Goal: Complete application form: Complete application form

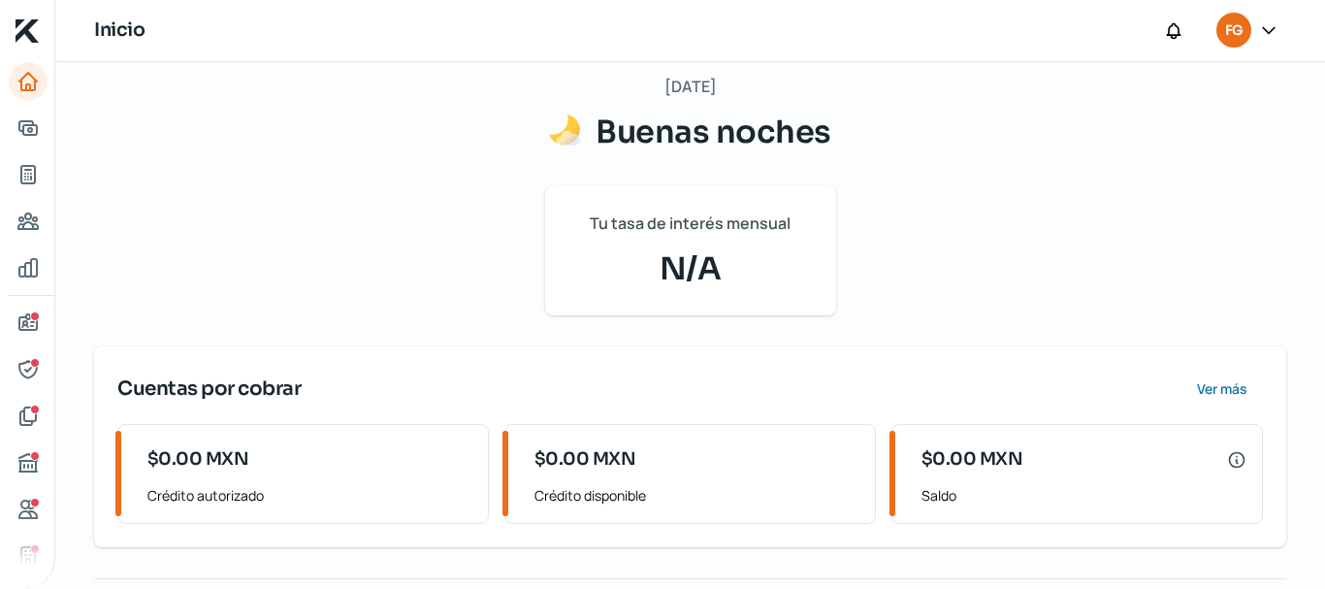
scroll to position [361, 0]
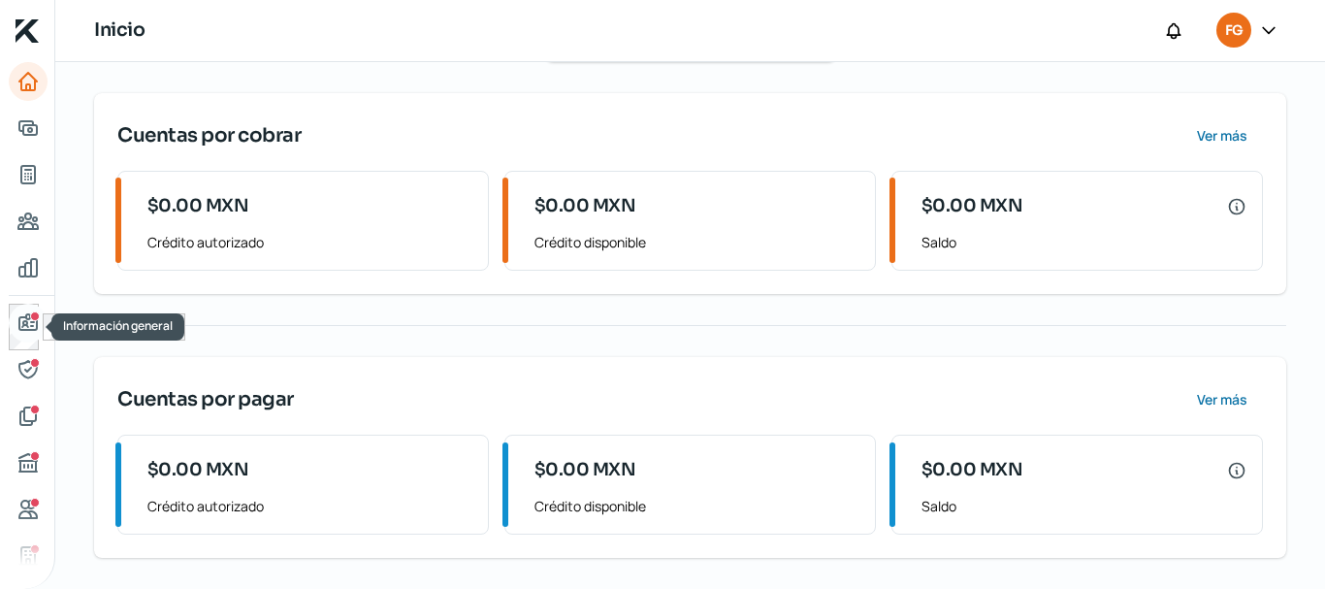
click at [25, 315] on icon "Información general" at bounding box center [27, 322] width 17 height 16
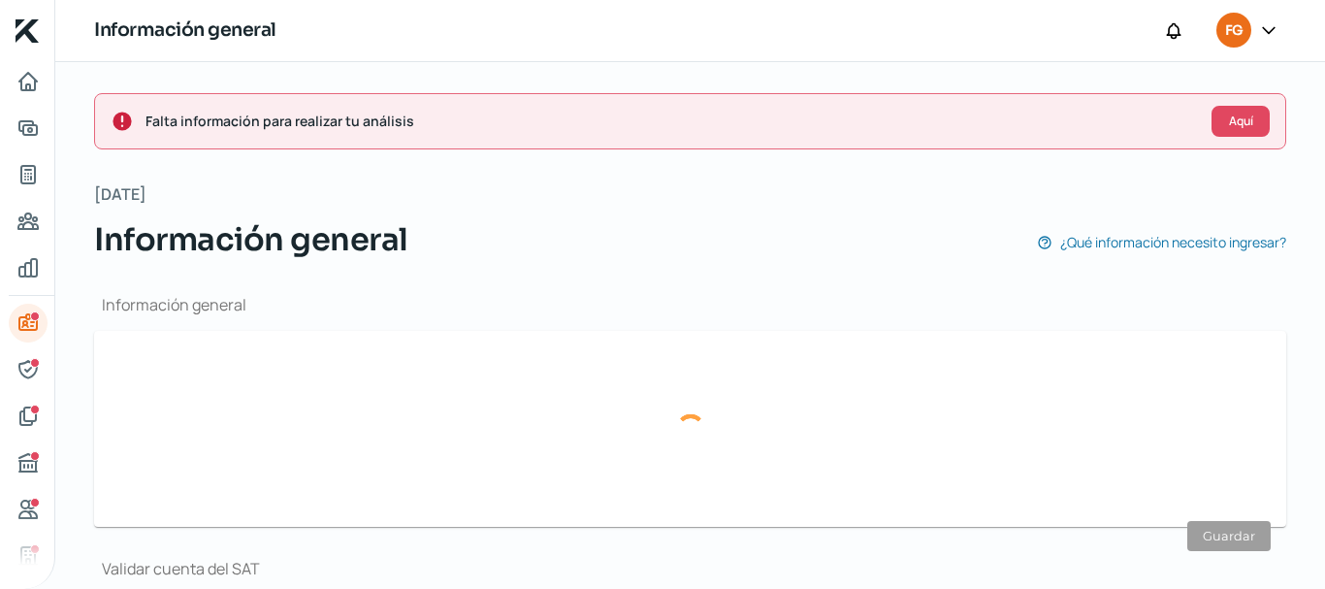
type input "[EMAIL_ADDRESS][DOMAIN_NAME]"
type input "44 - 2322 - 9420"
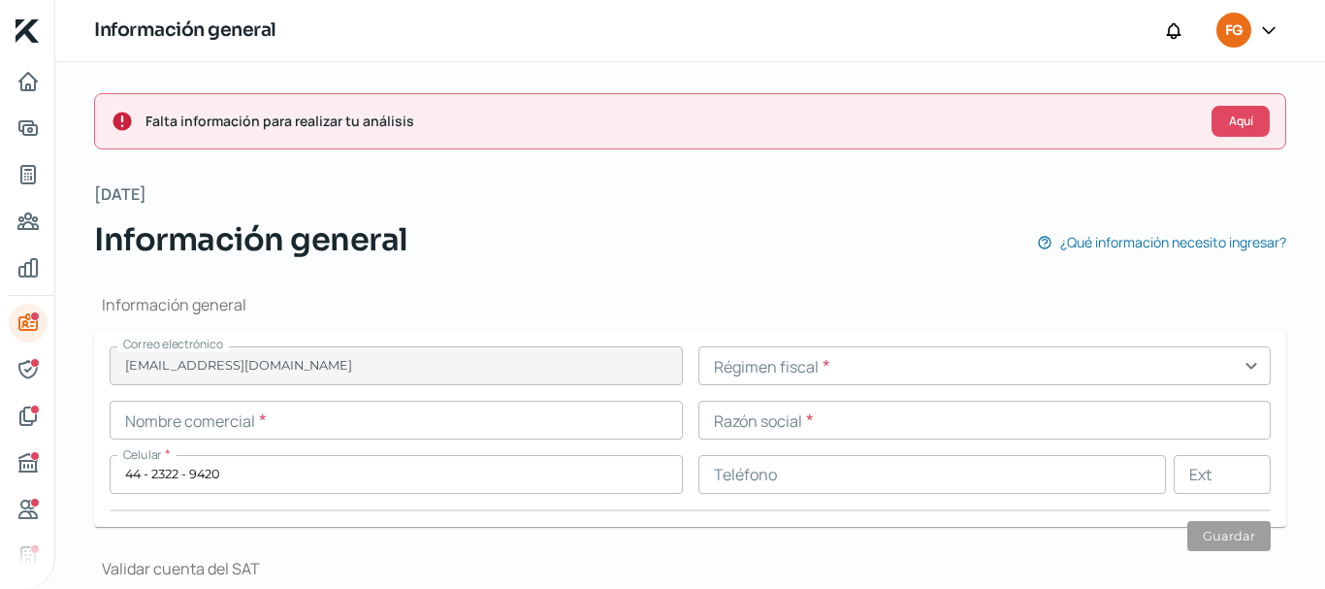
click at [236, 415] on input "text" at bounding box center [396, 419] width 573 height 39
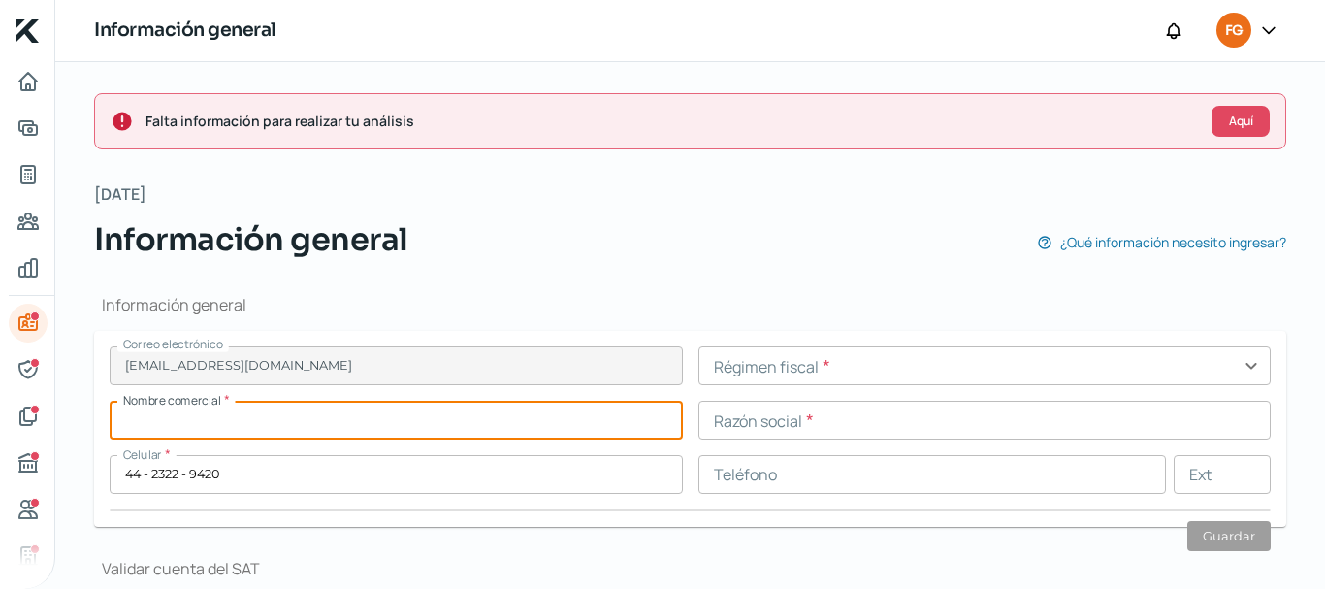
paste input "LEADSS AUTO Y LOGISTICA"
type input "LEADSS AUTO Y LOGISTICA SA DE CV"
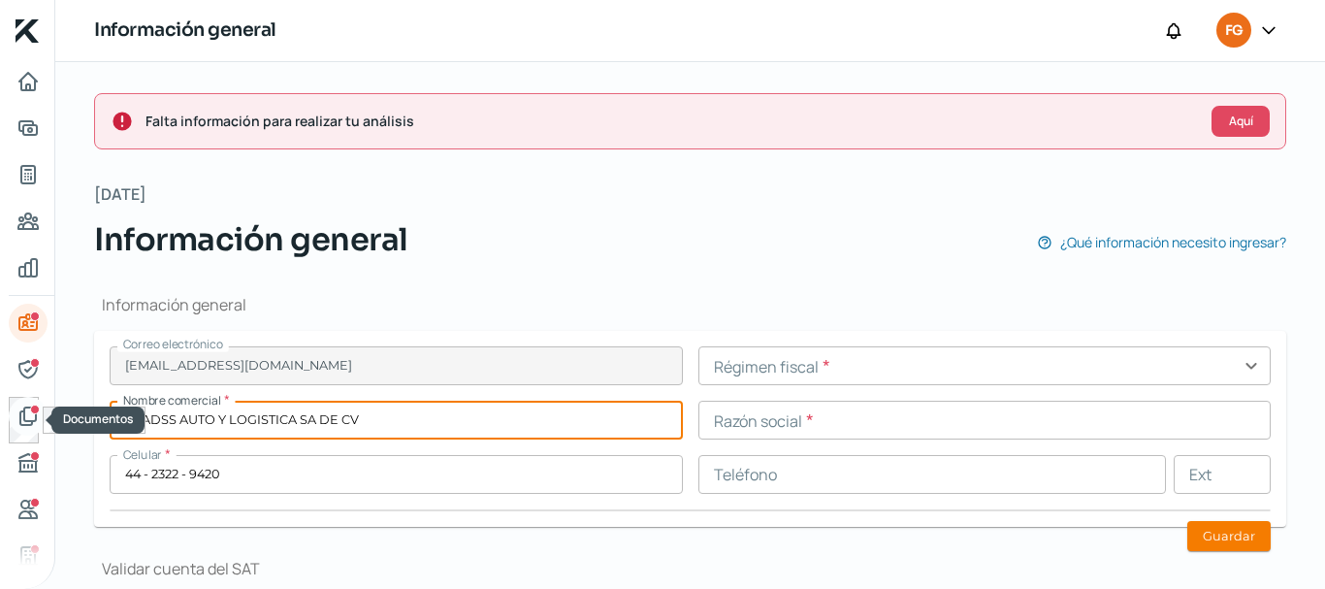
drag, startPoint x: 492, startPoint y: 418, endPoint x: 13, endPoint y: 411, distance: 479.1
click at [13, 411] on div "Inicio | KredFeed Información general FG Falta información para realizar tu aná…" at bounding box center [662, 294] width 1325 height 589
click at [869, 421] on input "text" at bounding box center [984, 419] width 573 height 39
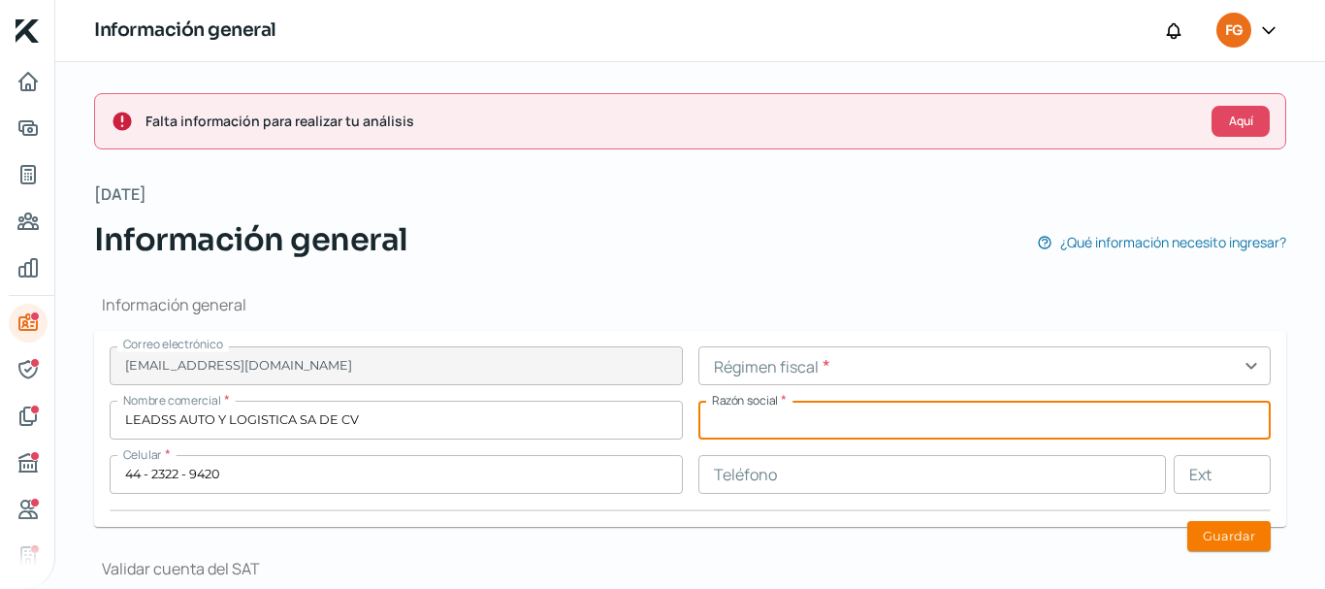
paste input "LEADSS AUTO Y LOGISTICA SA DE CV"
type input "LEADSS AUTO Y LOGISTICA SA DE CV"
click at [748, 368] on input "text" at bounding box center [984, 365] width 573 height 39
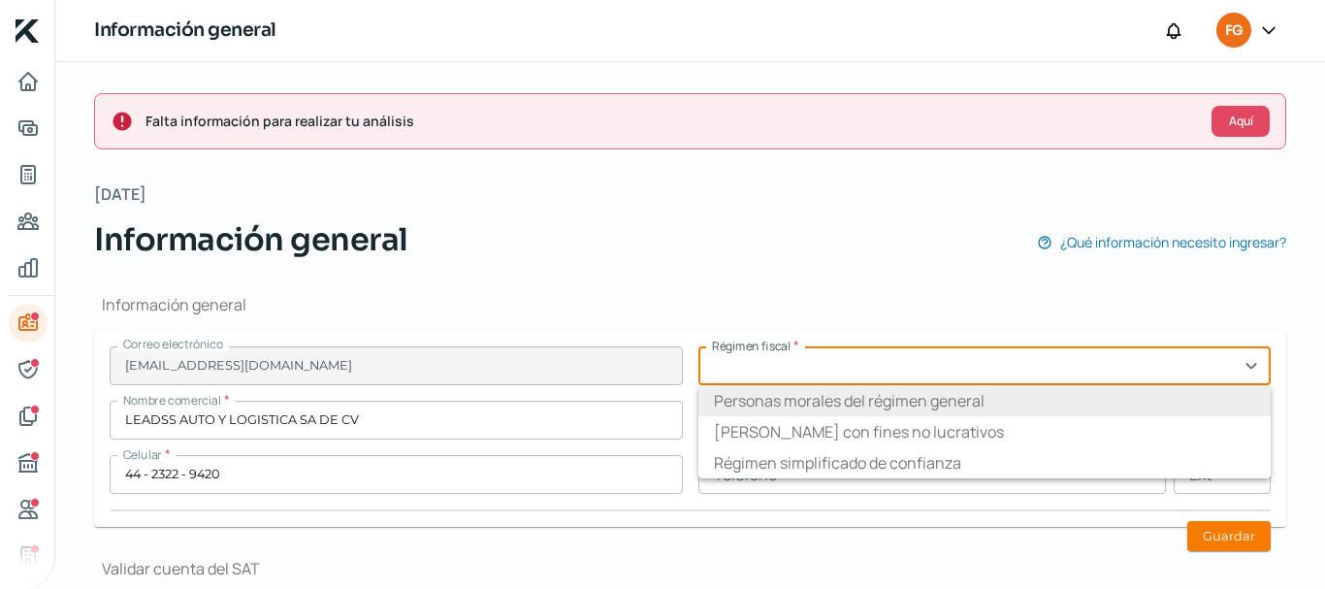
click at [764, 391] on li "Personas morales del régimen general" at bounding box center [984, 400] width 573 height 31
type input "Personas morales del régimen general"
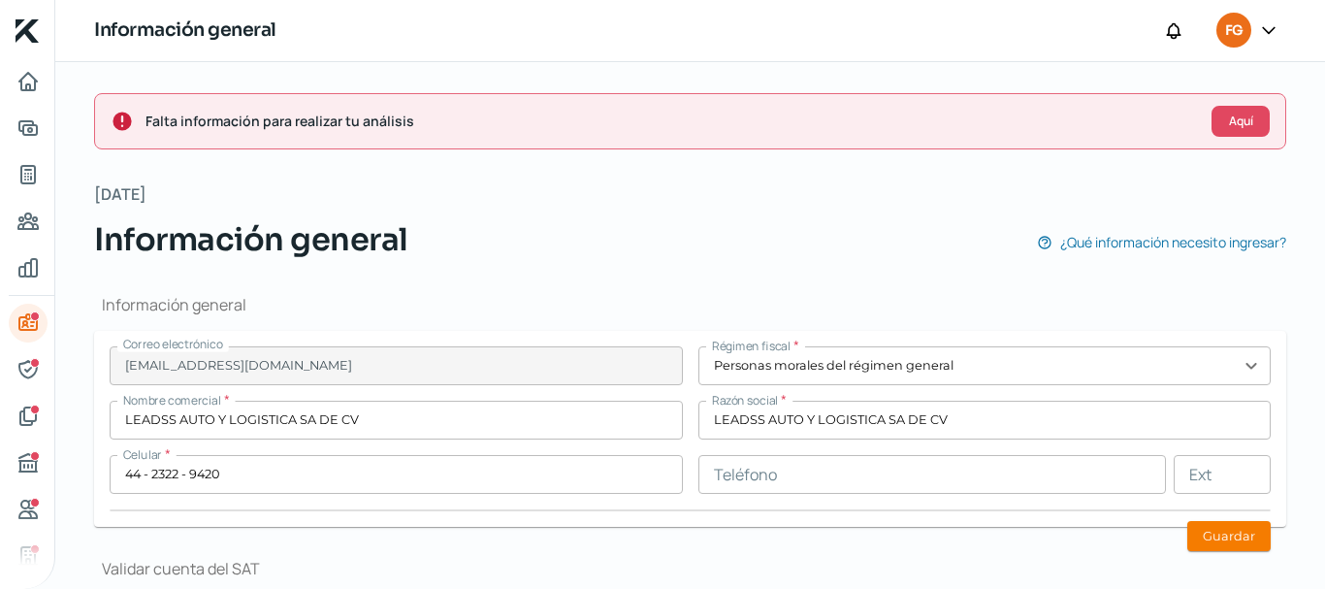
scroll to position [194, 0]
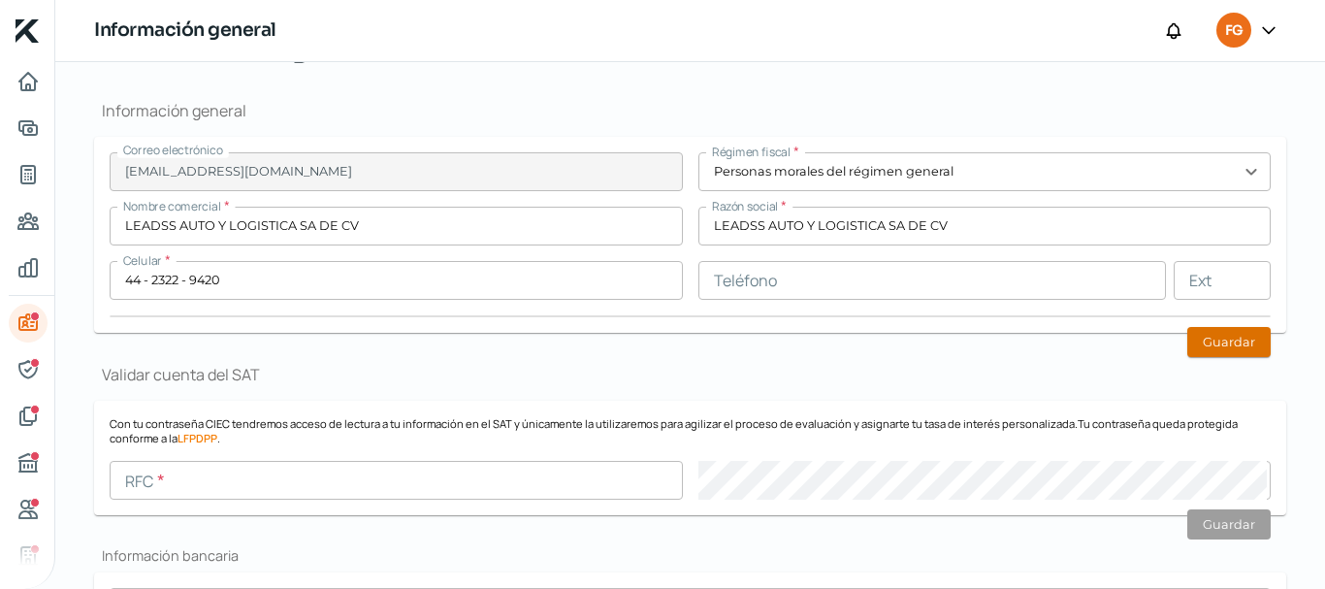
click at [1220, 347] on button "Guardar" at bounding box center [1228, 342] width 83 height 30
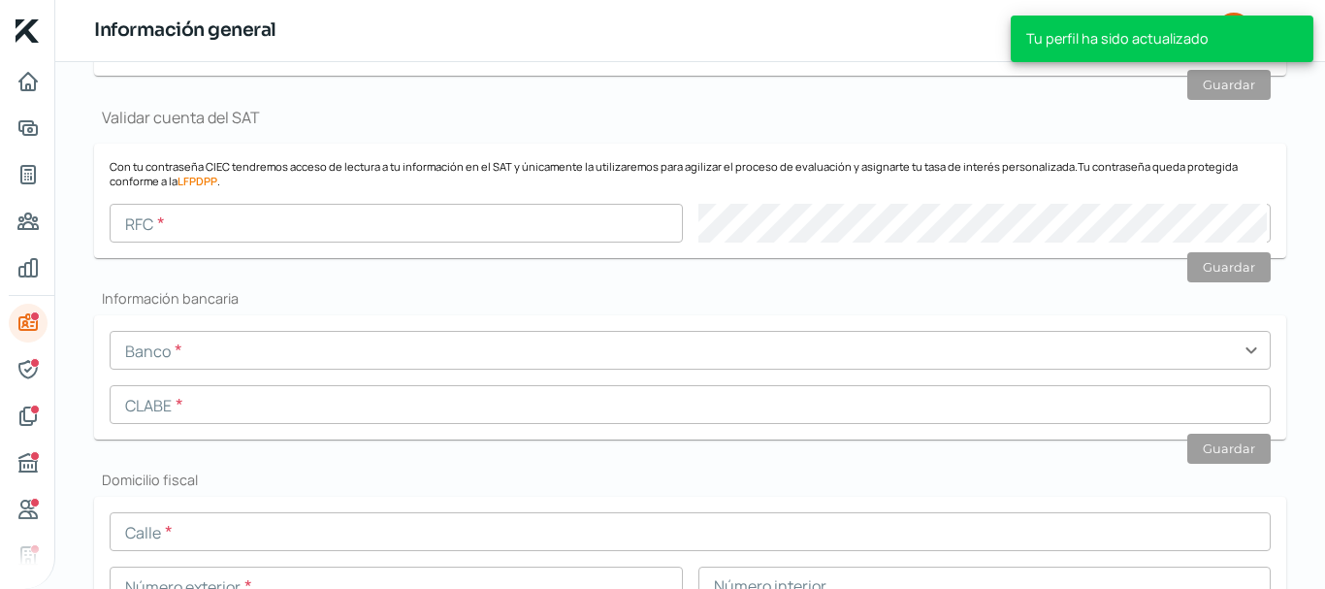
scroll to position [485, 0]
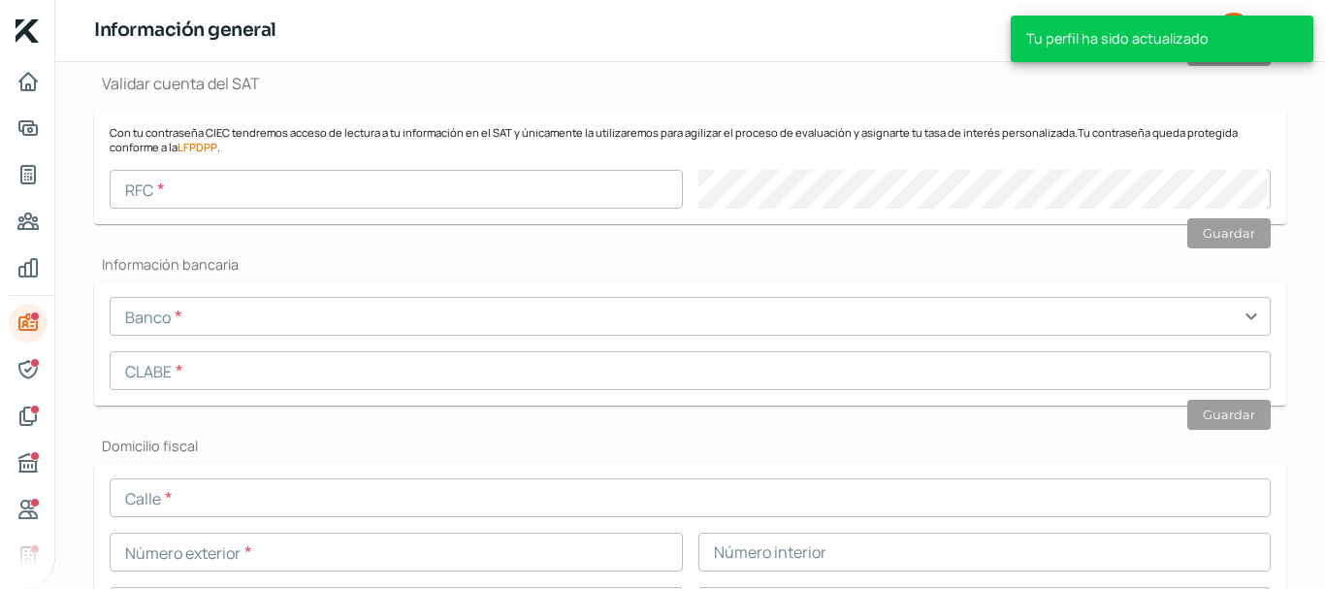
click at [273, 313] on input "text" at bounding box center [690, 316] width 1161 height 39
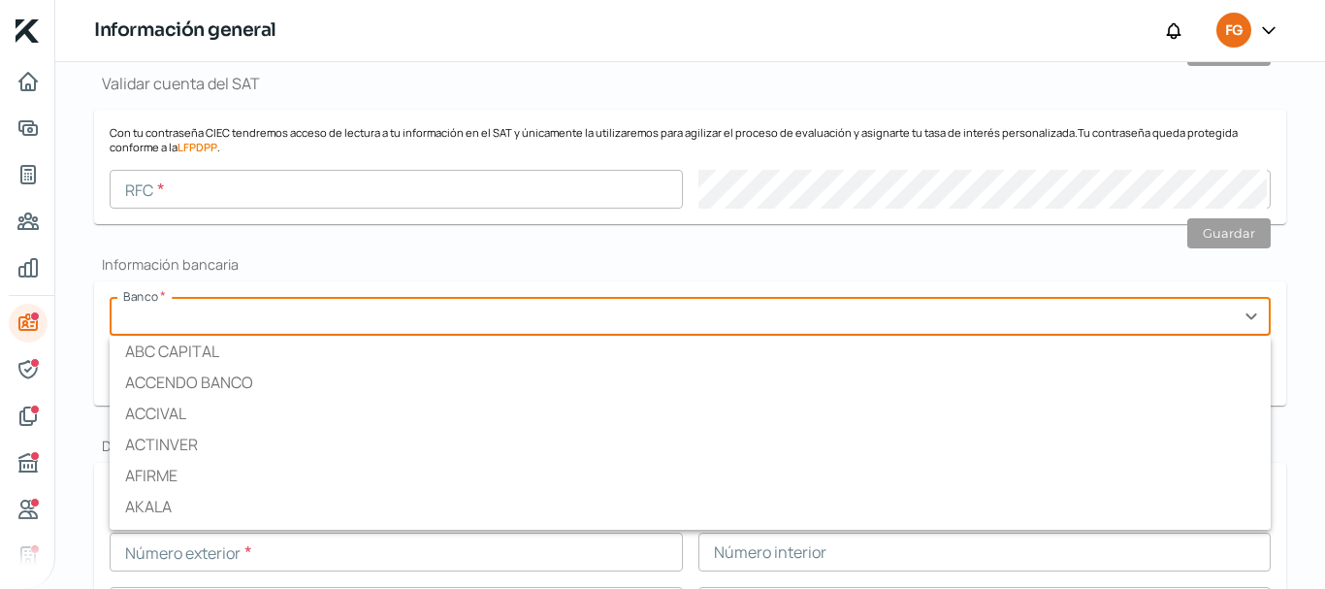
paste input "014680655102870892"
type input "014680655102870892"
click at [89, 345] on div "Falta información para realizar tu análisis Aquí [DATE] Información general ¿Qu…" at bounding box center [689, 491] width 1269 height 1829
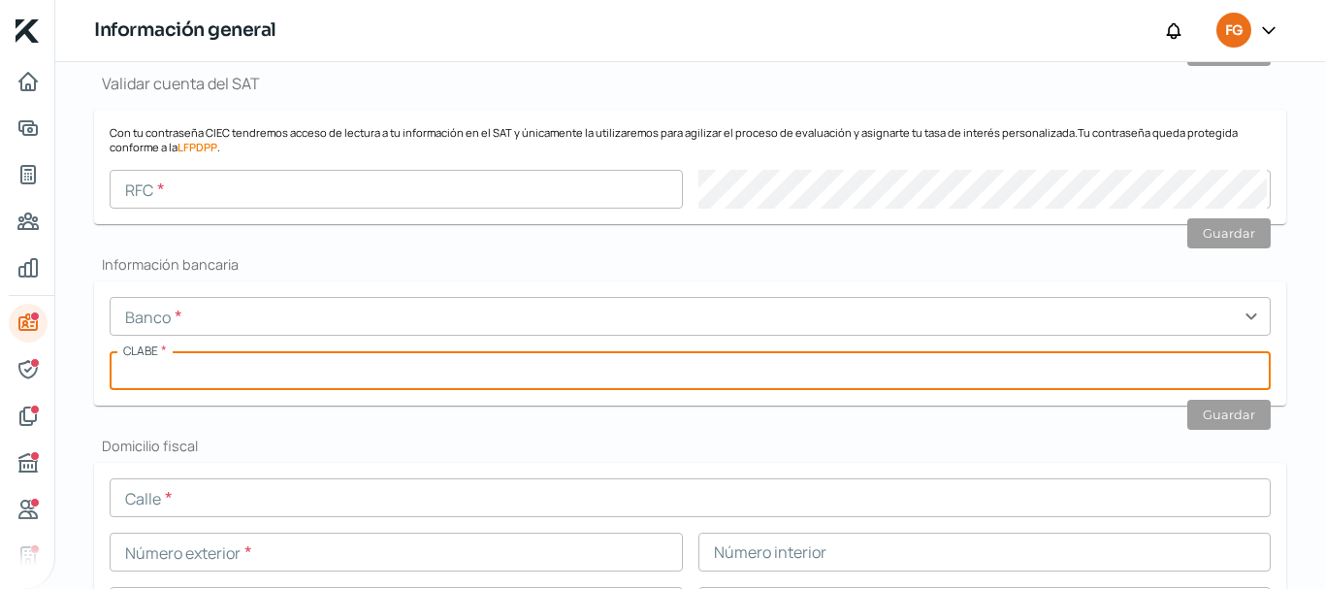
click at [142, 352] on input "text" at bounding box center [690, 370] width 1161 height 39
paste input "014680655102870892"
type input "014680655102870892"
click at [173, 318] on input "text" at bounding box center [690, 316] width 1161 height 39
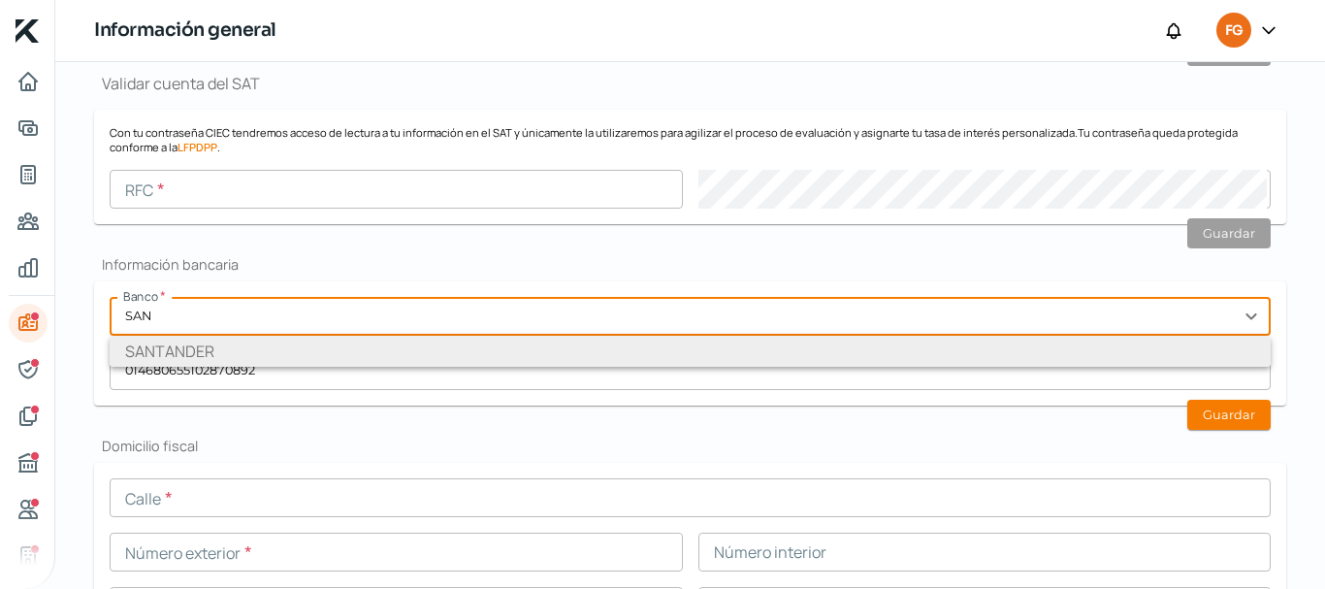
click at [169, 336] on li "SANTANDER" at bounding box center [690, 351] width 1161 height 31
type input "SANTANDER"
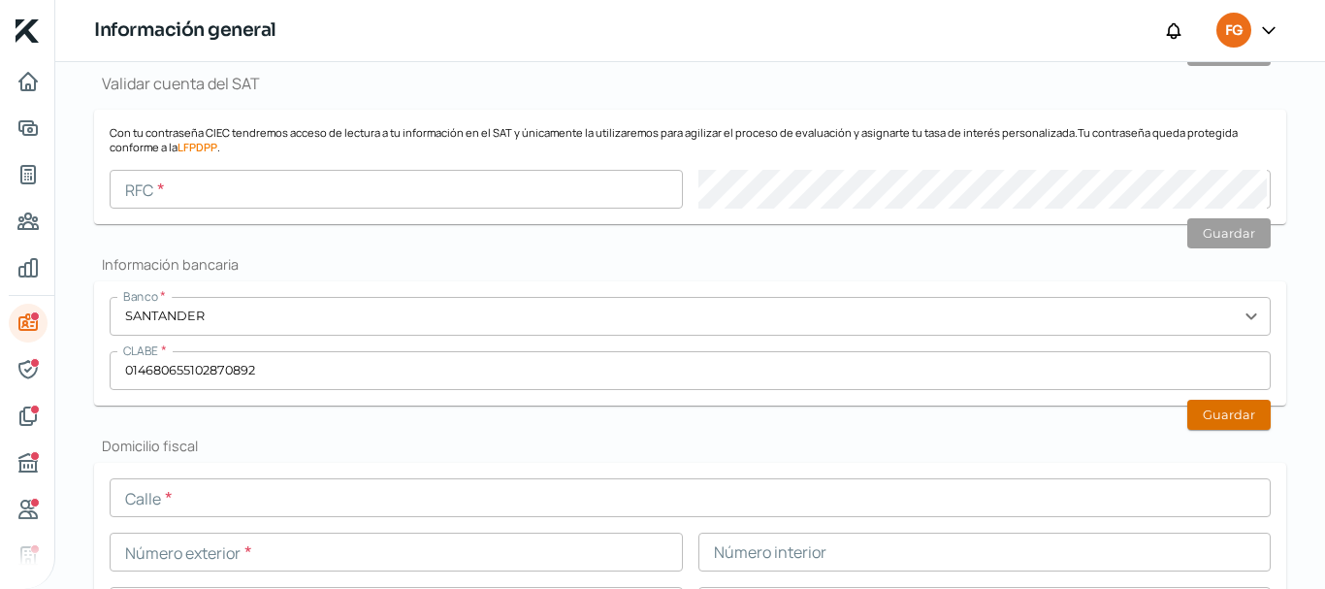
click at [1198, 410] on button "Guardar" at bounding box center [1228, 415] width 83 height 30
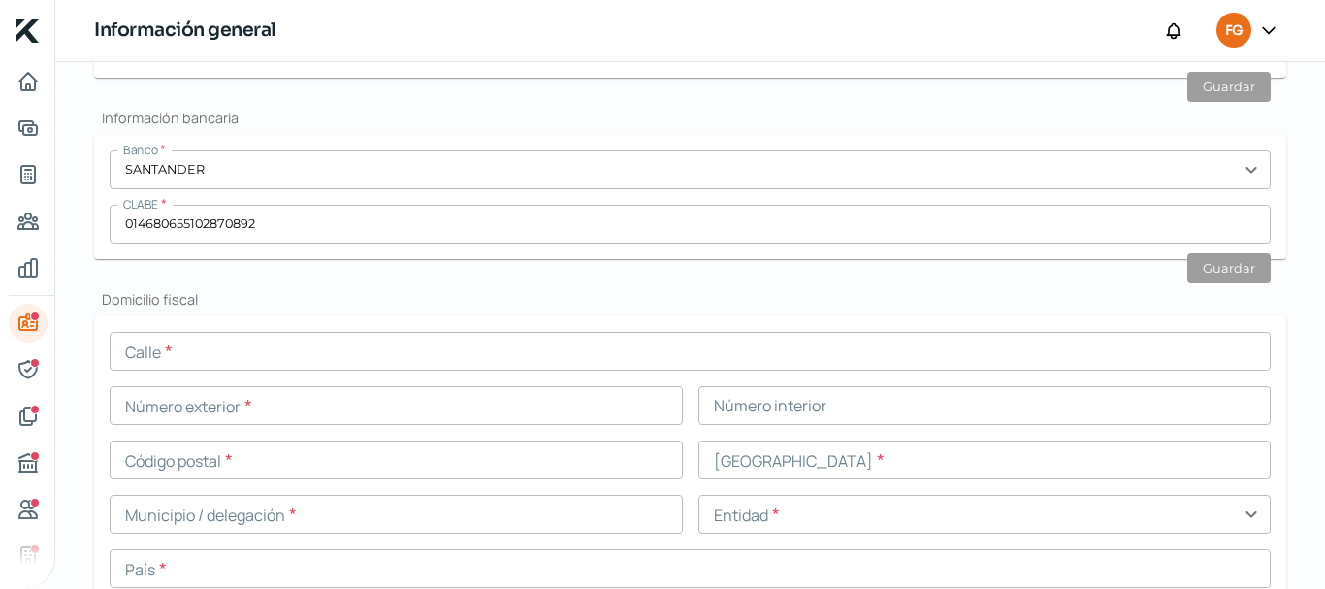
scroll to position [776, 0]
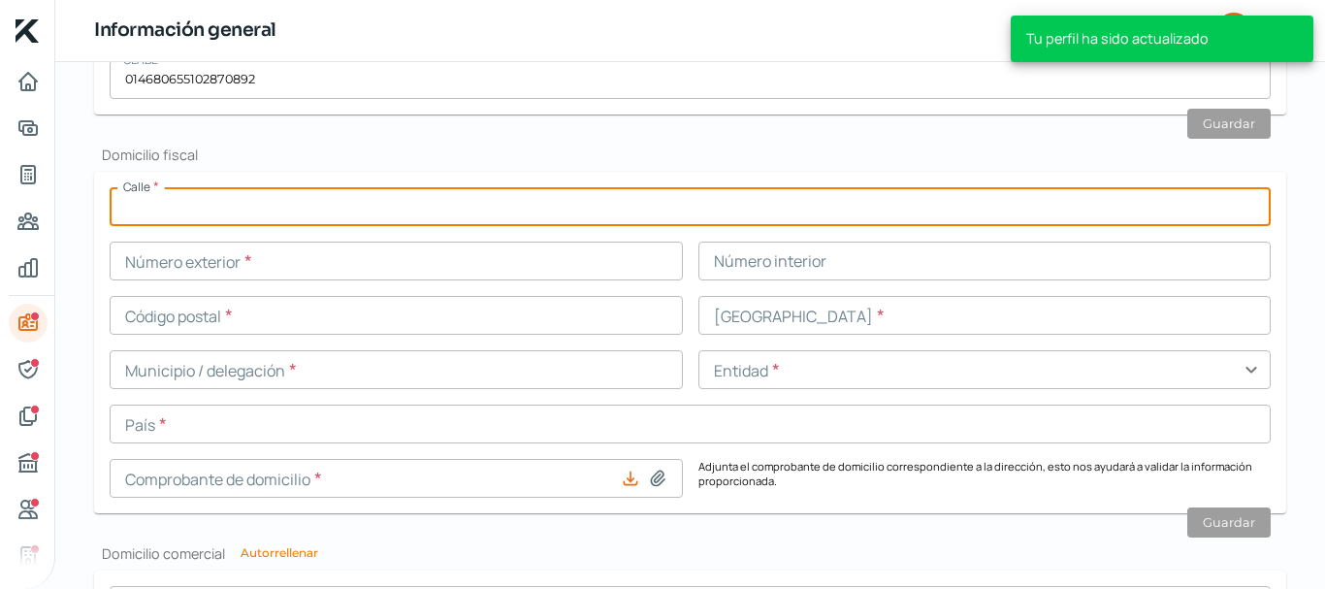
click at [277, 217] on input "text" at bounding box center [690, 206] width 1161 height 39
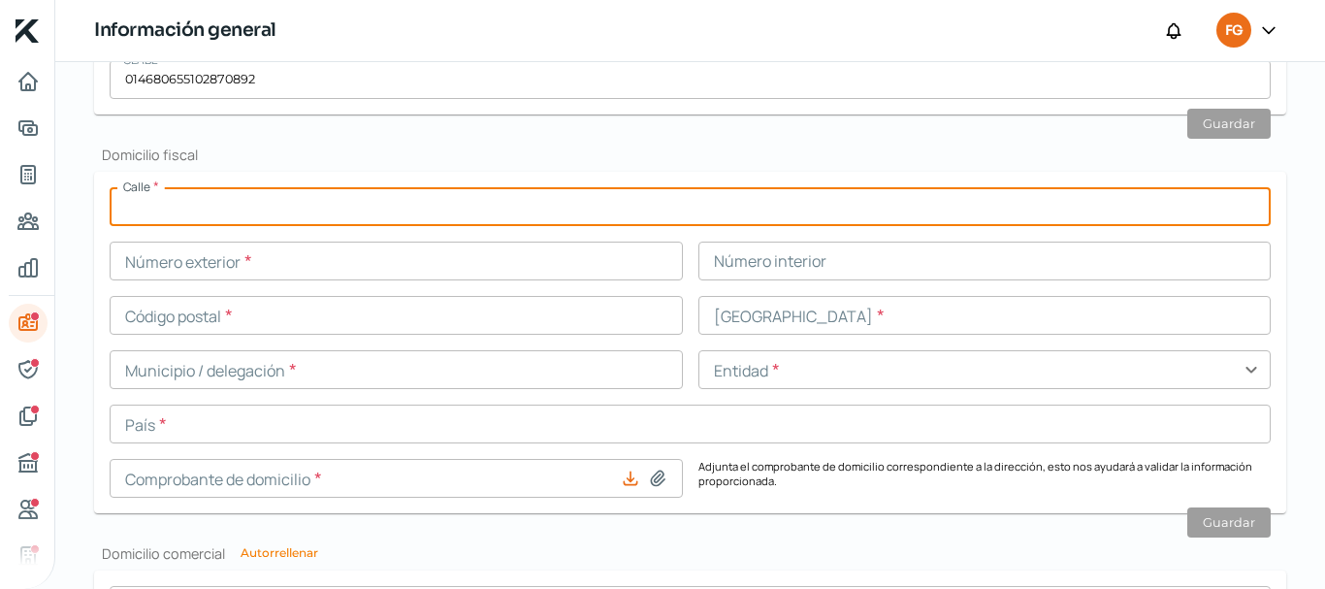
paste input "PASEODESANTIN"
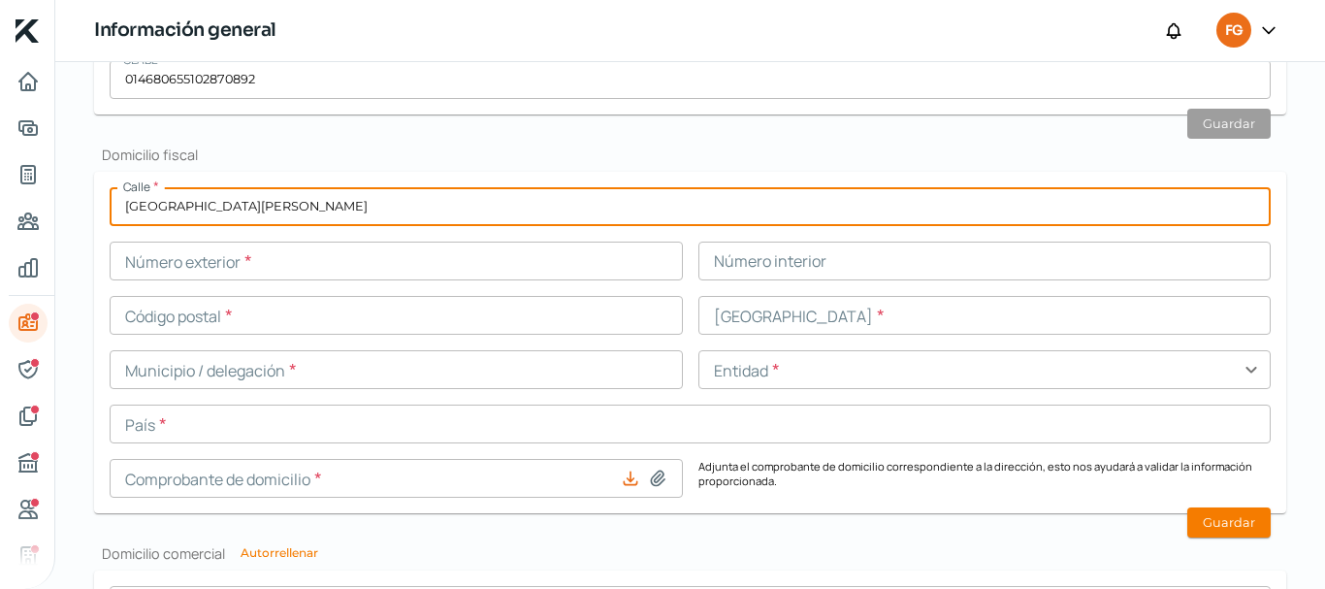
type input "[GEOGRAPHIC_DATA][PERSON_NAME]"
click at [382, 241] on input "text" at bounding box center [396, 260] width 573 height 39
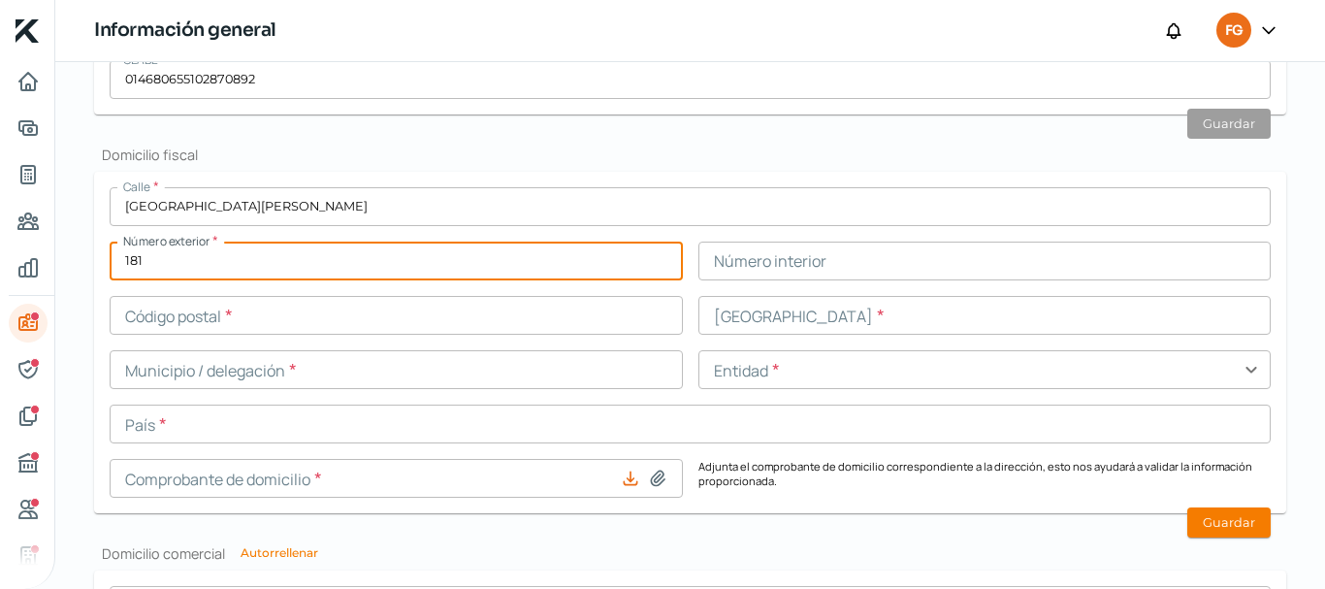
type input "181"
click at [363, 321] on input "text" at bounding box center [396, 315] width 573 height 39
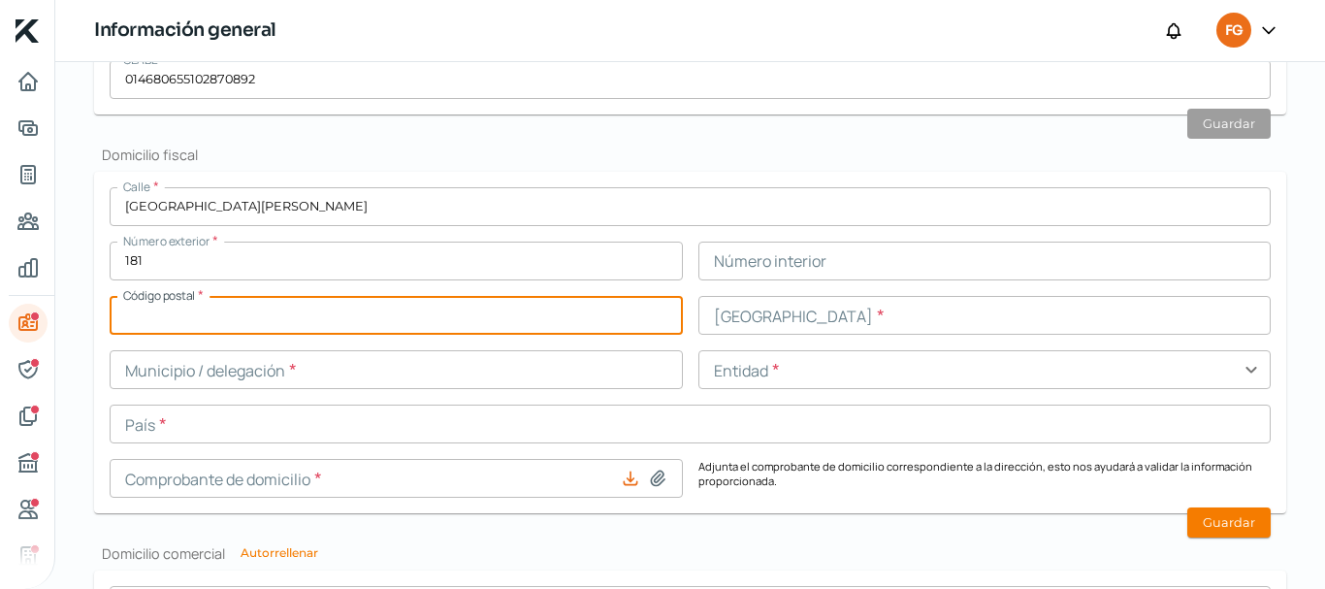
paste input "76230"
type input "76230"
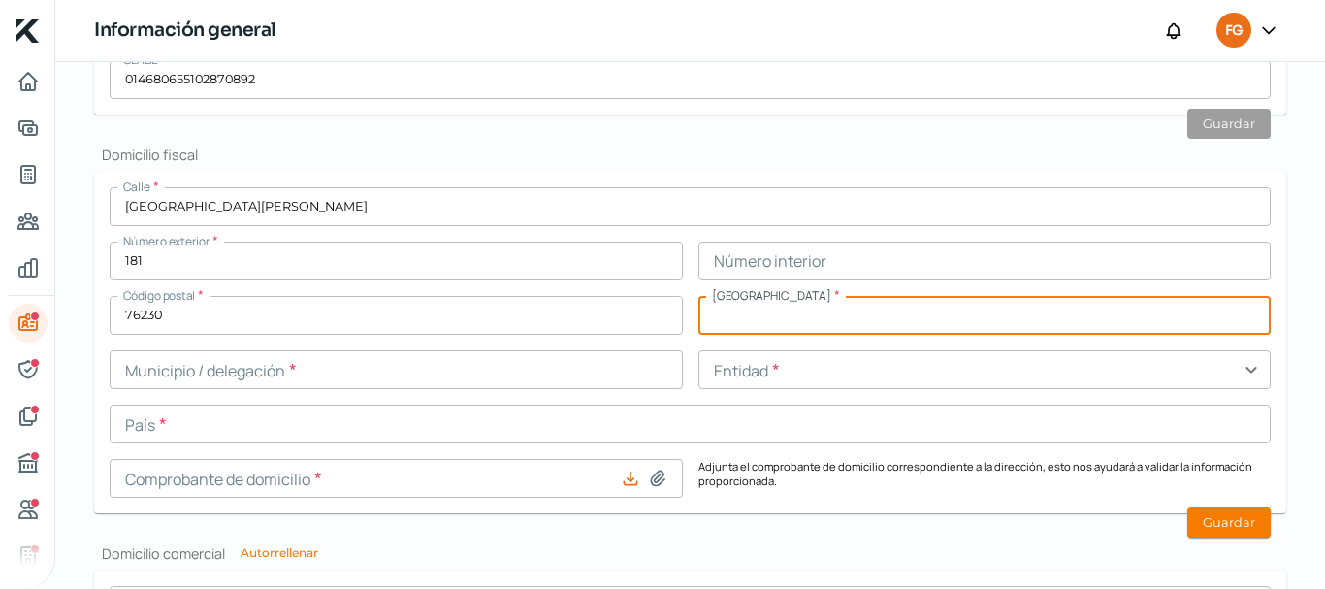
click at [743, 307] on input "text" at bounding box center [984, 315] width 573 height 39
paste input "RESIDENCIALCALETTO"
click at [794, 311] on input "RESIDENCIALCALETTO" at bounding box center [984, 315] width 573 height 39
type input "RESIDENCIAL CALETTO"
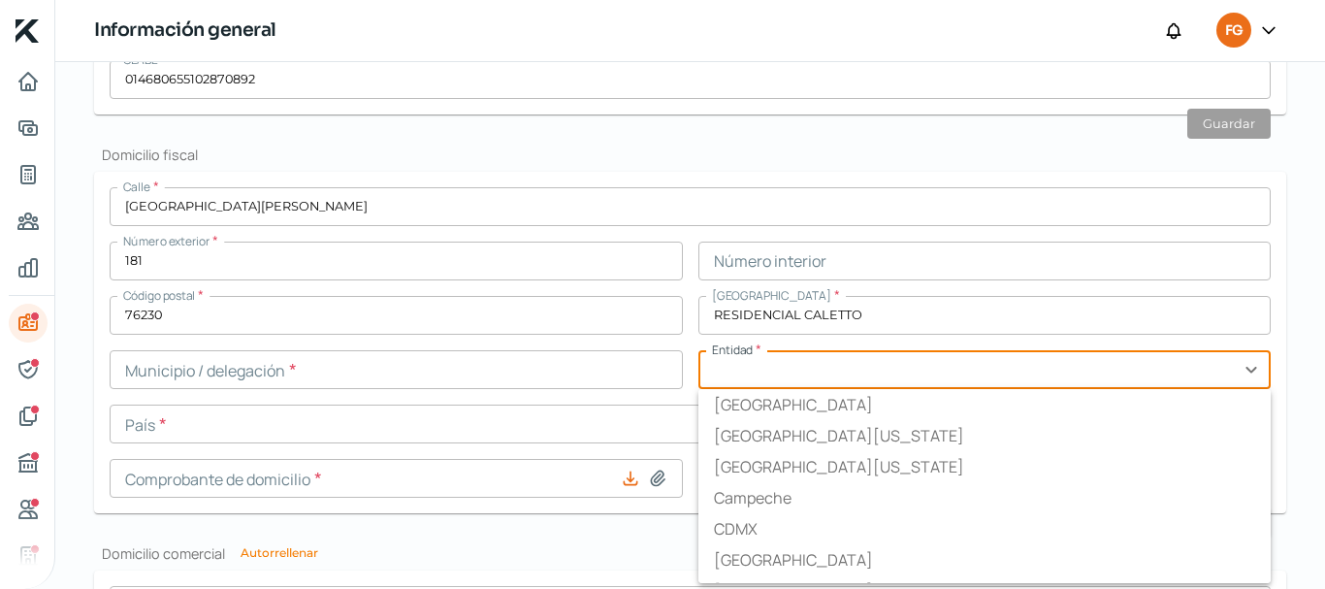
click at [791, 376] on input "text" at bounding box center [984, 369] width 573 height 39
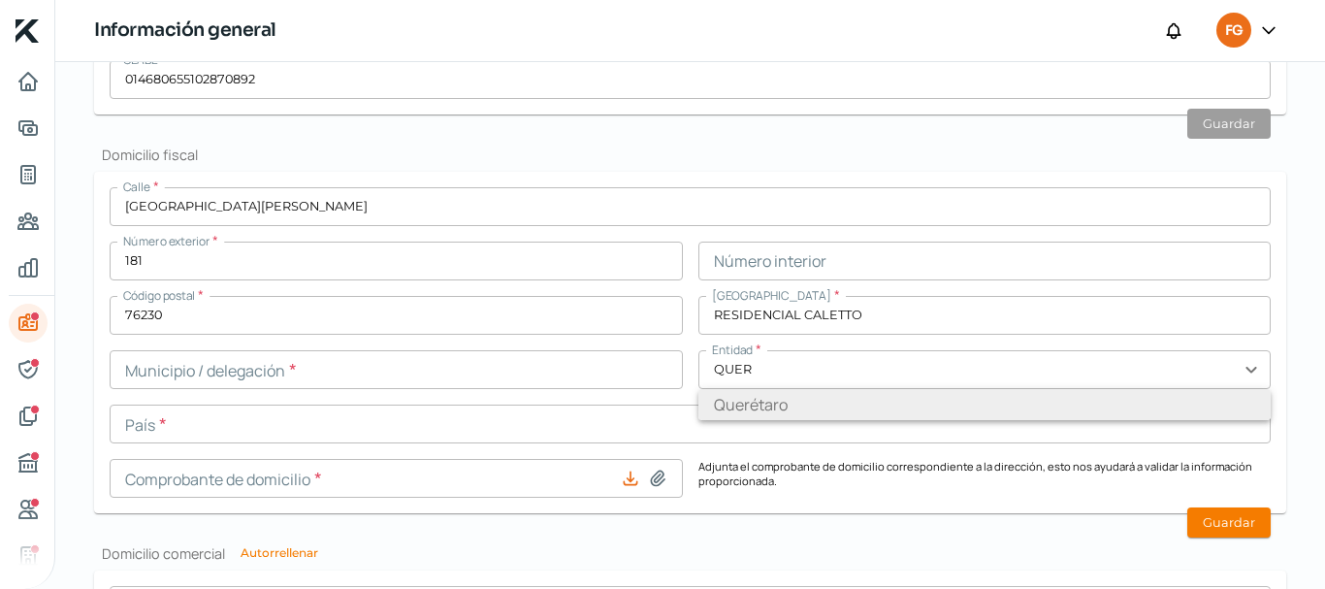
click at [732, 396] on li "Querétaro" at bounding box center [984, 404] width 573 height 31
type input "Querétaro"
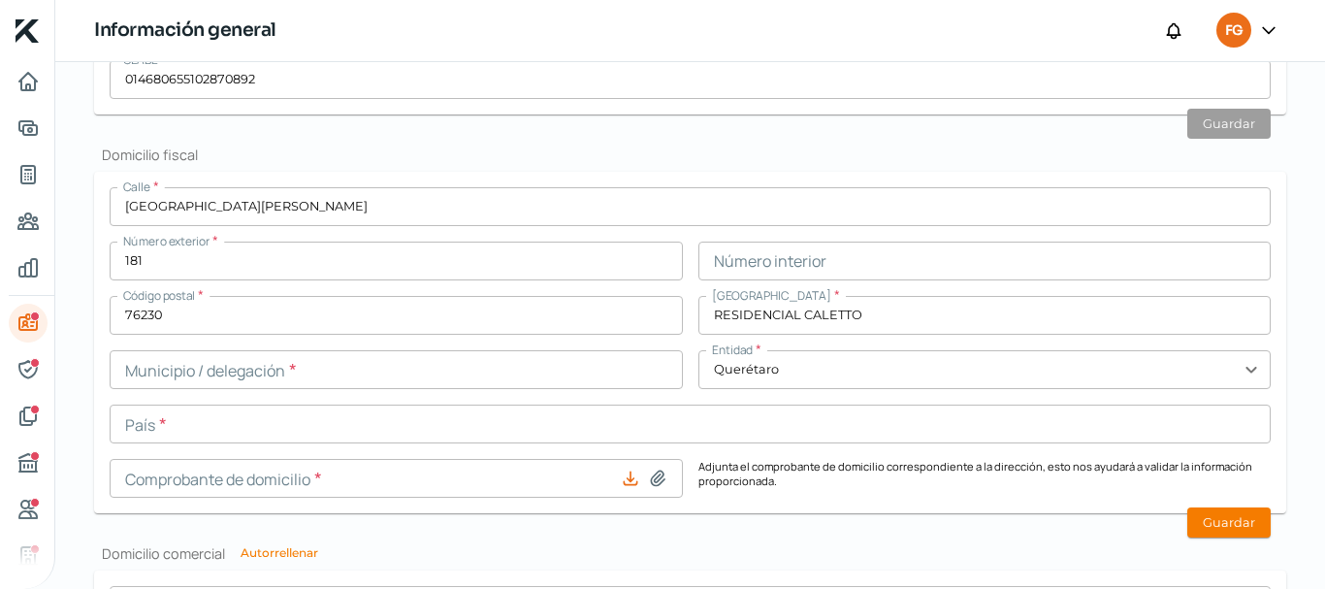
click at [323, 398] on div "Calle * [GEOGRAPHIC_DATA][PERSON_NAME] Número exterior * 181 Número interior Có…" at bounding box center [690, 342] width 1161 height 310
click at [281, 418] on input "text" at bounding box center [690, 423] width 1161 height 39
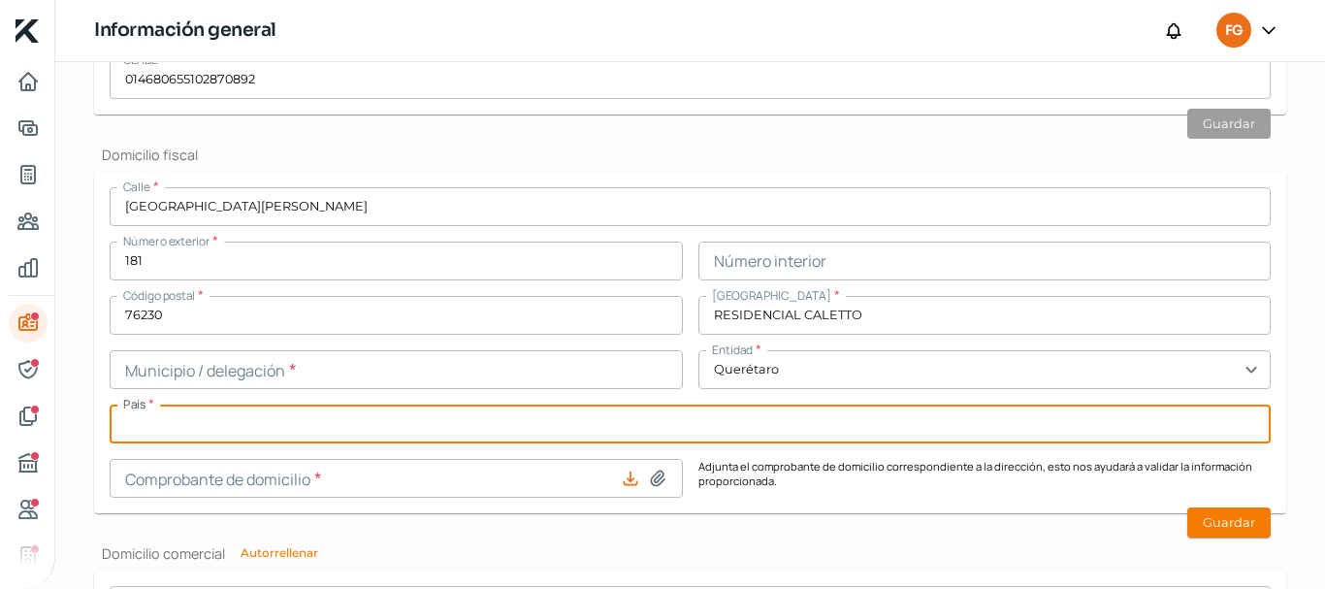
type input "[GEOGRAPHIC_DATA]"
click at [361, 356] on input "text" at bounding box center [396, 369] width 573 height 39
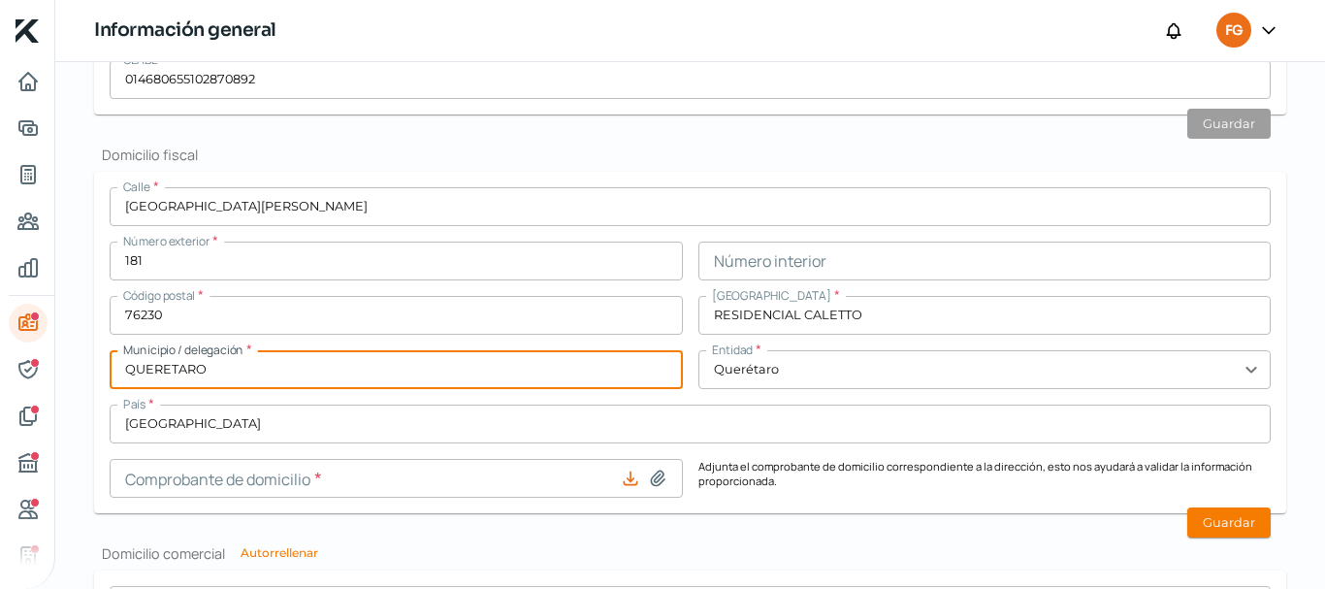
type input "QUERETARO"
type input "Recibo-Ago.pdf"
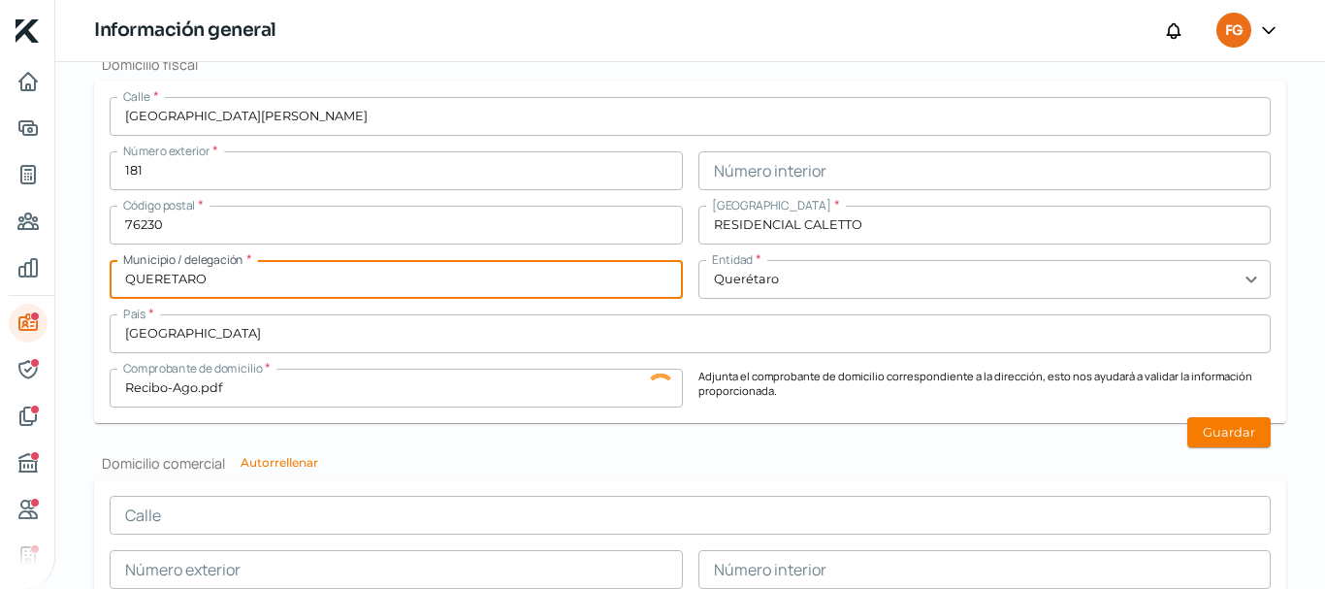
scroll to position [970, 0]
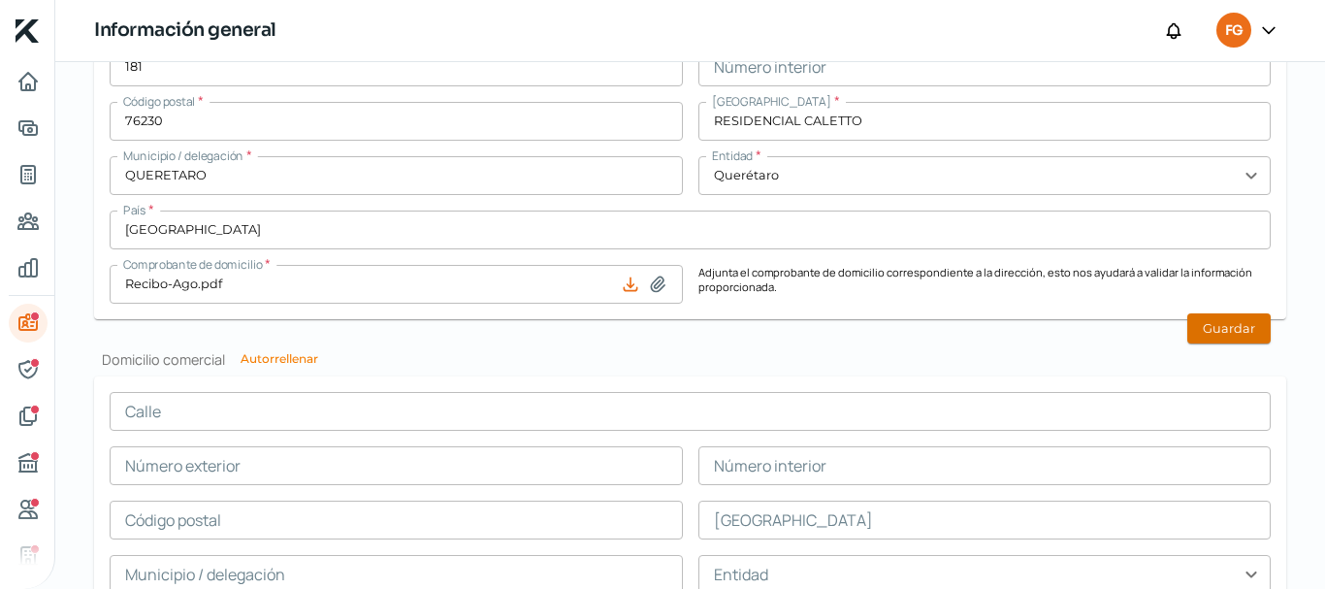
click at [1247, 329] on button "Guardar" at bounding box center [1228, 328] width 83 height 30
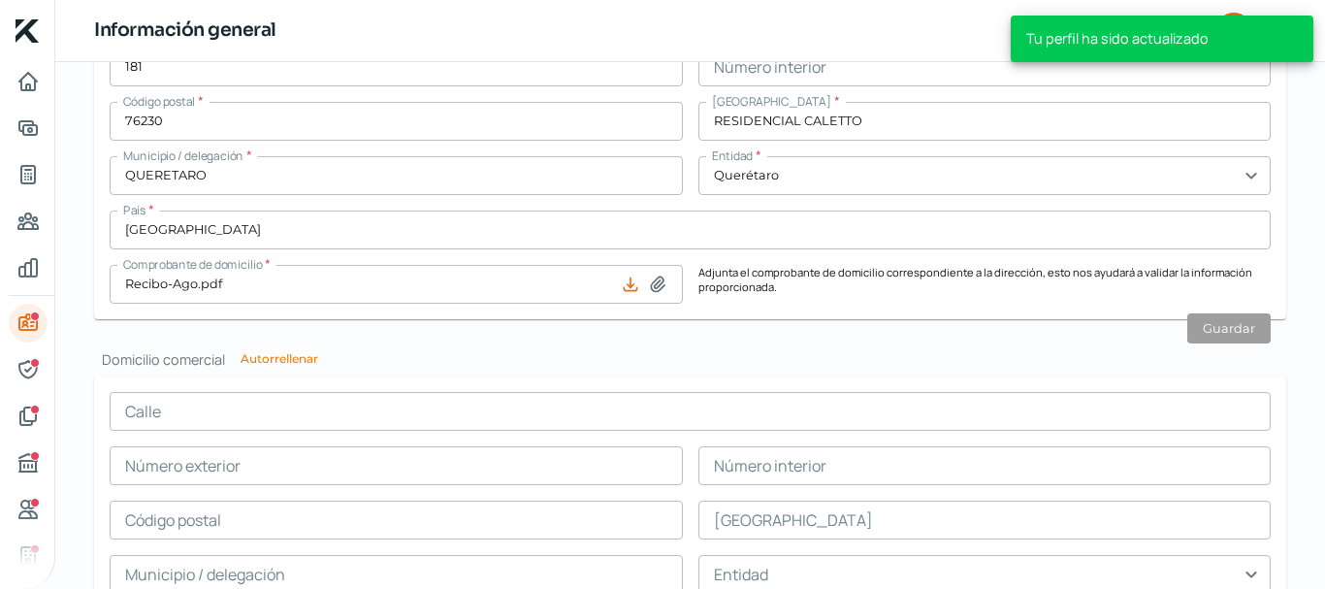
click at [277, 356] on button "Autorrellenar" at bounding box center [279, 359] width 78 height 12
type input "[GEOGRAPHIC_DATA][PERSON_NAME]"
type input "181"
type input "76230"
type input "RESIDENCIAL CALETTO"
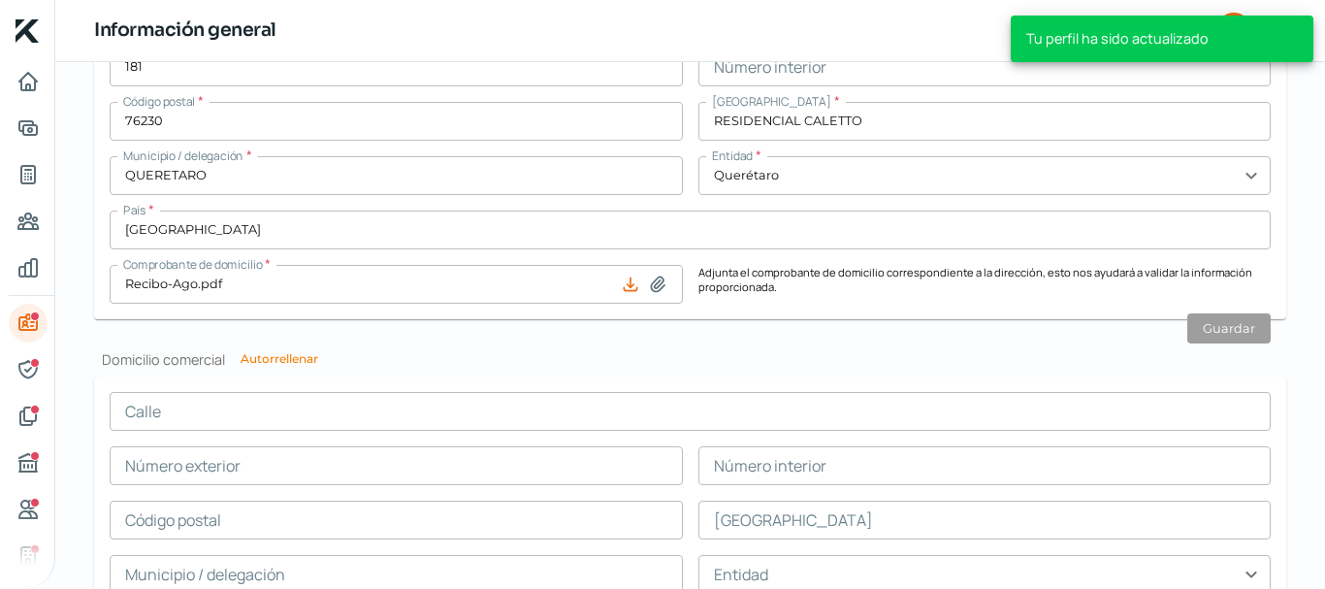
type input "QUERETARO"
type input "Querétaro"
type input "[GEOGRAPHIC_DATA]"
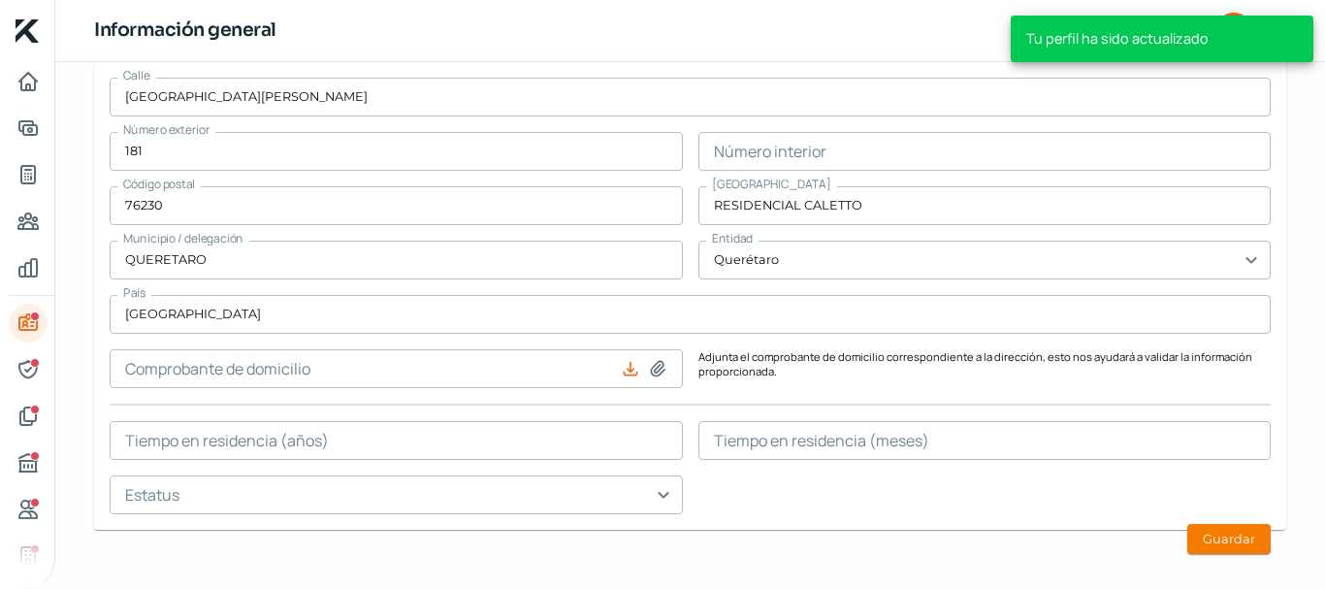
scroll to position [1302, 0]
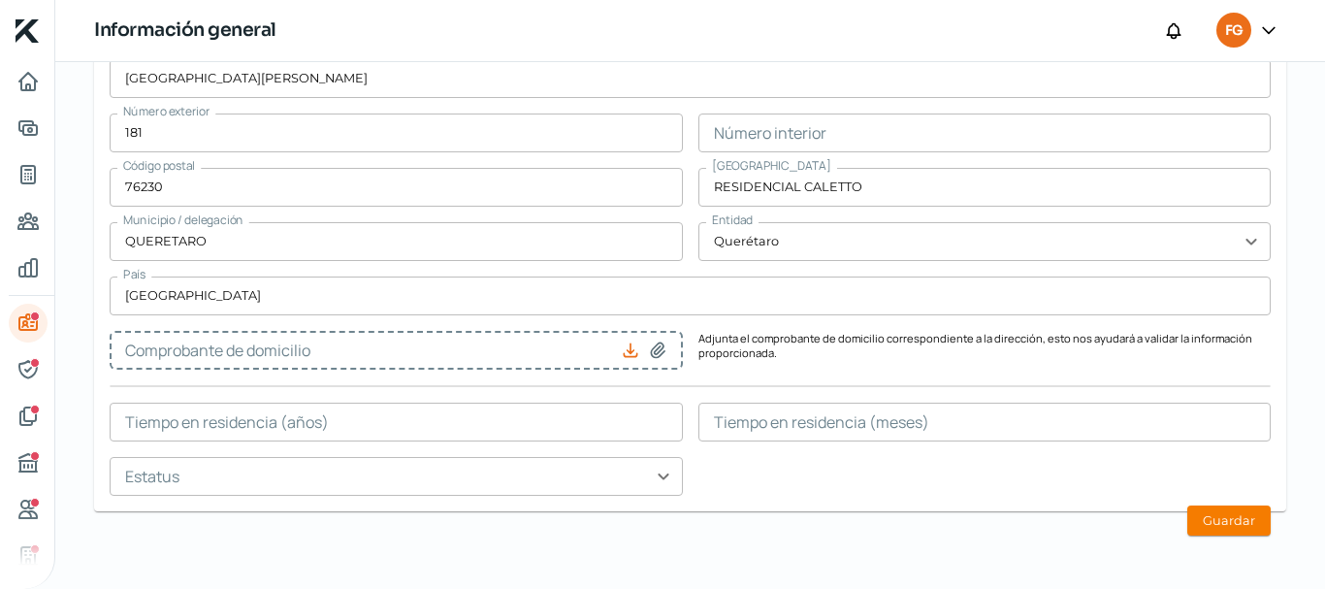
type input "Recibo-Ago.pdf"
click at [1237, 512] on button "Guardar" at bounding box center [1228, 520] width 83 height 30
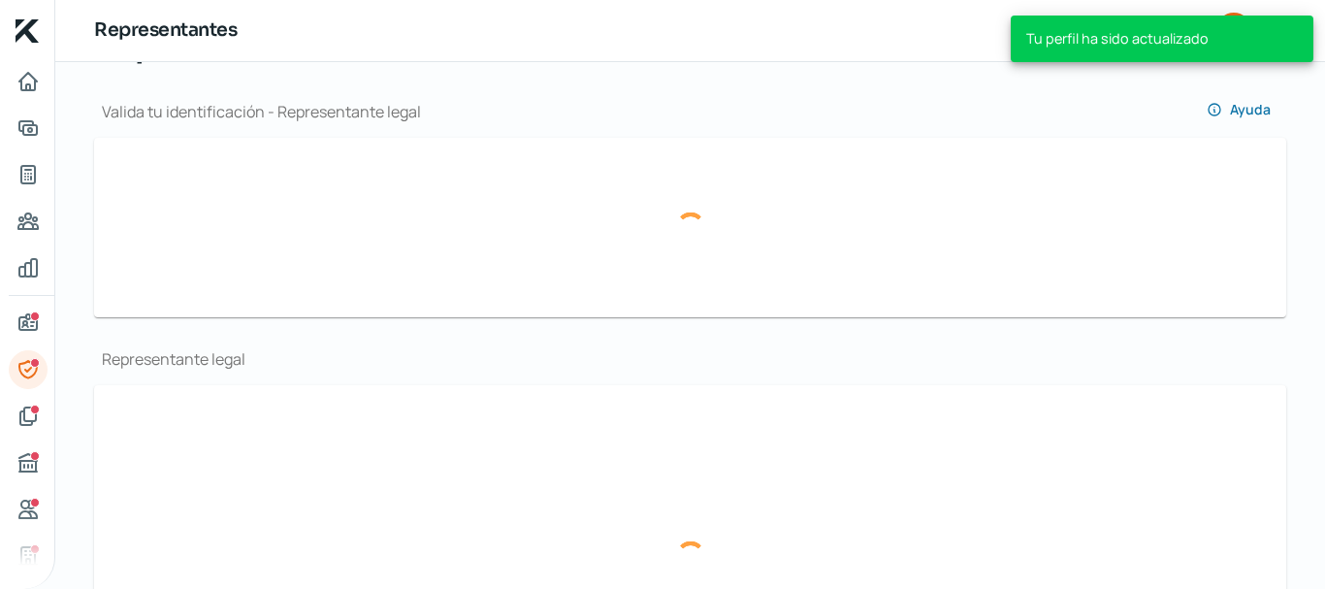
scroll to position [201, 0]
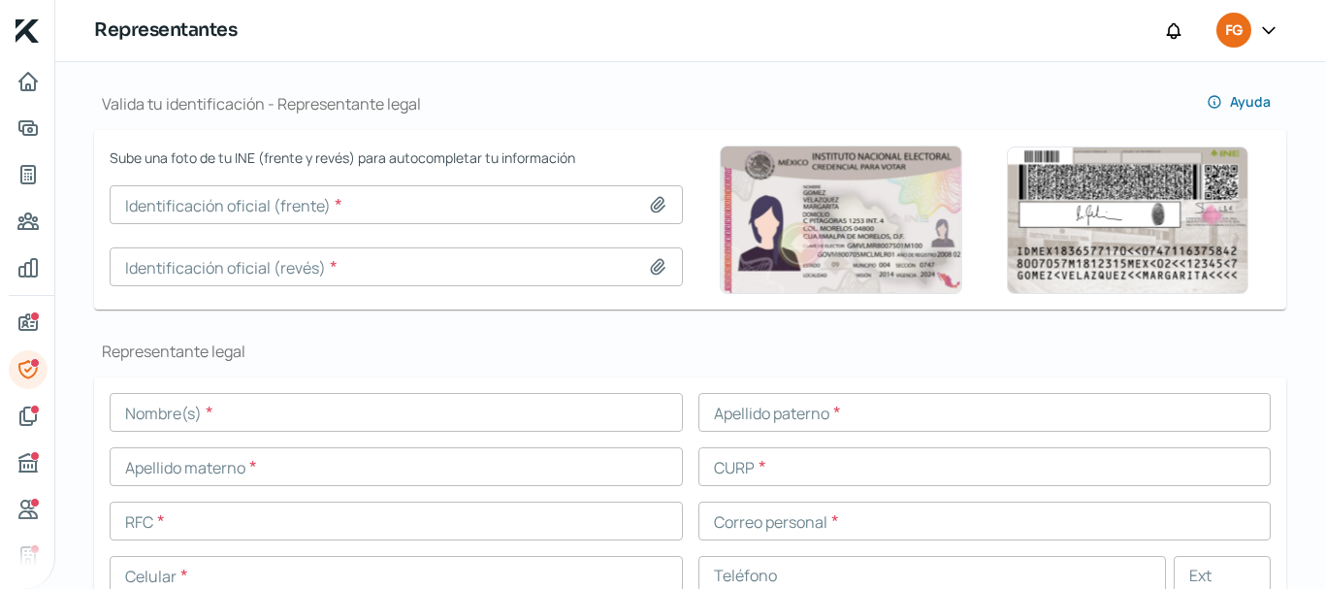
click at [208, 413] on input "text" at bounding box center [396, 412] width 573 height 39
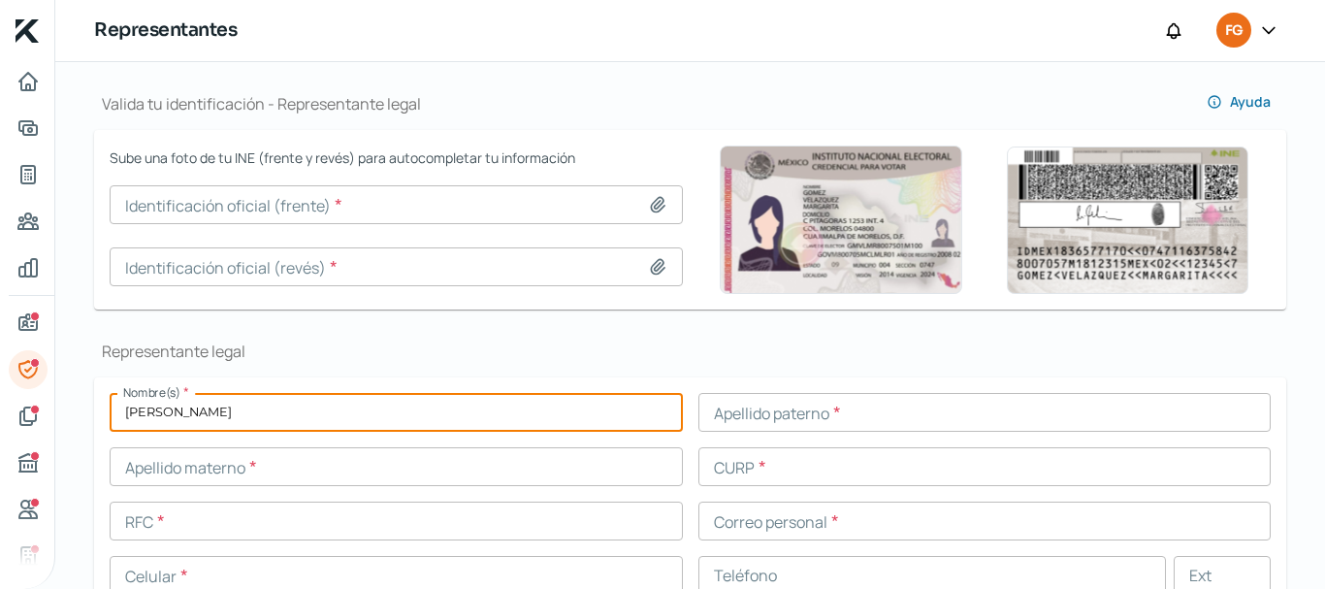
type input "[PERSON_NAME]"
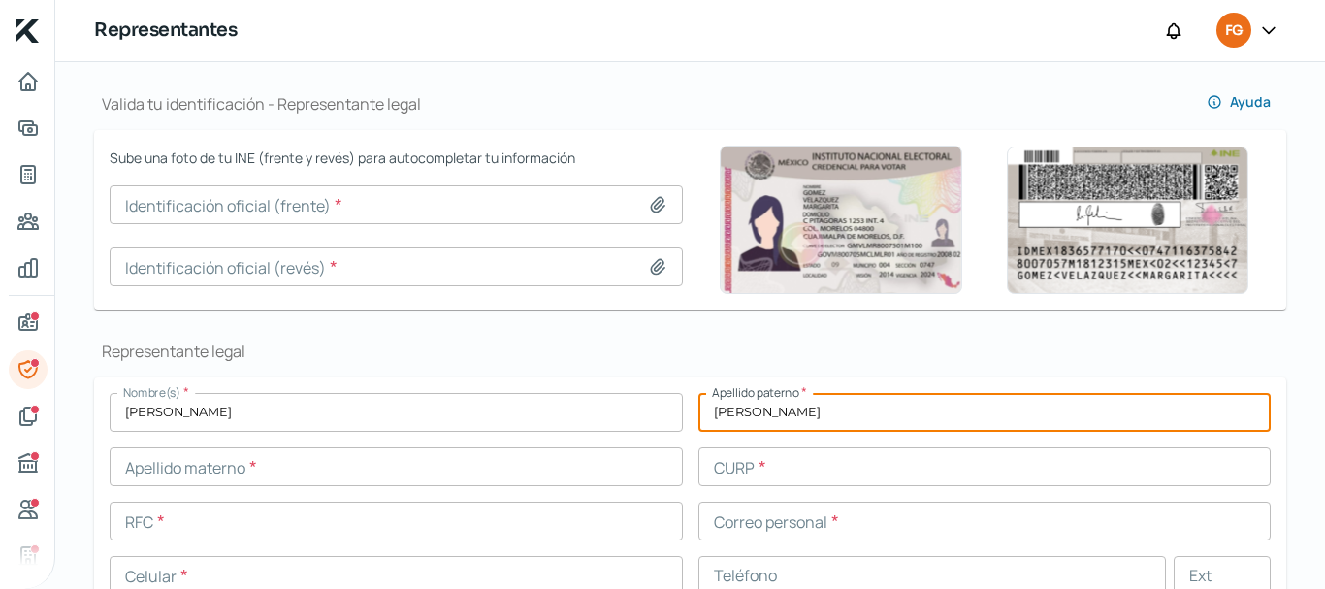
type input "[PERSON_NAME]"
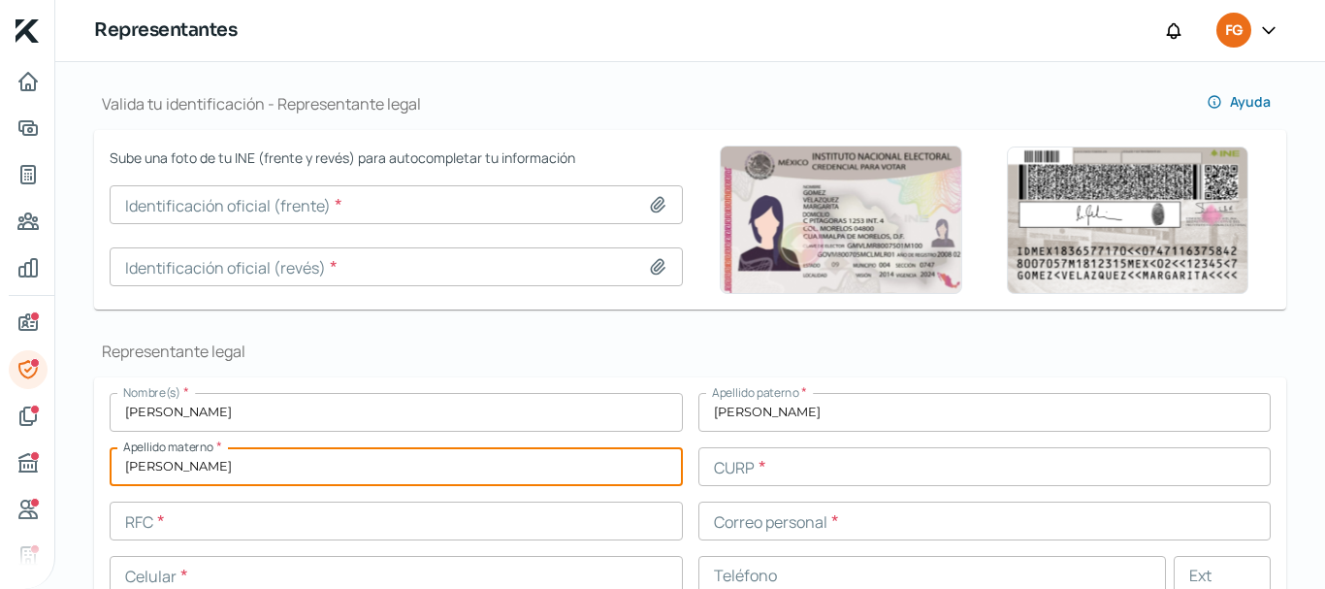
type input "[PERSON_NAME]"
click at [756, 468] on input "text" at bounding box center [984, 466] width 573 height 39
paste input "GOCF790817HTSNRR03"
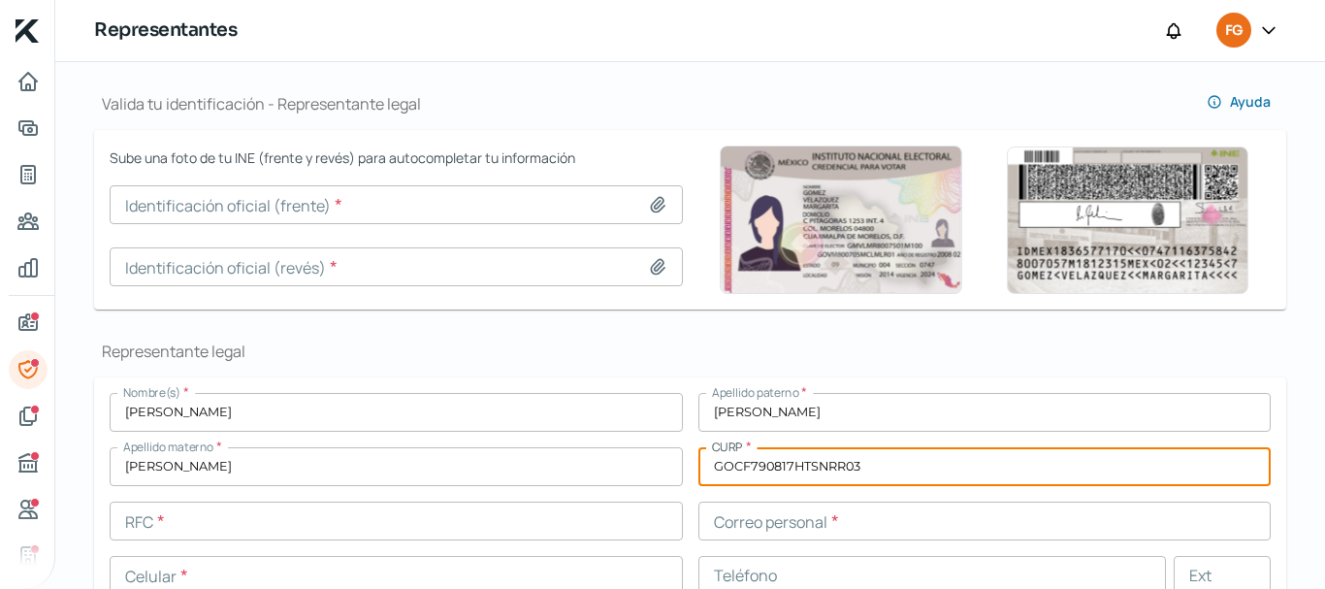
type input "GOCF790817HTSNRR03"
click at [398, 520] on input "text" at bounding box center [396, 520] width 573 height 39
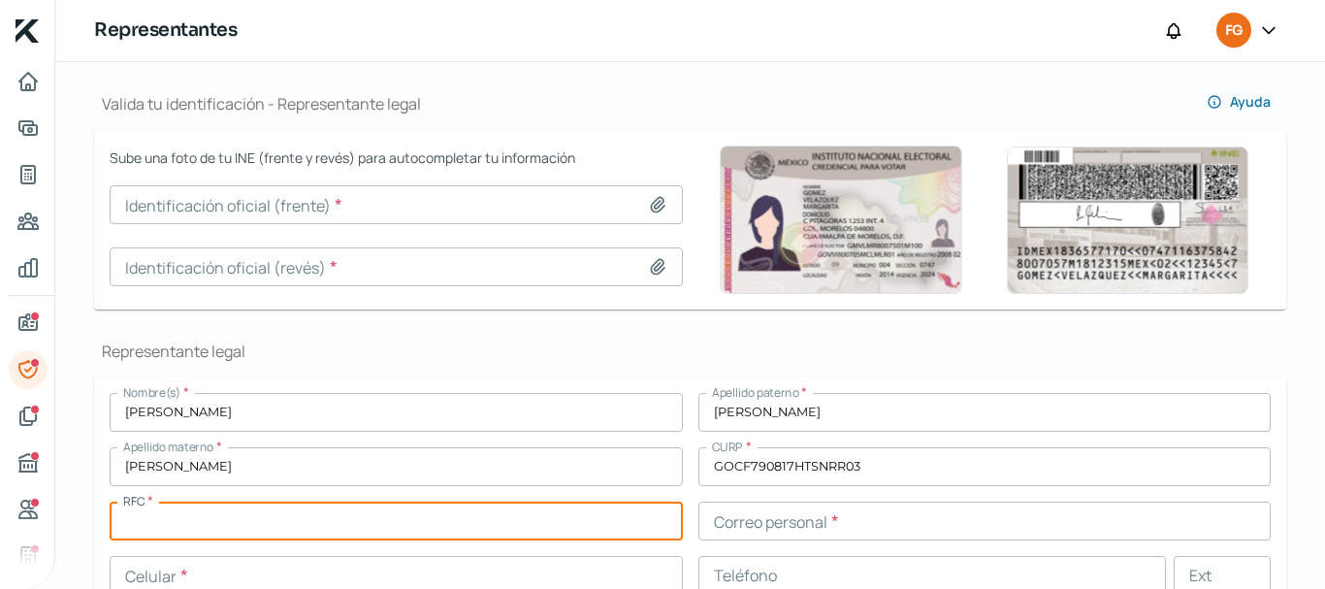
paste input "GOCF790817U52"
type input "GOCF790817U52"
click at [802, 518] on input "text" at bounding box center [984, 520] width 573 height 39
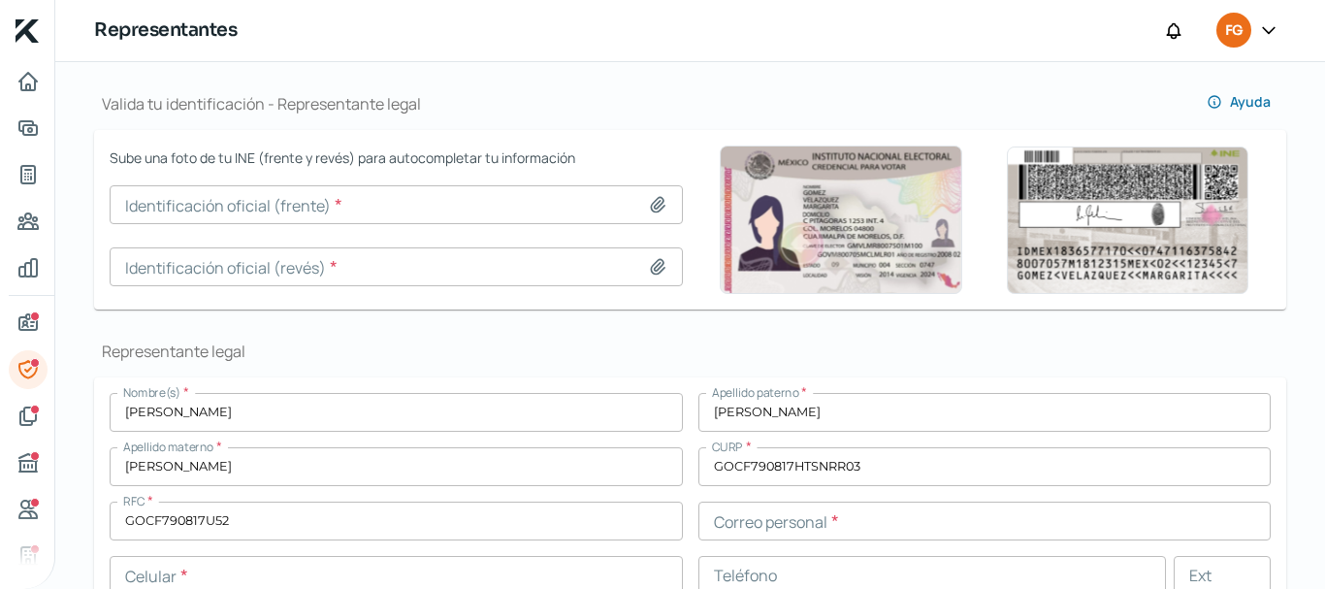
type input "O6 INE FGC_page-0001.jpg"
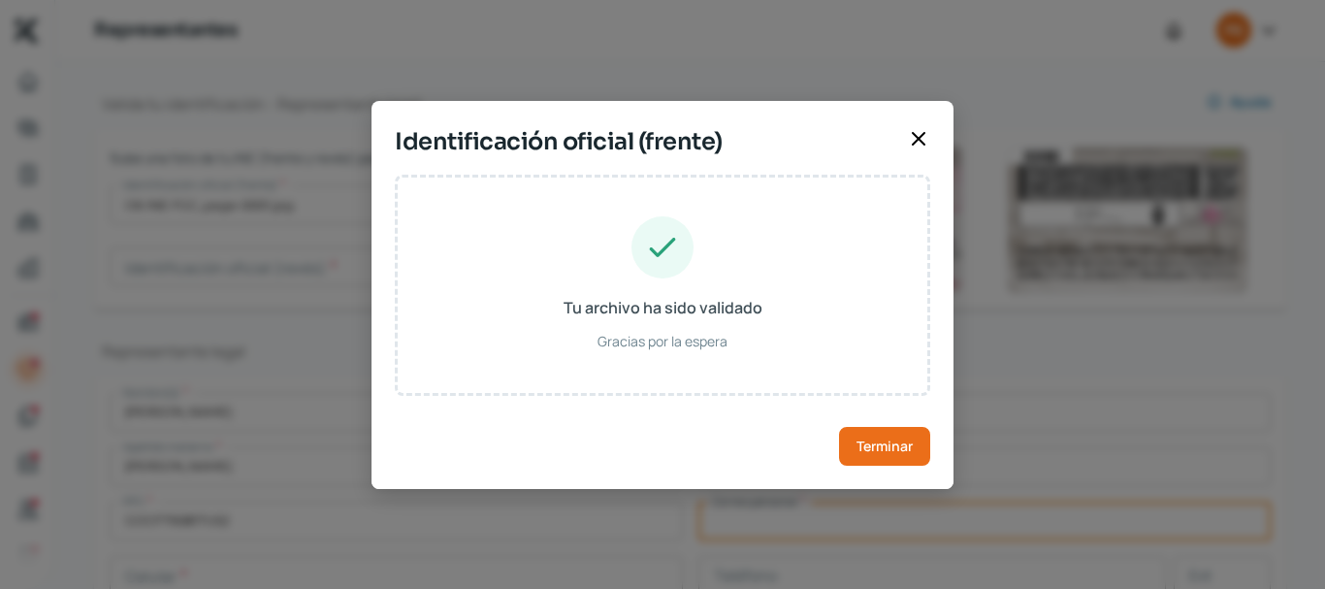
type input "GNCRFR79081728H800"
type input "[DATE]"
type input "Hombre"
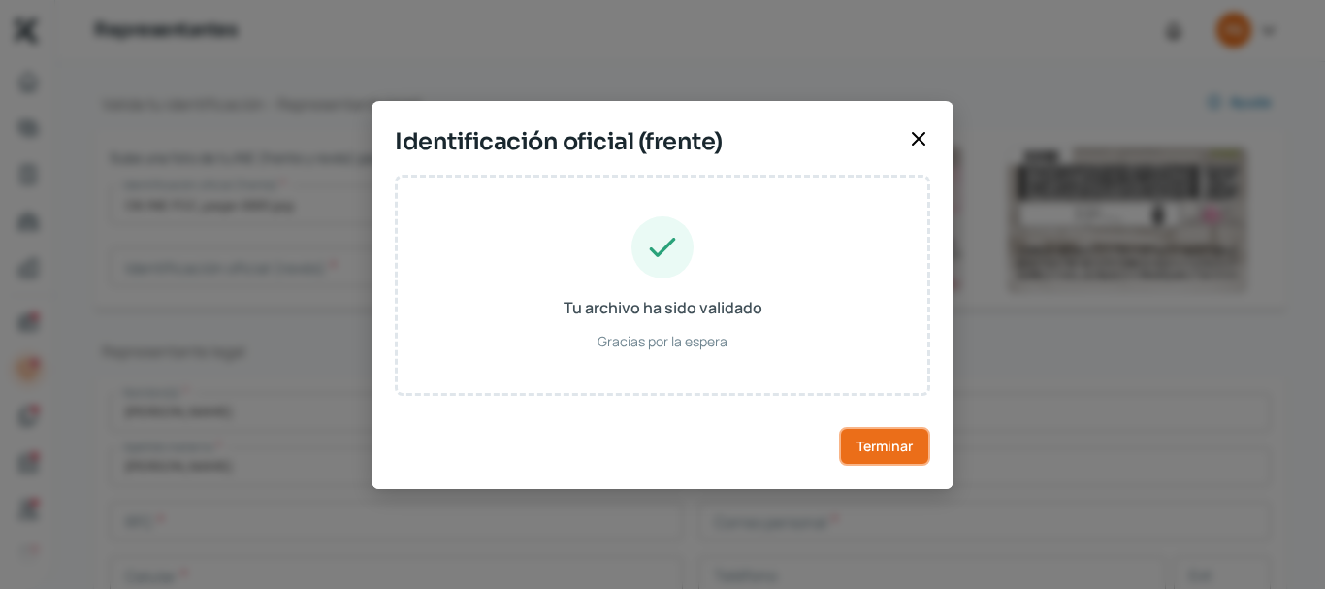
click at [886, 445] on span "Terminar" at bounding box center [884, 446] width 56 height 14
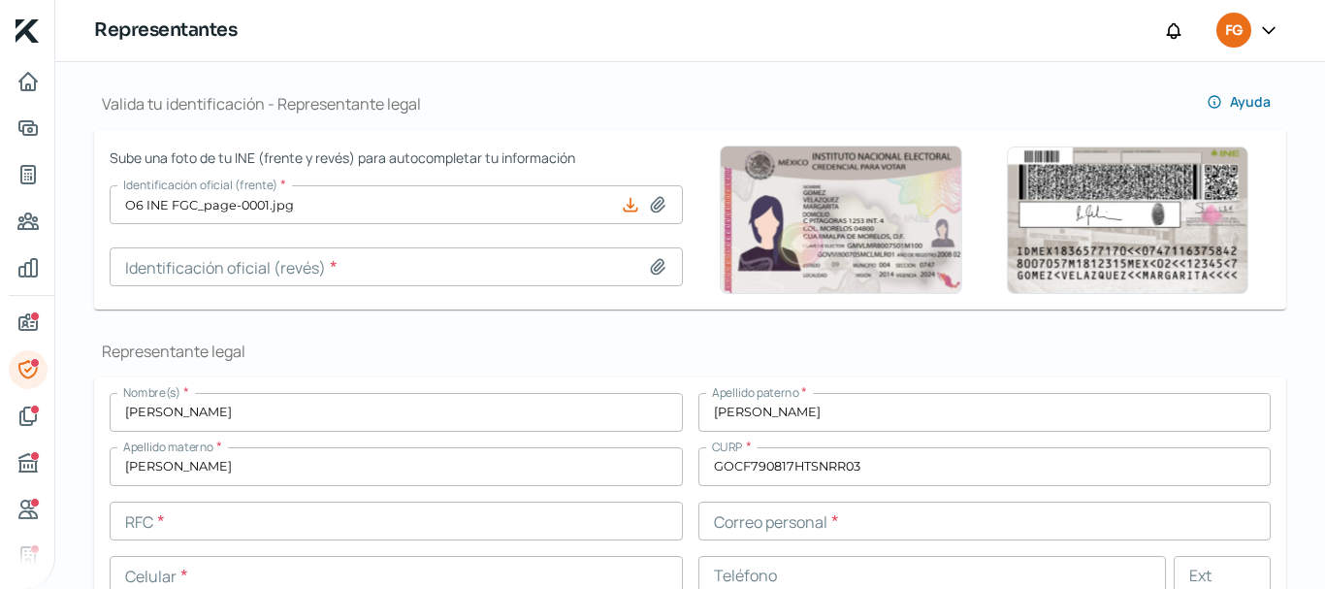
type input "O6 INE FGC_page-0002.jpg"
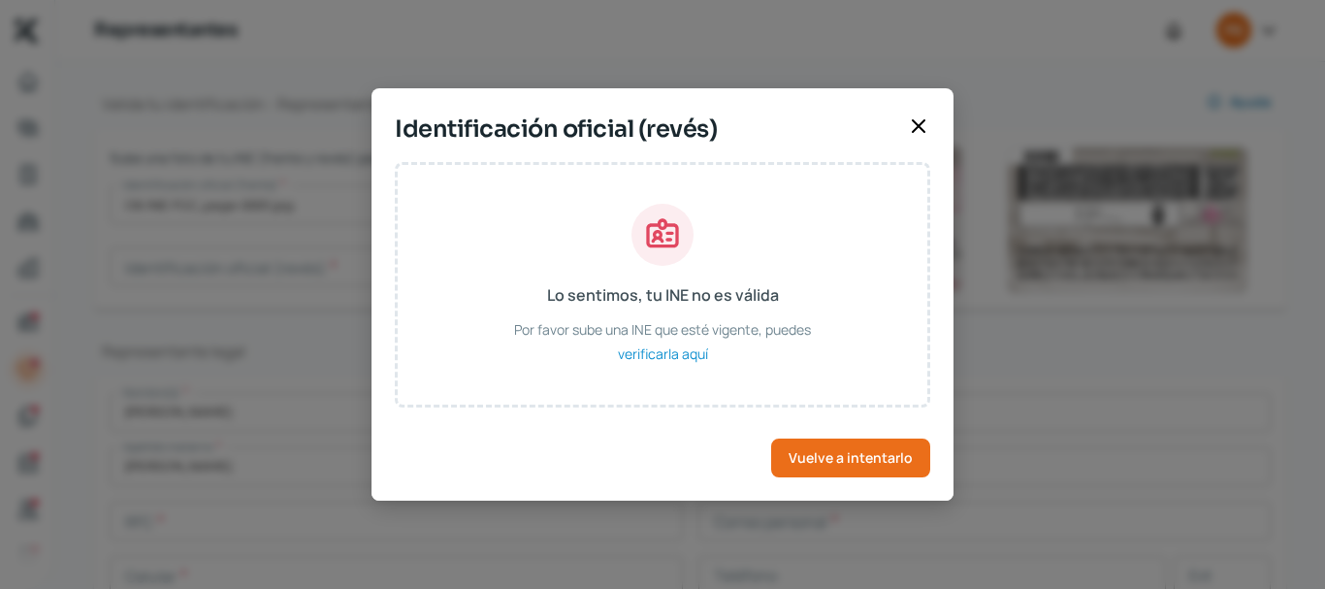
click at [921, 138] on icon at bounding box center [918, 125] width 23 height 23
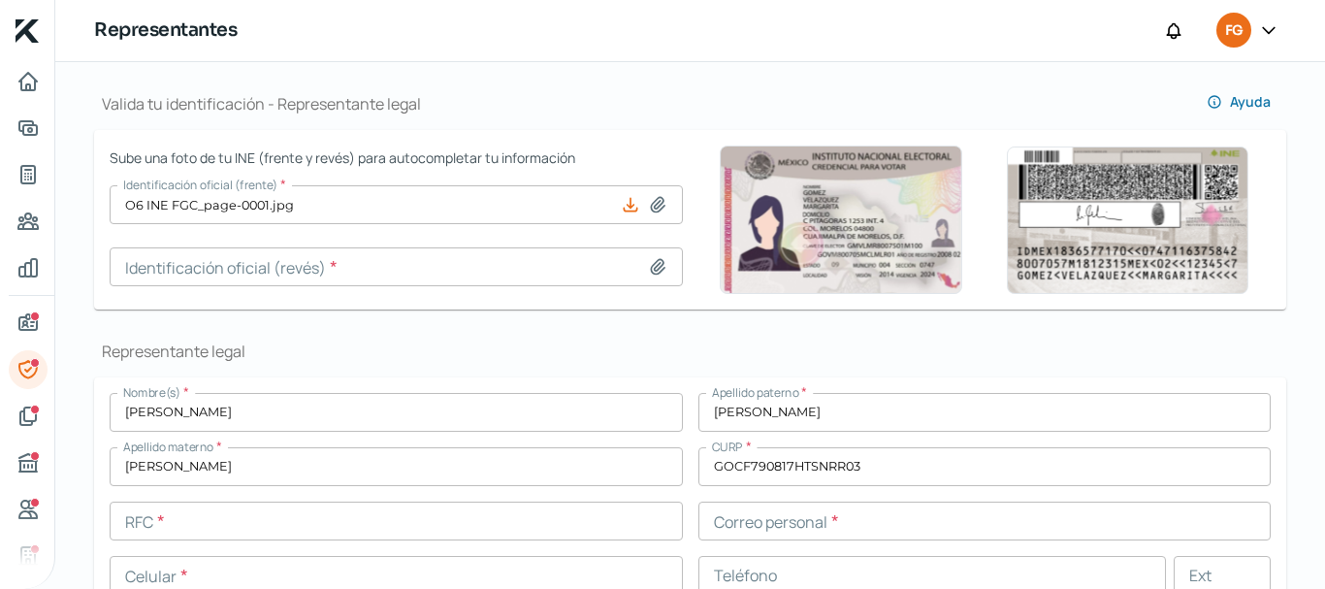
scroll to position [395, 0]
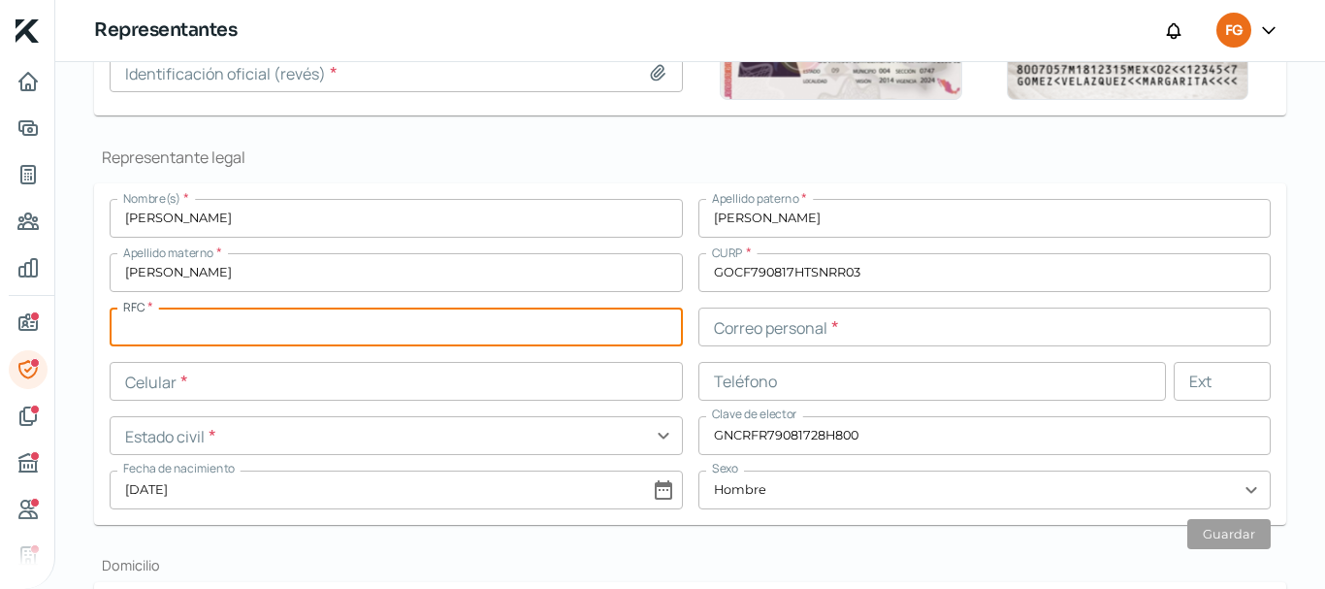
click at [285, 341] on input "text" at bounding box center [396, 326] width 573 height 39
paste input "GOCF790817U52"
type input "GOCF790817U52"
click at [736, 335] on input "text" at bounding box center [984, 326] width 573 height 39
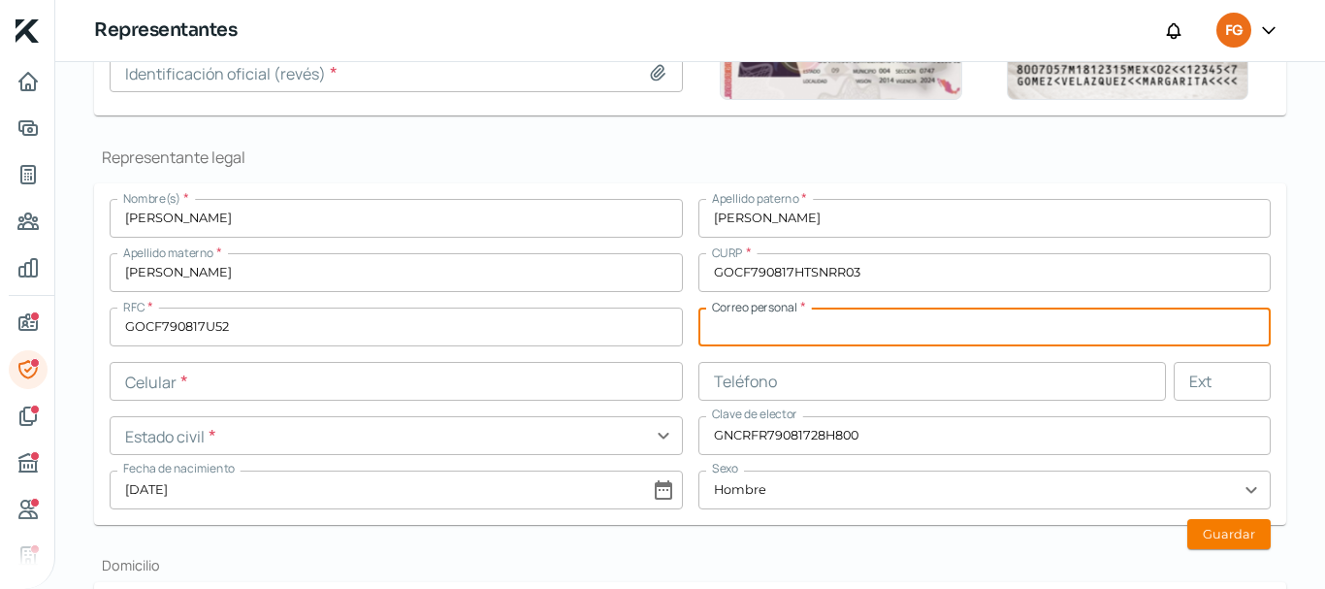
paste input "[EMAIL_ADDRESS][DOMAIN_NAME]"
type input "[EMAIL_ADDRESS][DOMAIN_NAME]"
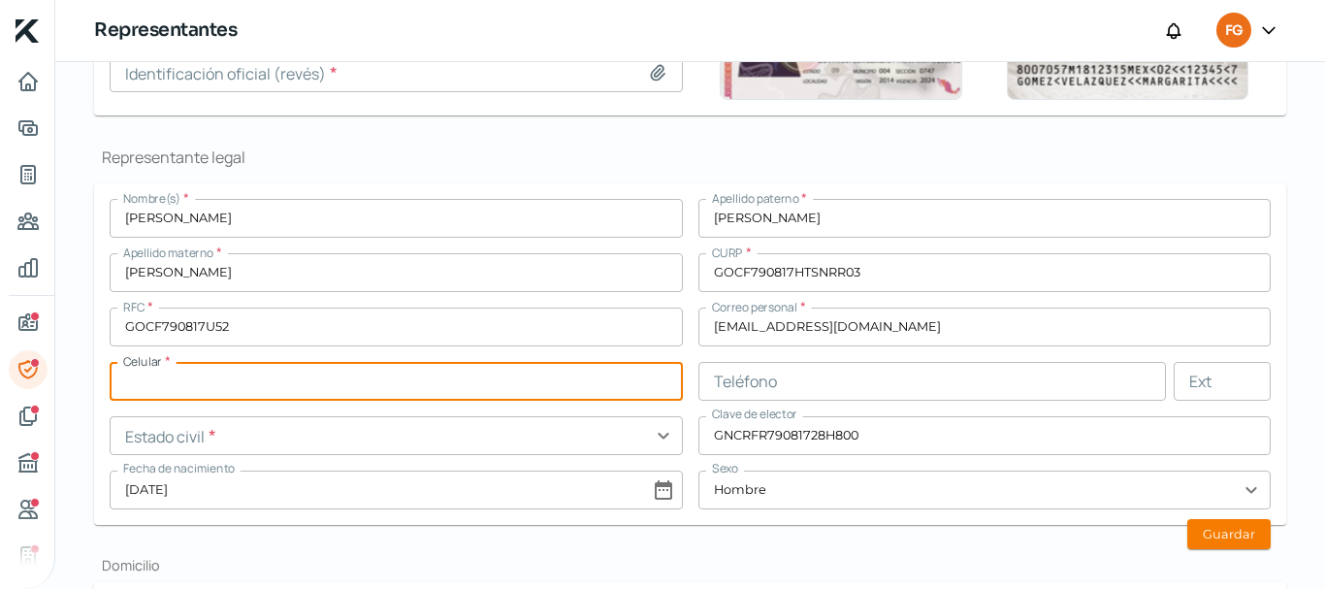
click at [328, 378] on input "text" at bounding box center [396, 381] width 573 height 39
paste input "44 - 2322 - 9420"
type input "44 - 2322 - 9420"
click at [850, 390] on input "text" at bounding box center [932, 381] width 468 height 39
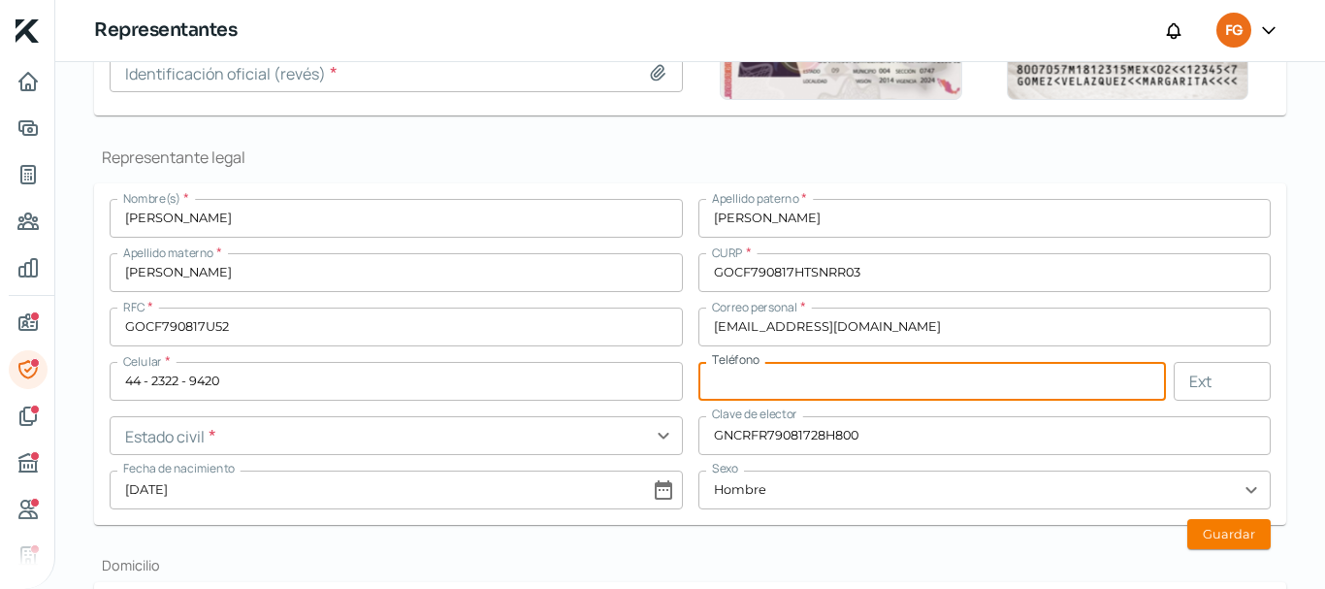
click at [295, 440] on input "text" at bounding box center [396, 435] width 573 height 39
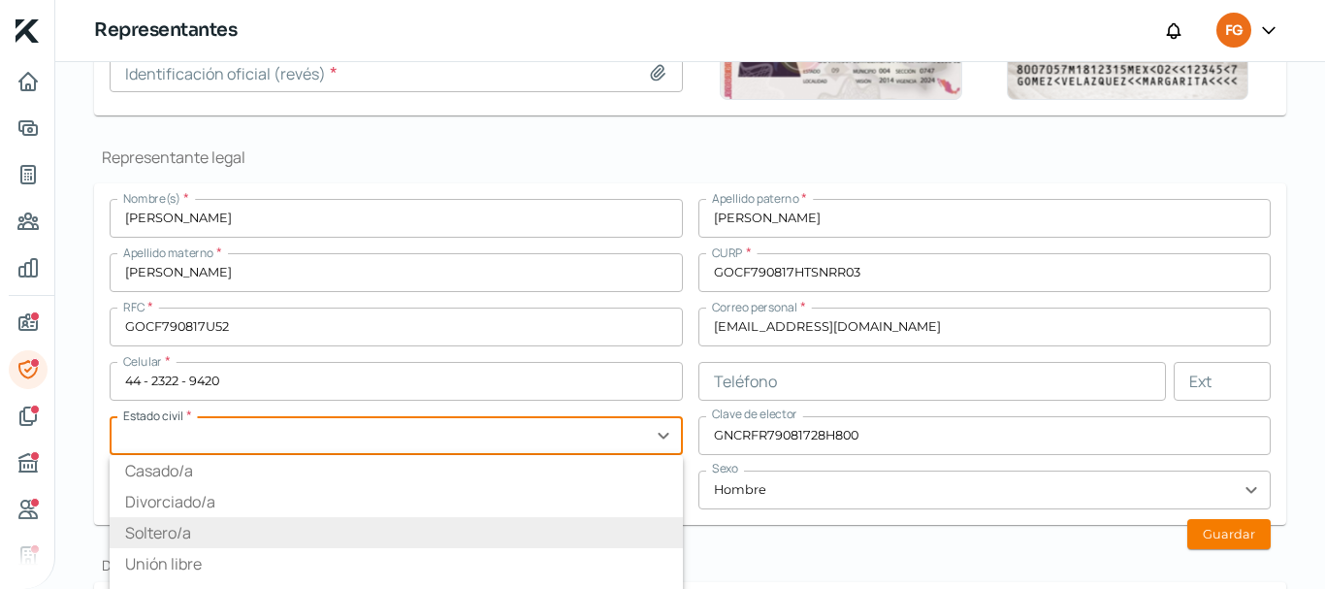
click at [151, 535] on li "Soltero/a" at bounding box center [396, 532] width 573 height 31
type input "Soltero/a"
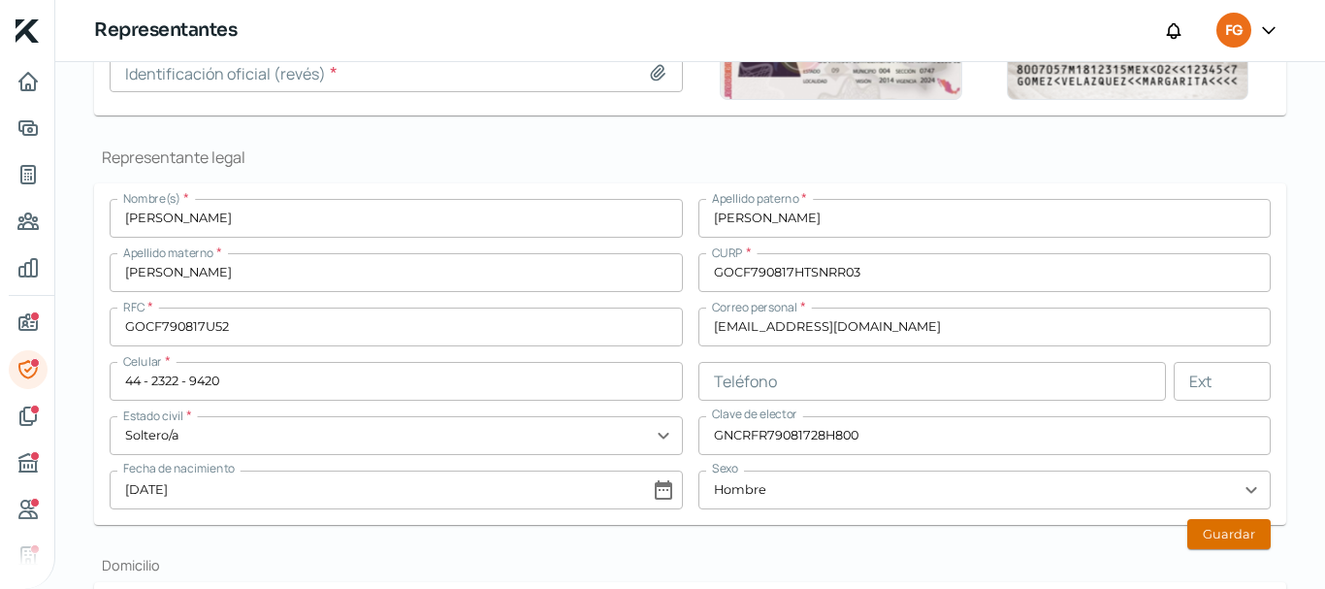
click at [1230, 539] on button "Guardar" at bounding box center [1228, 534] width 83 height 30
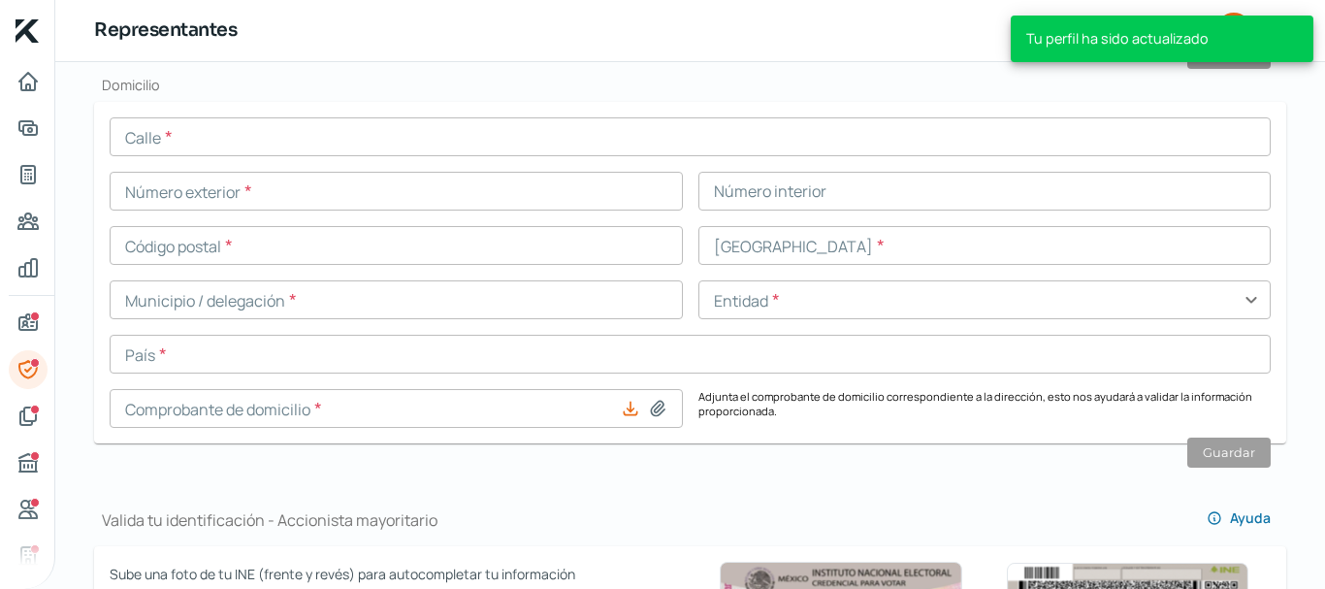
scroll to position [783, 0]
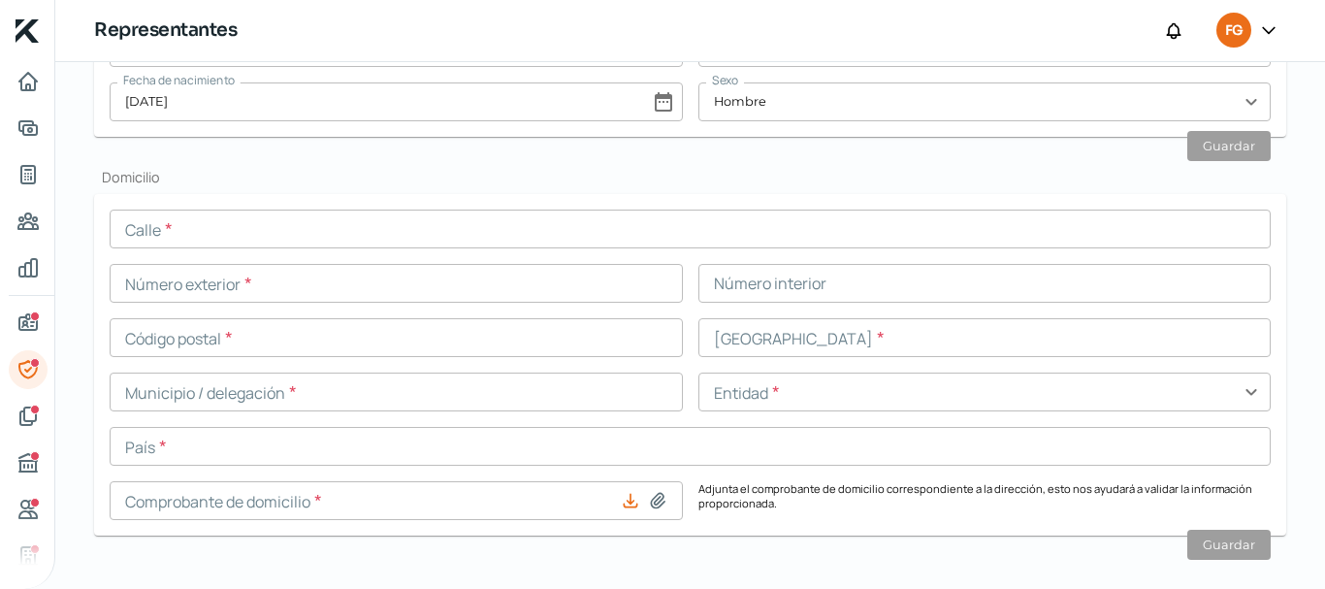
type input "Comprobante_CEA800313C95_F92692006.pdf"
click at [222, 227] on input "text" at bounding box center [690, 228] width 1161 height 39
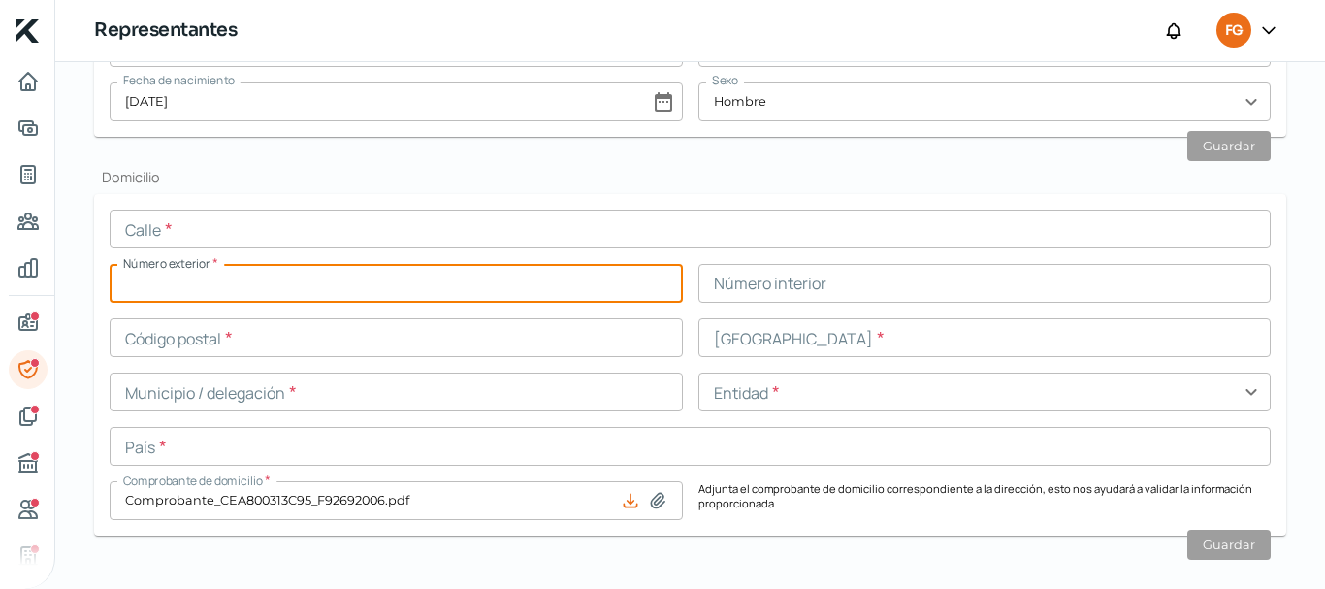
click at [300, 286] on input "text" at bounding box center [396, 283] width 573 height 39
paste input "[GEOGRAPHIC_DATA][PERSON_NAME]"
type input "[GEOGRAPHIC_DATA][PERSON_NAME]"
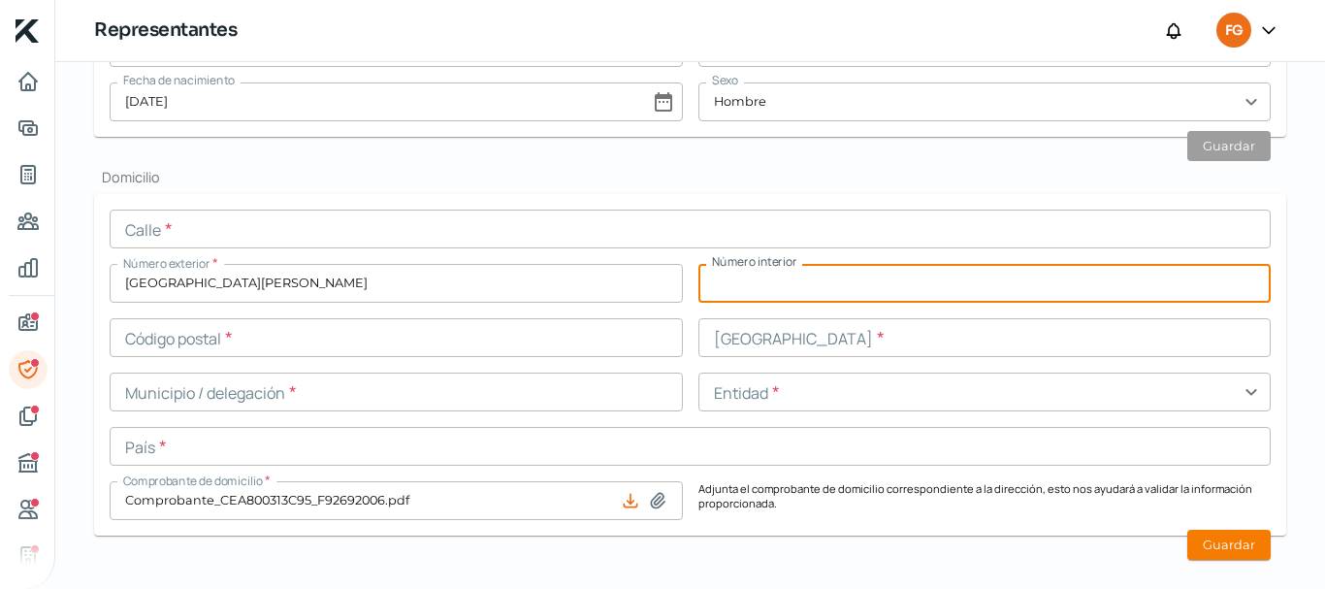
click at [779, 287] on input "text" at bounding box center [984, 283] width 573 height 39
type input "181"
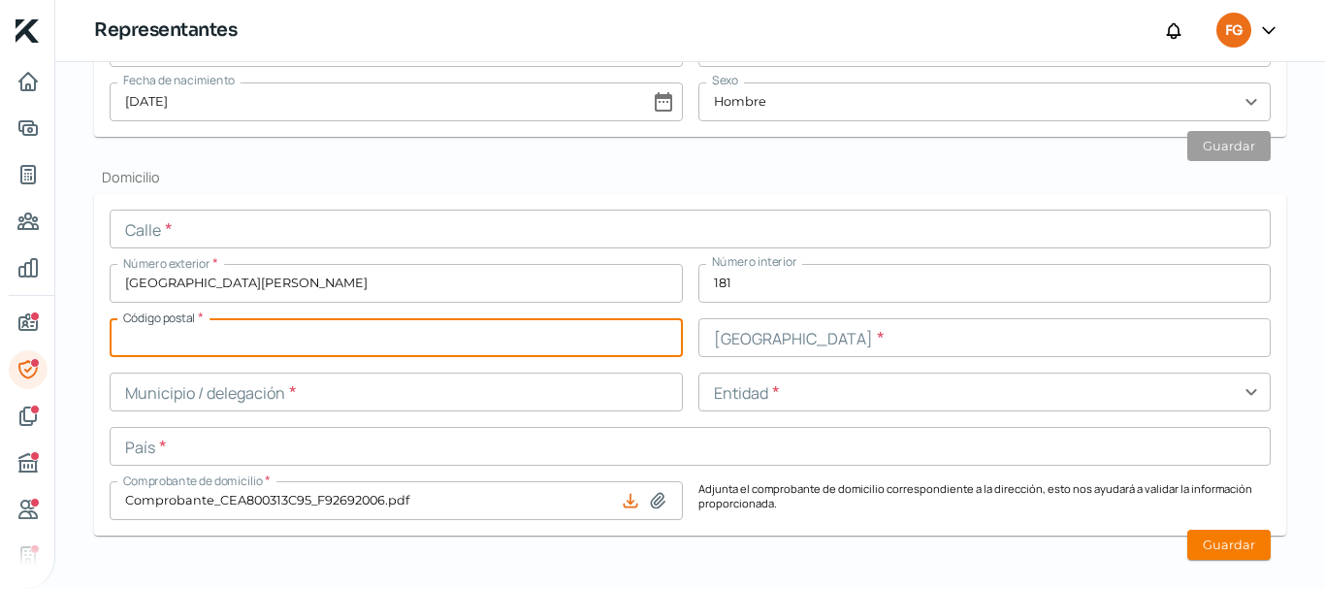
click at [306, 325] on input "text" at bounding box center [396, 337] width 573 height 39
type input "76230"
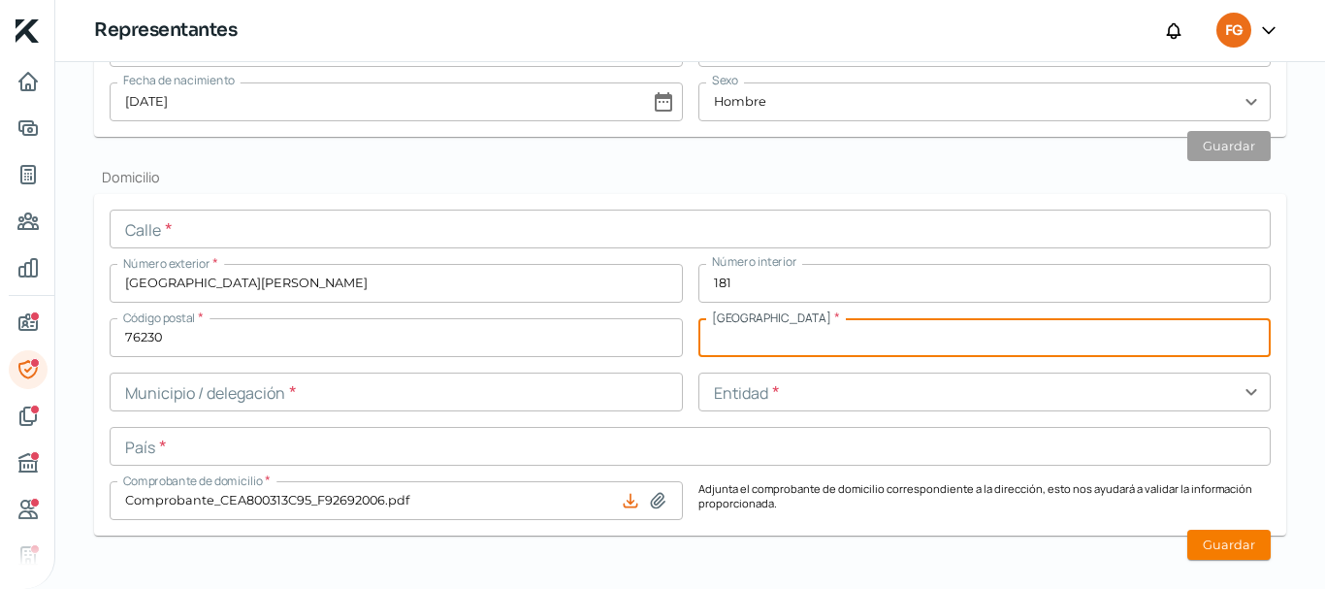
click at [795, 350] on input "text" at bounding box center [984, 337] width 573 height 39
type input "RESIDENCIAL CALETTO"
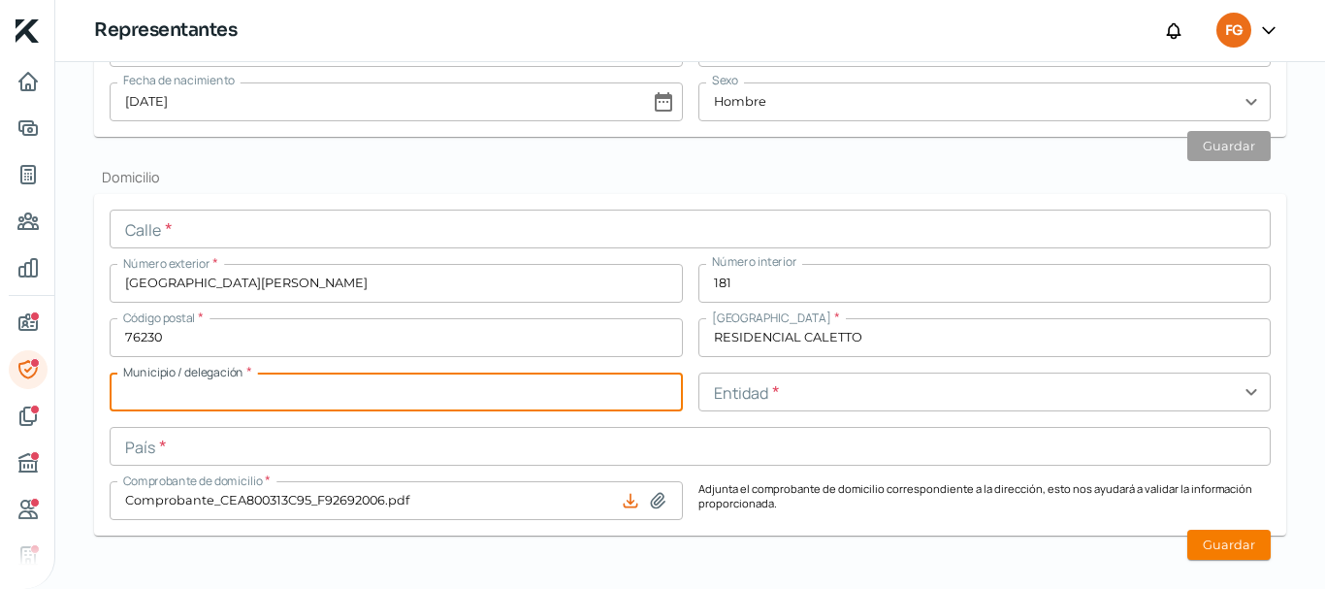
click at [606, 394] on input "text" at bounding box center [396, 391] width 573 height 39
type input "QUERETARO"
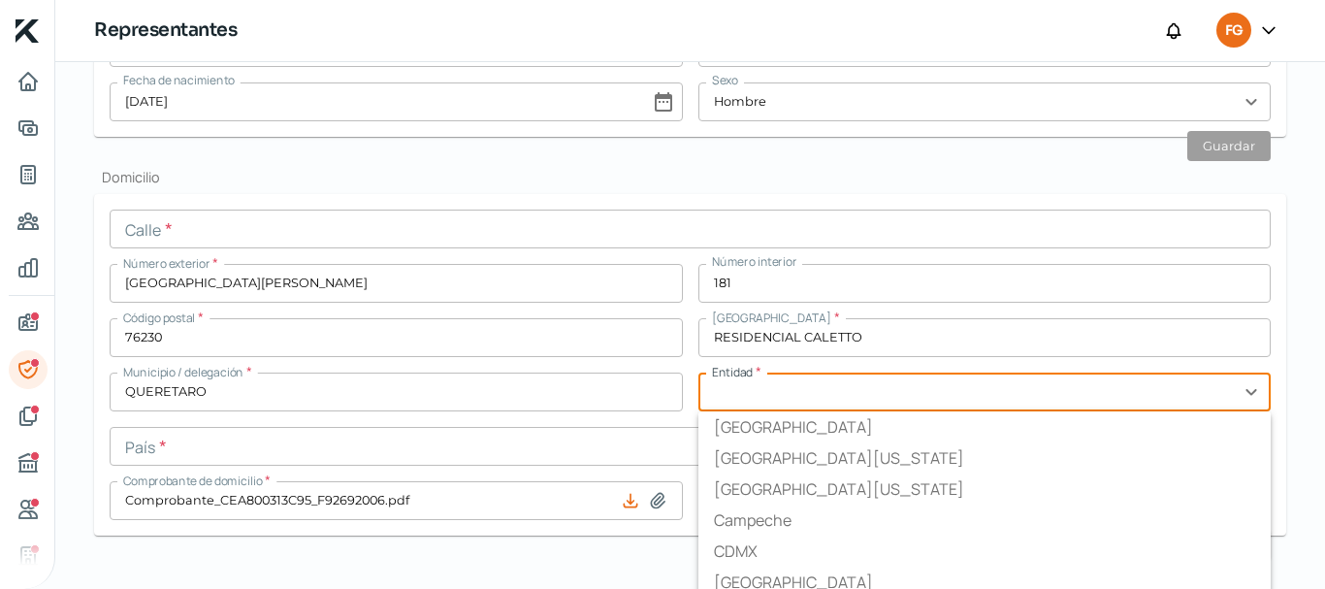
click at [732, 395] on input "text" at bounding box center [984, 391] width 573 height 39
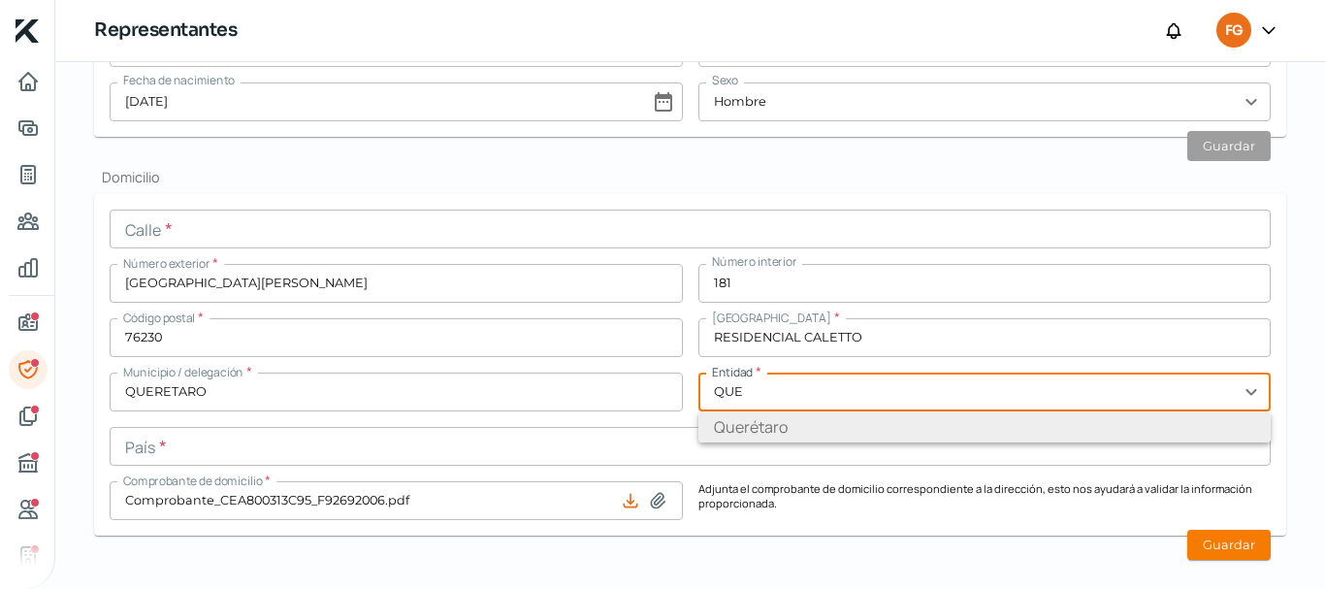
click at [752, 420] on li "Querétaro" at bounding box center [984, 426] width 573 height 31
type input "Querétaro"
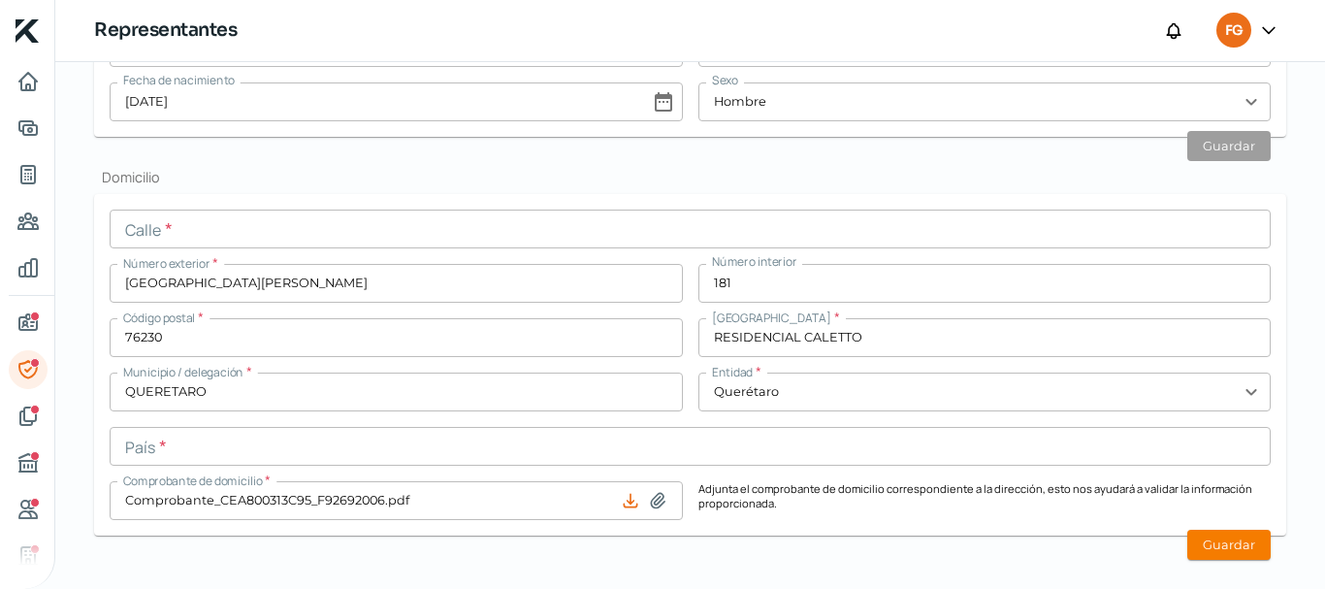
click at [340, 424] on div "Calle * Número exterior * [STREET_ADDRESS][PERSON_NAME] Código postal * 76230 […" at bounding box center [690, 364] width 1161 height 310
click at [317, 445] on input "text" at bounding box center [690, 446] width 1161 height 39
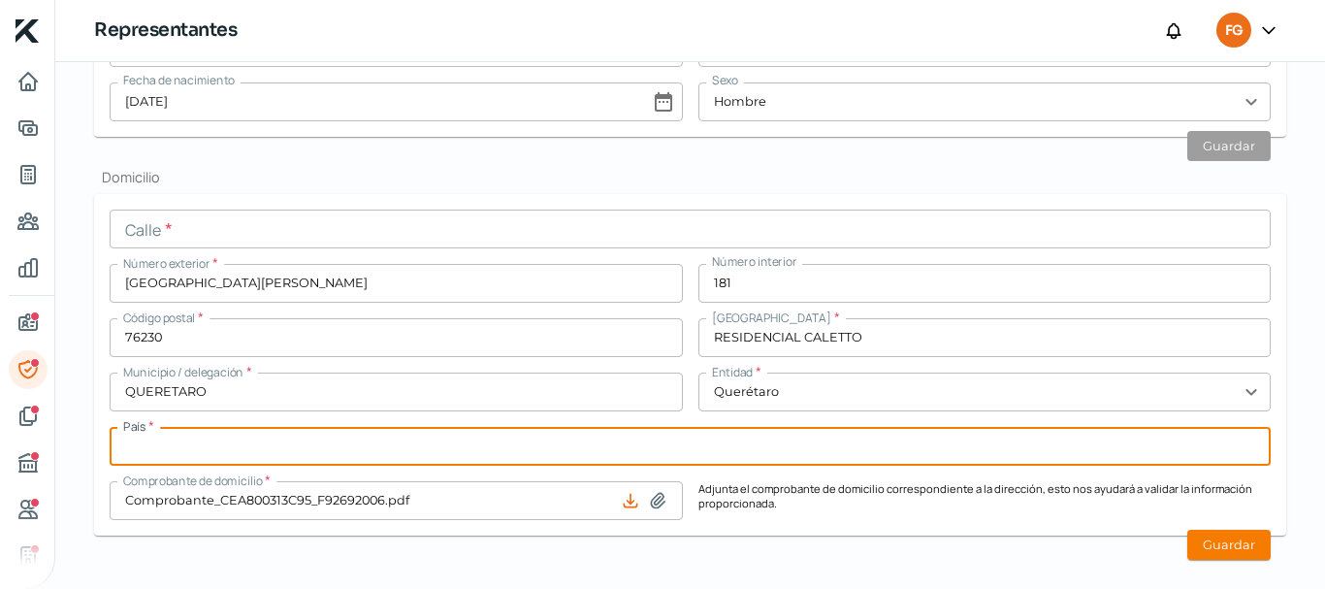
type input "[GEOGRAPHIC_DATA]"
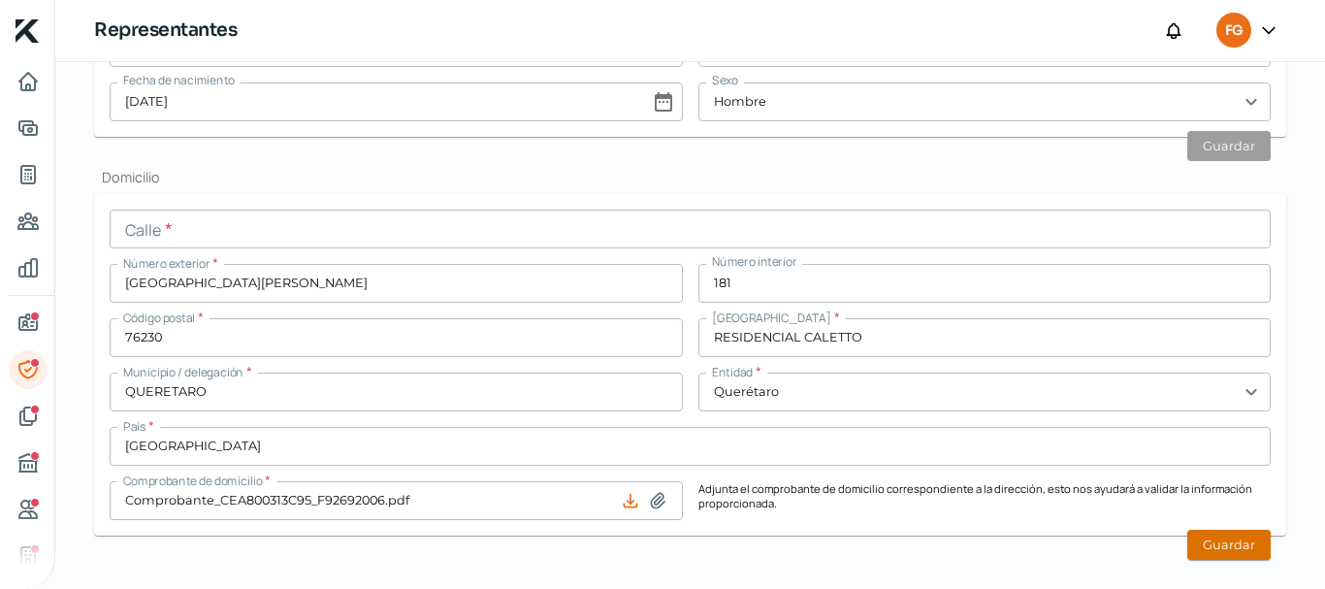
click at [1207, 545] on button "Guardar" at bounding box center [1228, 544] width 83 height 30
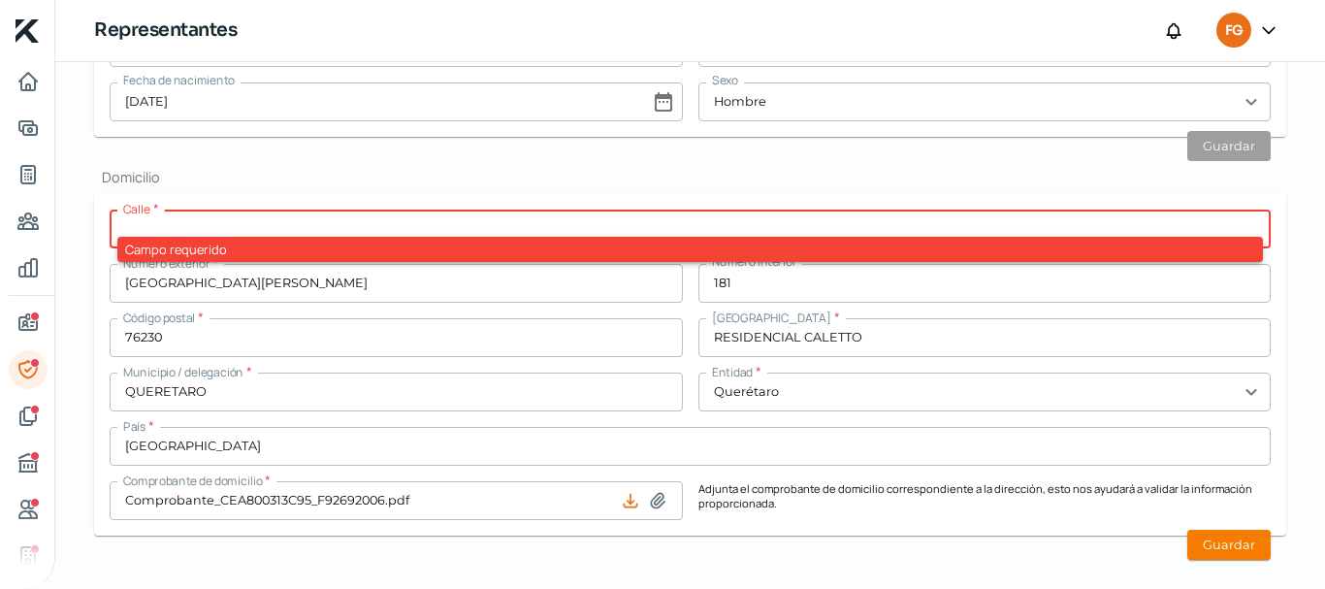
click at [156, 234] on input "text" at bounding box center [690, 228] width 1161 height 39
click at [244, 223] on input "text" at bounding box center [690, 228] width 1161 height 39
paste input "[GEOGRAPHIC_DATA][PERSON_NAME]"
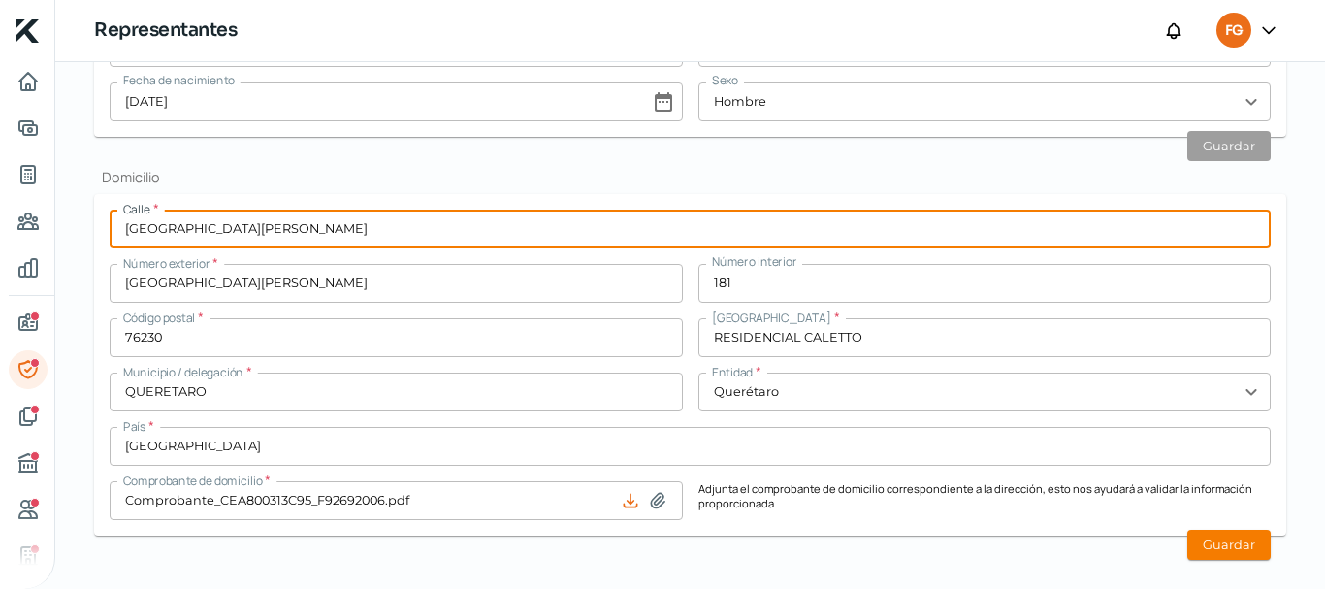
type input "[GEOGRAPHIC_DATA][PERSON_NAME]"
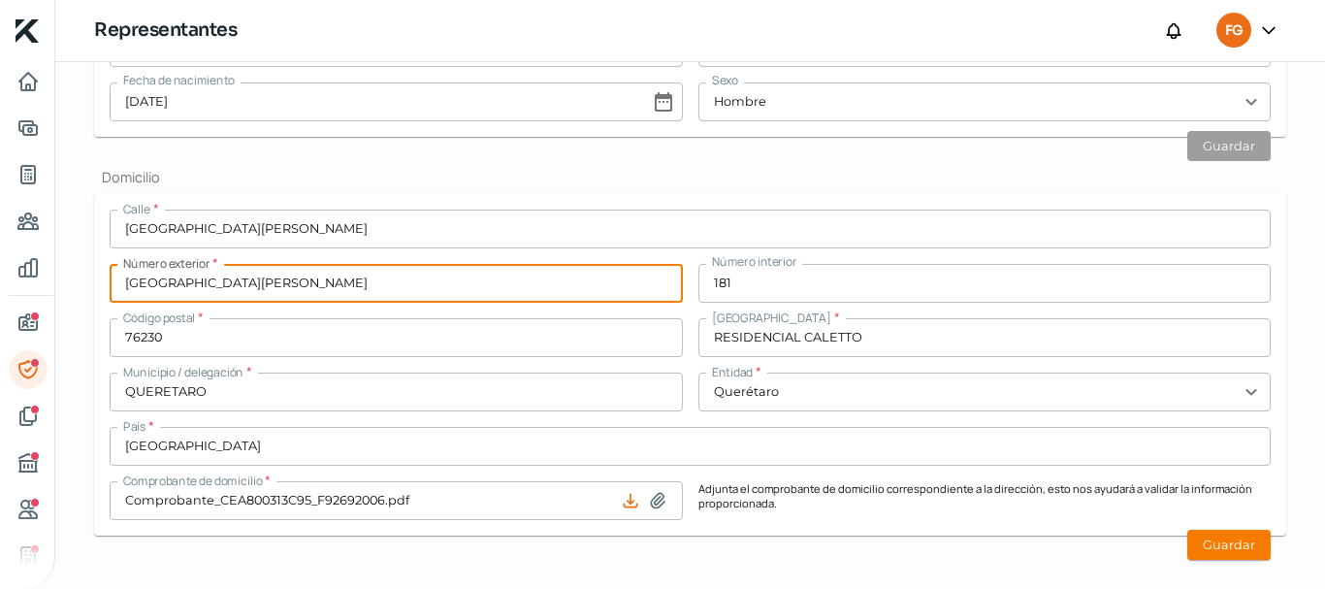
click at [303, 273] on input "[GEOGRAPHIC_DATA][PERSON_NAME]" at bounding box center [396, 283] width 573 height 39
drag, startPoint x: 315, startPoint y: 274, endPoint x: 0, endPoint y: 274, distance: 315.1
click at [0, 274] on div "Inicio | KredFeed Representantes FG Falta información para realizar tu análisis…" at bounding box center [662, 294] width 1325 height 589
type input "181"
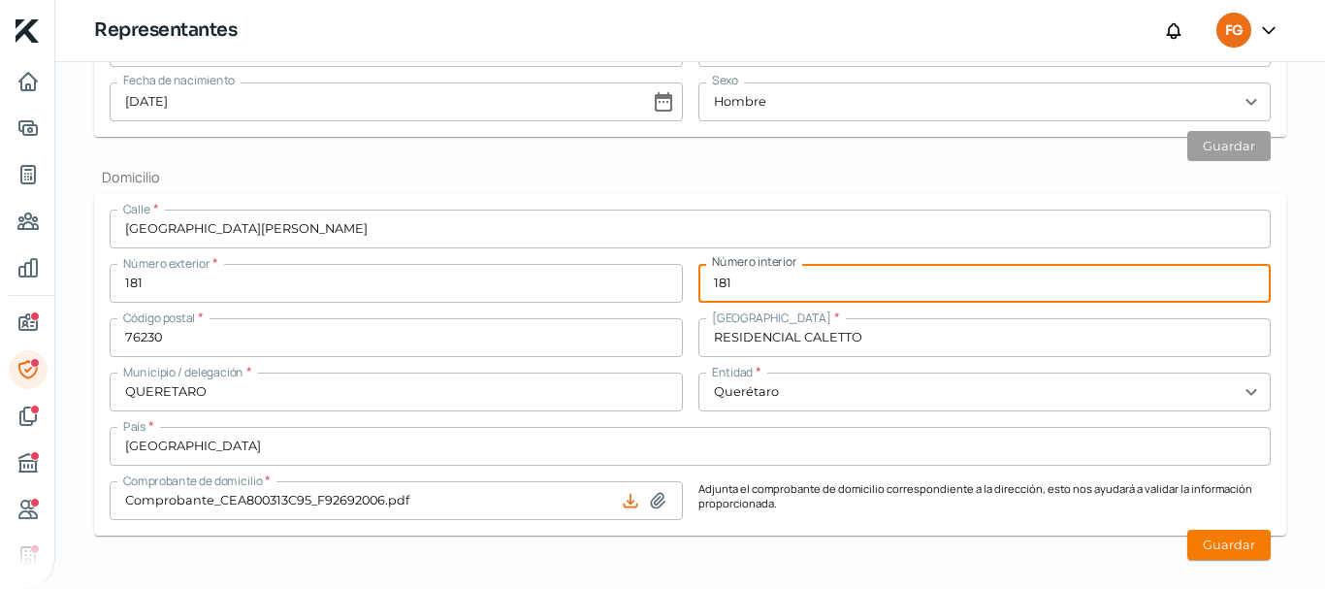
drag, startPoint x: 769, startPoint y: 286, endPoint x: 667, endPoint y: 283, distance: 101.9
click at [667, 283] on div "Calle * [STREET_ADDRESS][PERSON_NAME] Número interior 181 Código postal * 76230…" at bounding box center [690, 364] width 1161 height 310
click at [1216, 531] on button "Guardar" at bounding box center [1228, 544] width 83 height 30
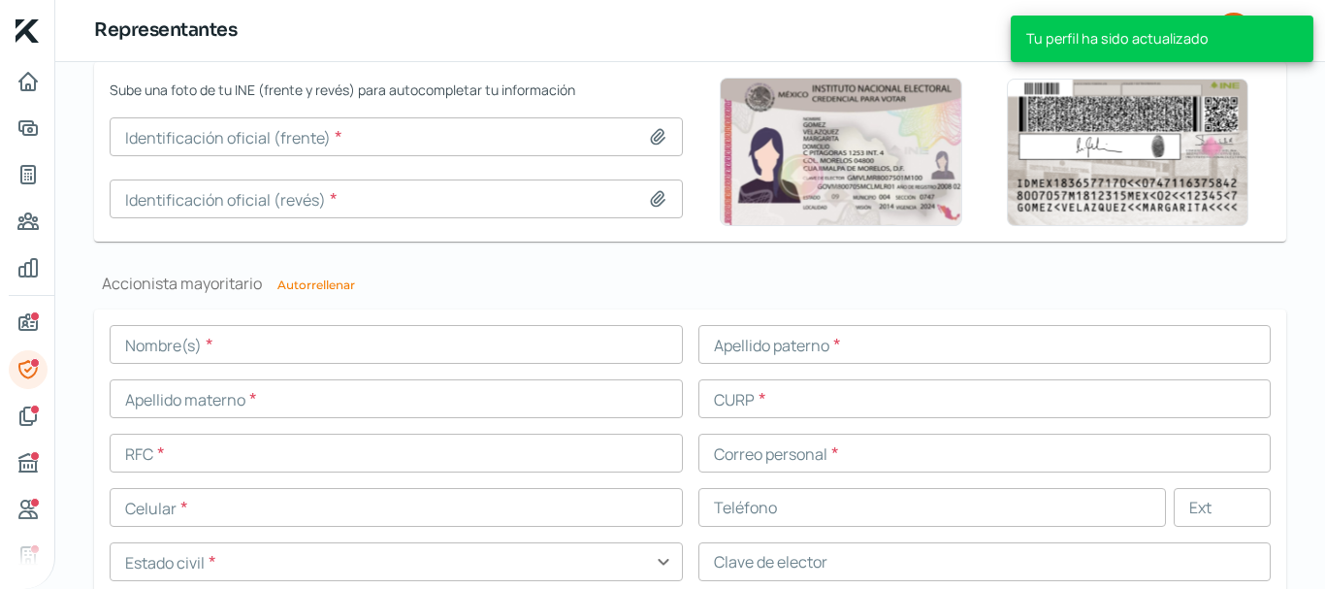
scroll to position [1364, 0]
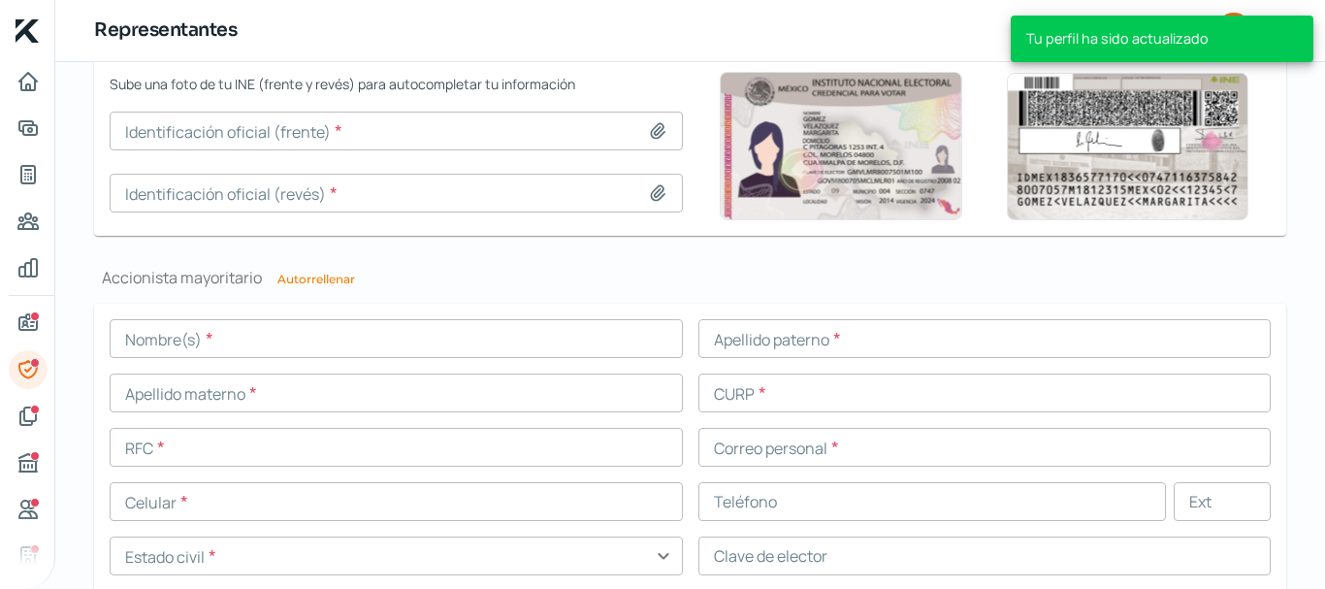
click at [311, 282] on button "Autorrellenar" at bounding box center [316, 279] width 78 height 12
type input "[PERSON_NAME]"
type input "GOCF790817HTSNRR03"
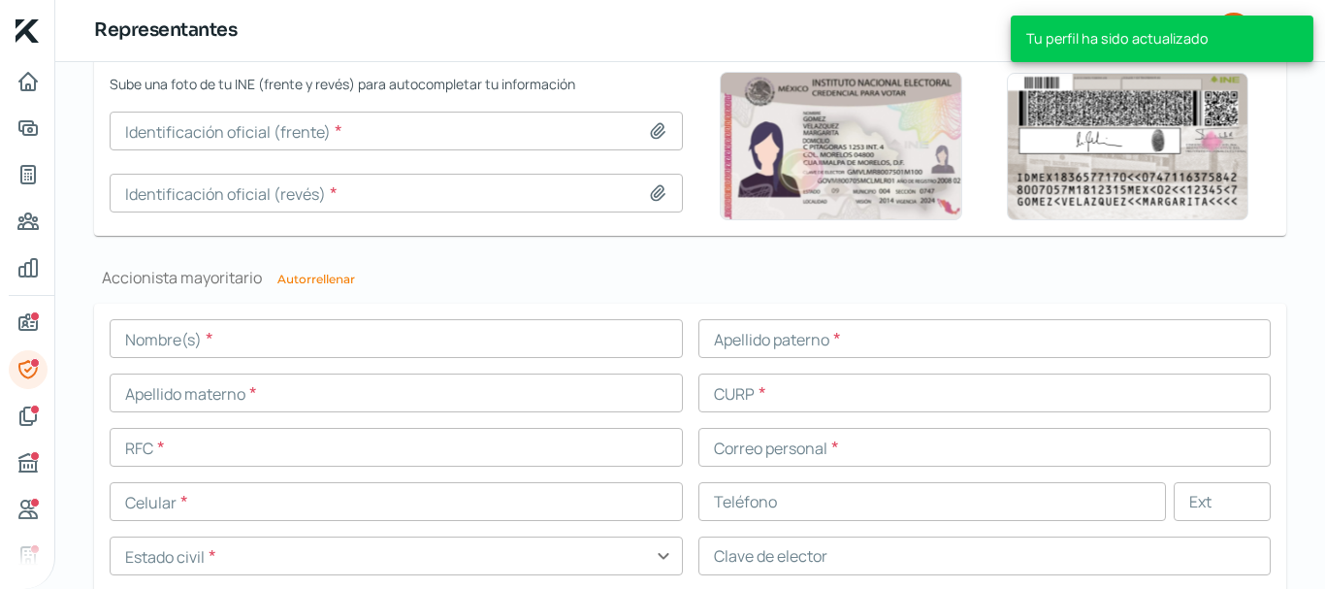
type input "GOCF790817U52"
type input "[EMAIL_ADDRESS][DOMAIN_NAME]"
type input "44 - 2322 - 9420"
type input "Soltero/a"
type input "GNCRFR79081728H800"
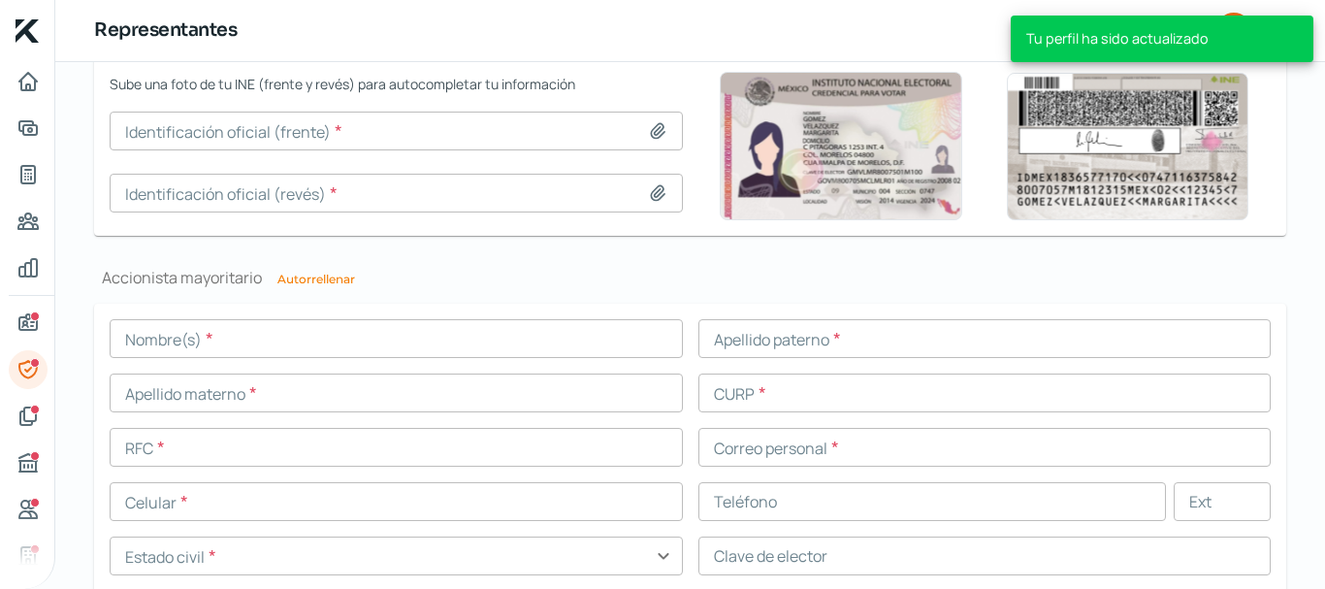
type input "[DATE]"
type input "Hombre"
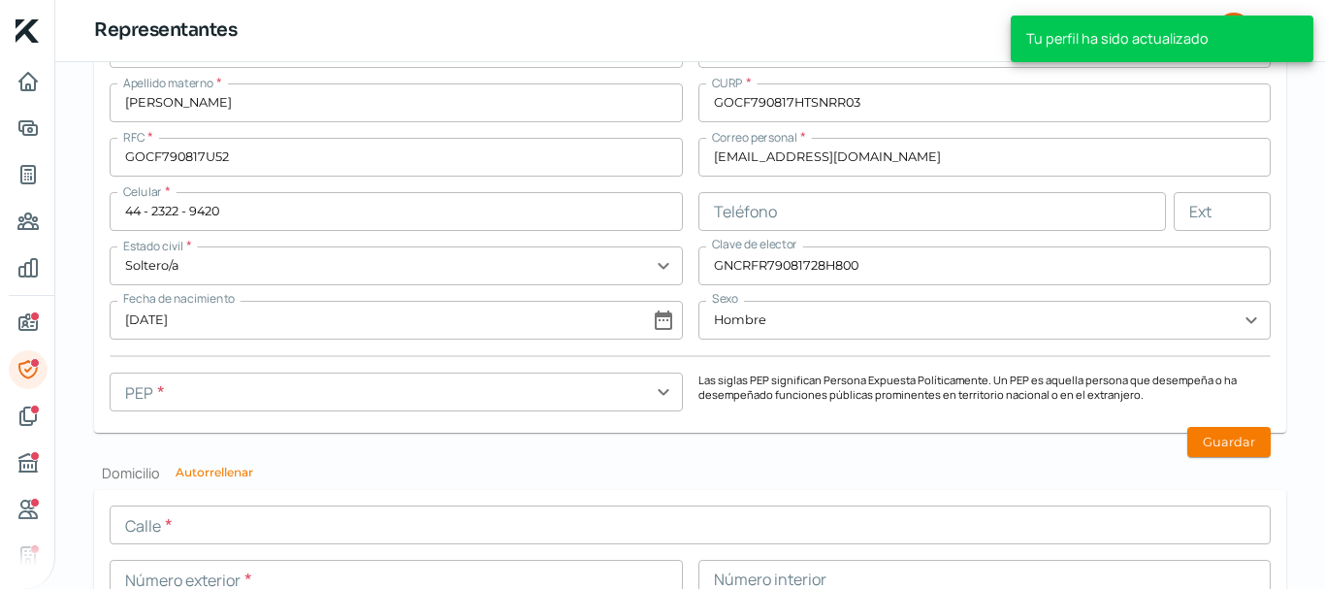
scroll to position [1655, 0]
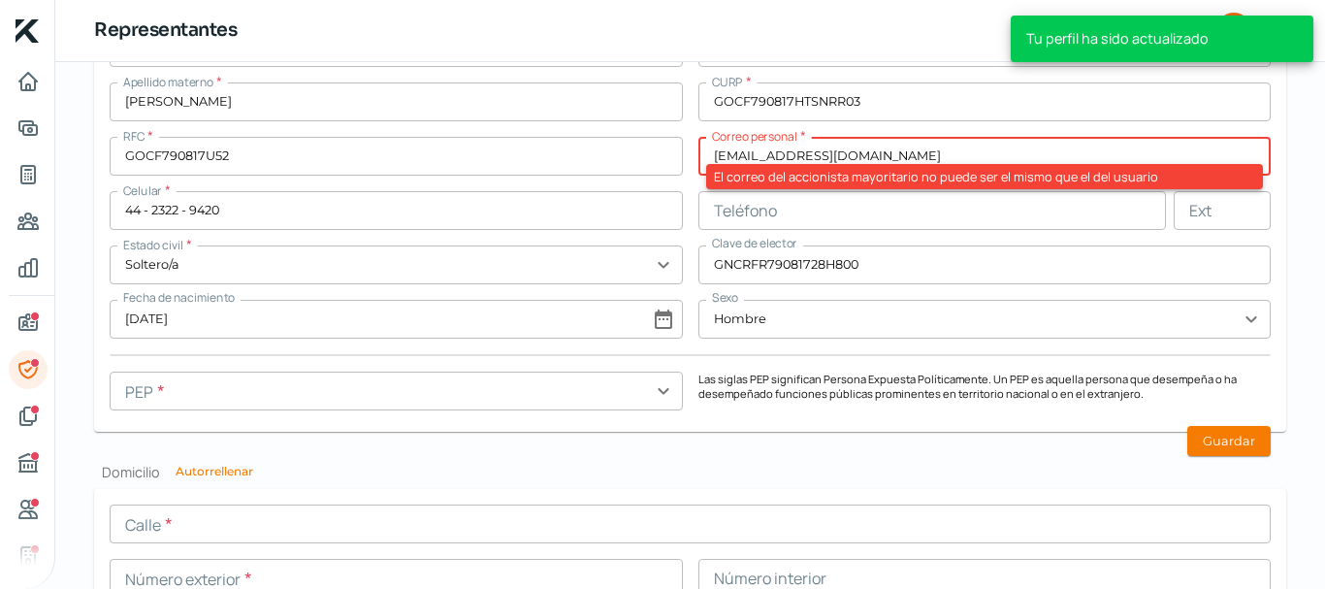
click at [871, 155] on input "[EMAIL_ADDRESS][DOMAIN_NAME]" at bounding box center [984, 156] width 573 height 39
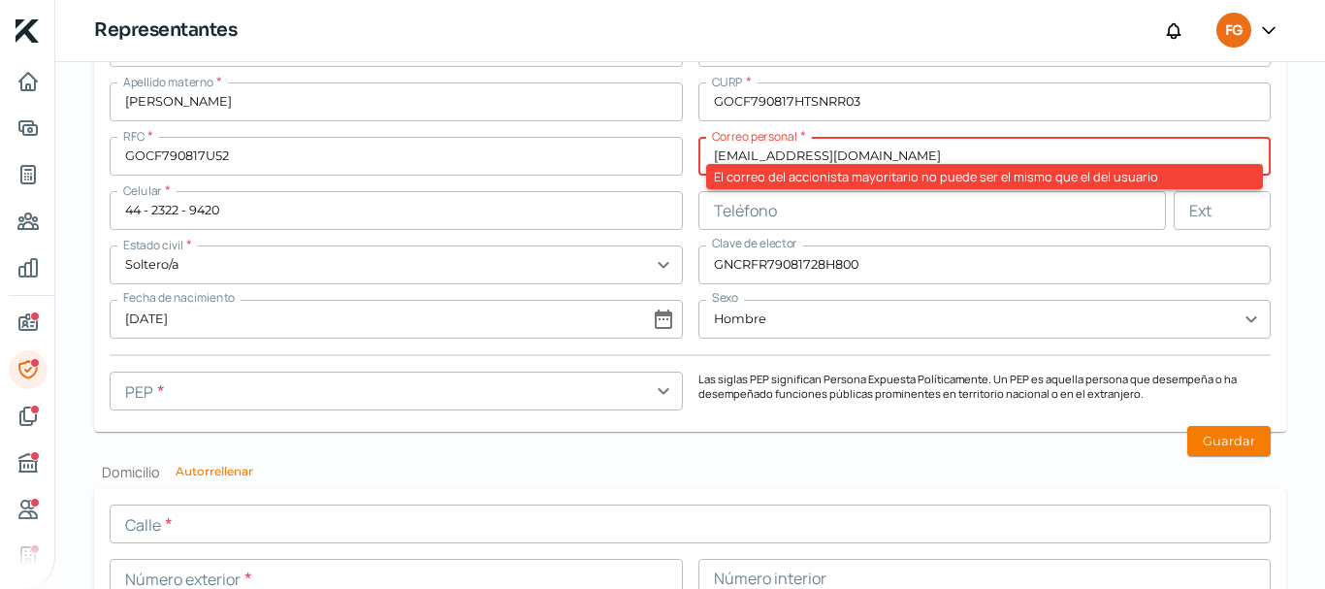
paste input "[EMAIL_ADDRESS][DOMAIN_NAME]"
drag, startPoint x: 979, startPoint y: 159, endPoint x: 564, endPoint y: 155, distance: 415.0
click at [564, 155] on div "Nombre(s) * [PERSON_NAME] paterno * [PERSON_NAME] materno * [PERSON_NAME] * GOC…" at bounding box center [690, 222] width 1161 height 388
paste input "text"
type input "[EMAIL_ADDRESS][DOMAIN_NAME]"
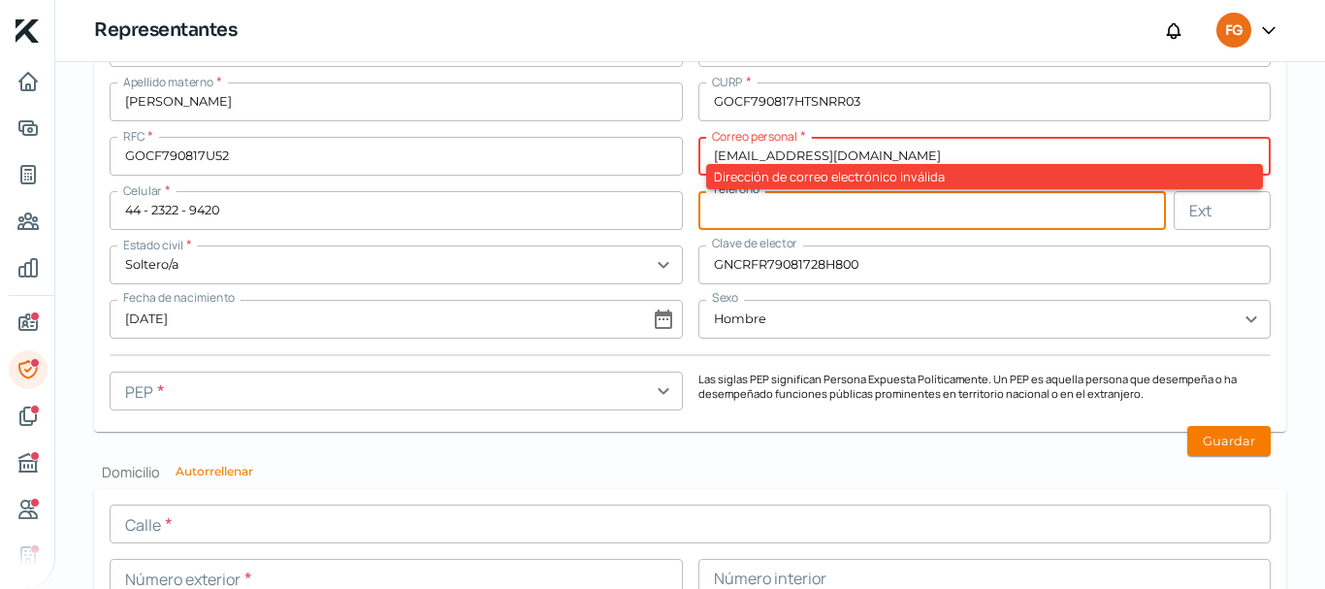
drag, startPoint x: 752, startPoint y: 224, endPoint x: 502, endPoint y: 225, distance: 250.2
click at [752, 225] on input "text" at bounding box center [932, 210] width 468 height 39
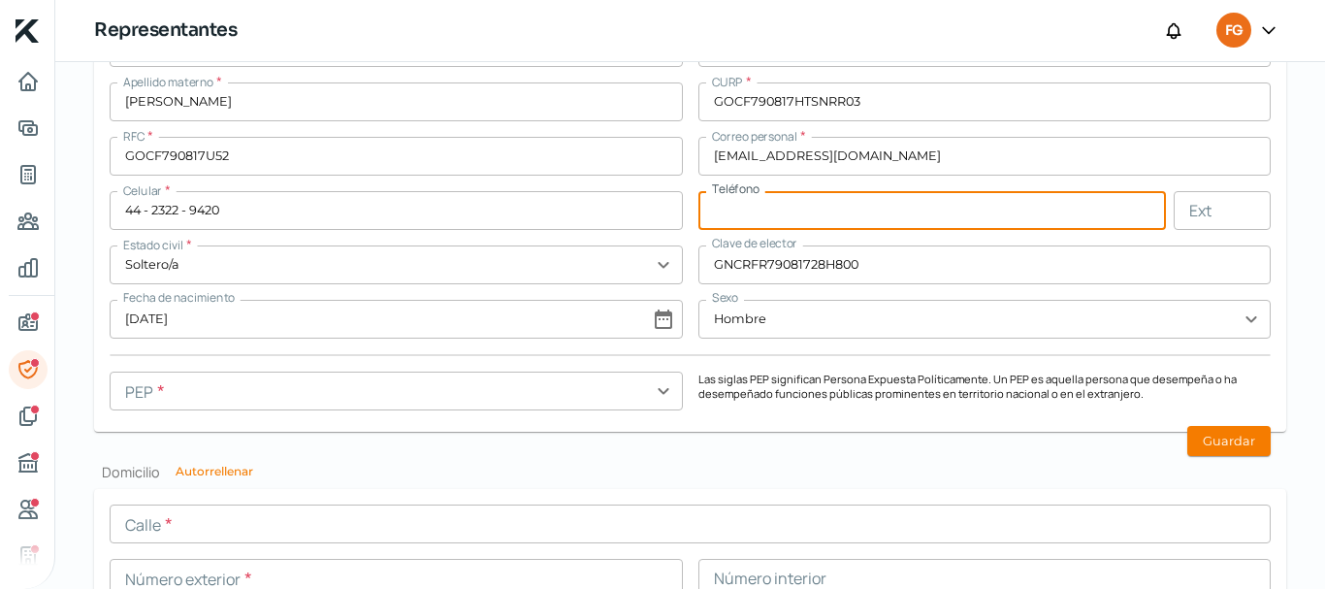
click at [432, 225] on input "44 - 2322 - 9420" at bounding box center [396, 210] width 573 height 39
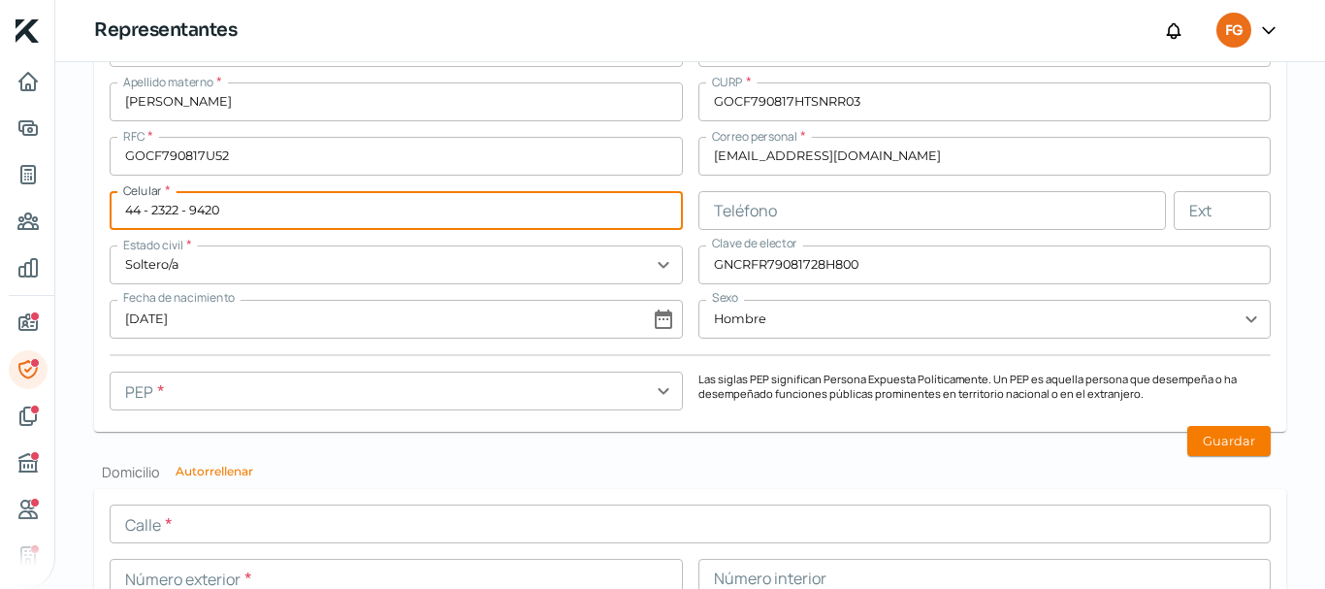
scroll to position [1558, 0]
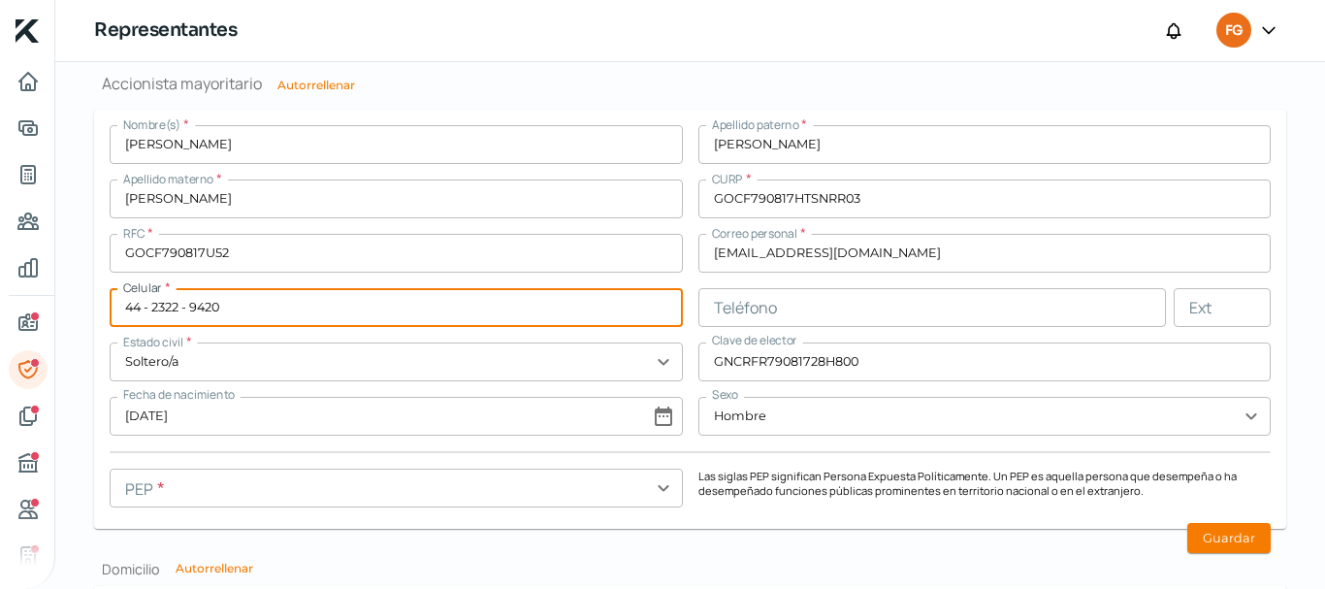
click at [375, 483] on input "text" at bounding box center [396, 487] width 573 height 39
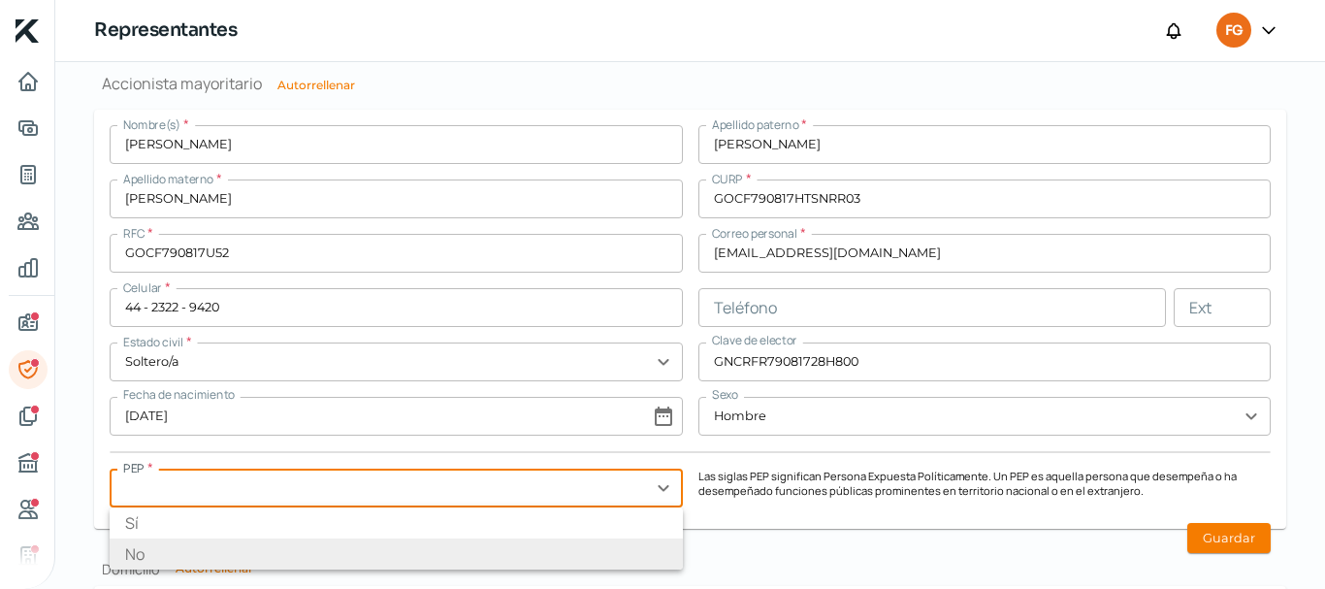
click at [166, 546] on li "No" at bounding box center [396, 553] width 573 height 31
type input "No"
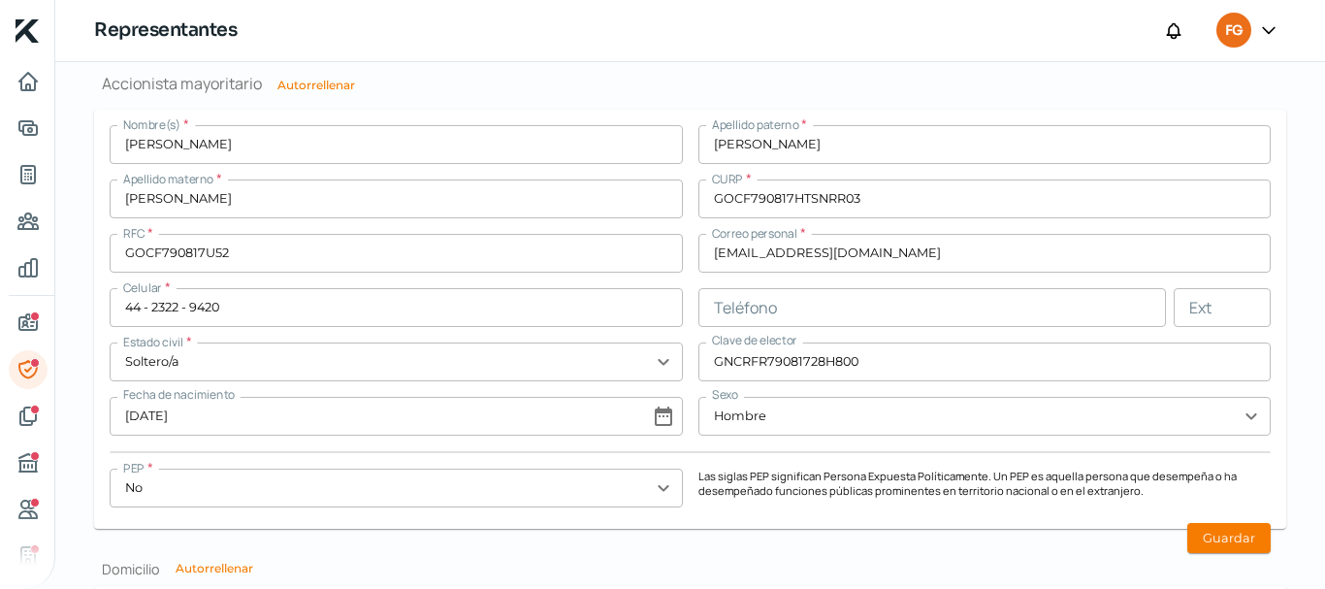
scroll to position [1364, 0]
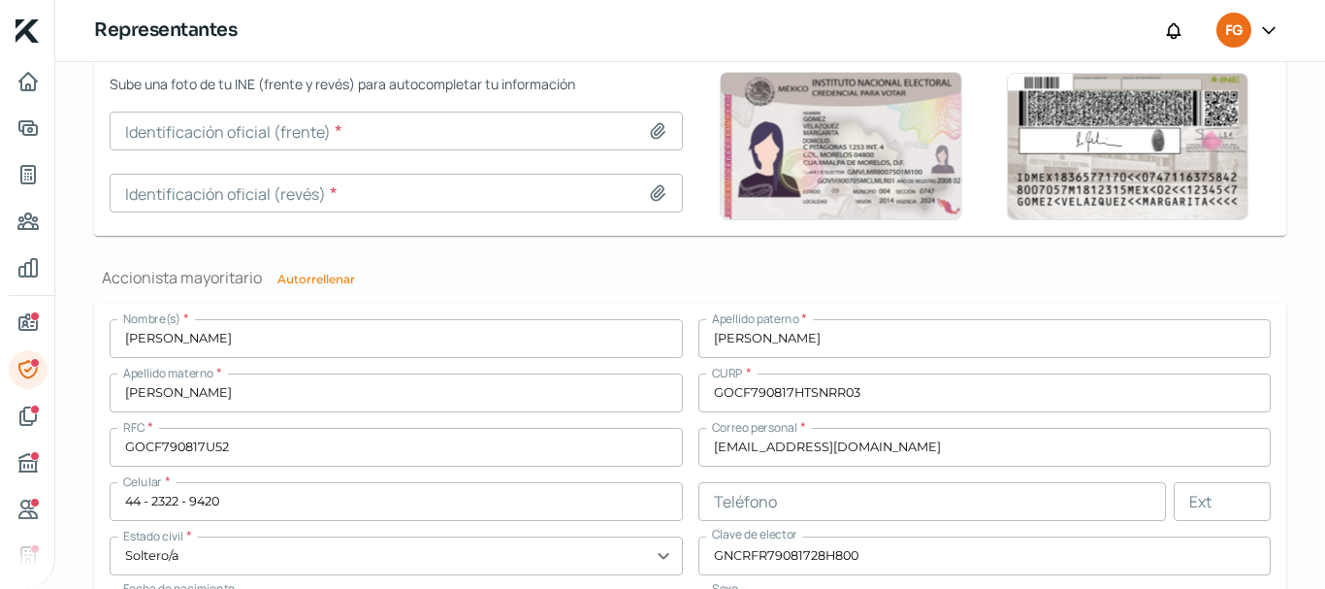
type input "O6 INE FGC_page-0001.jpg"
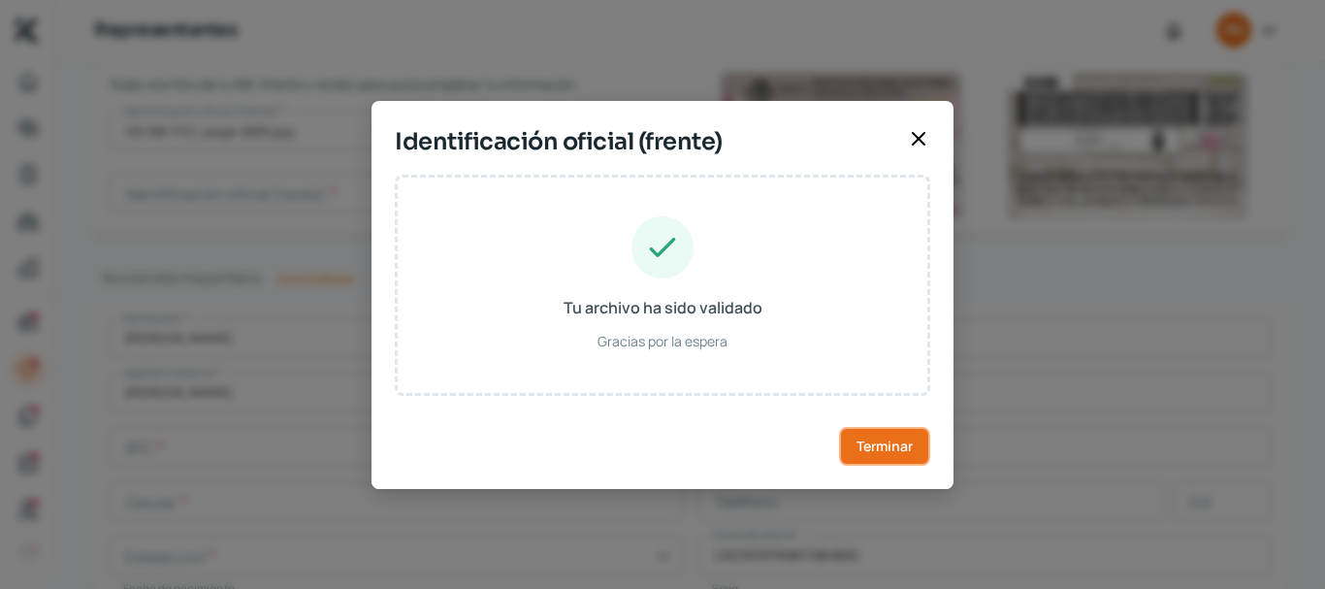
click at [881, 460] on button "Terminar" at bounding box center [884, 446] width 91 height 39
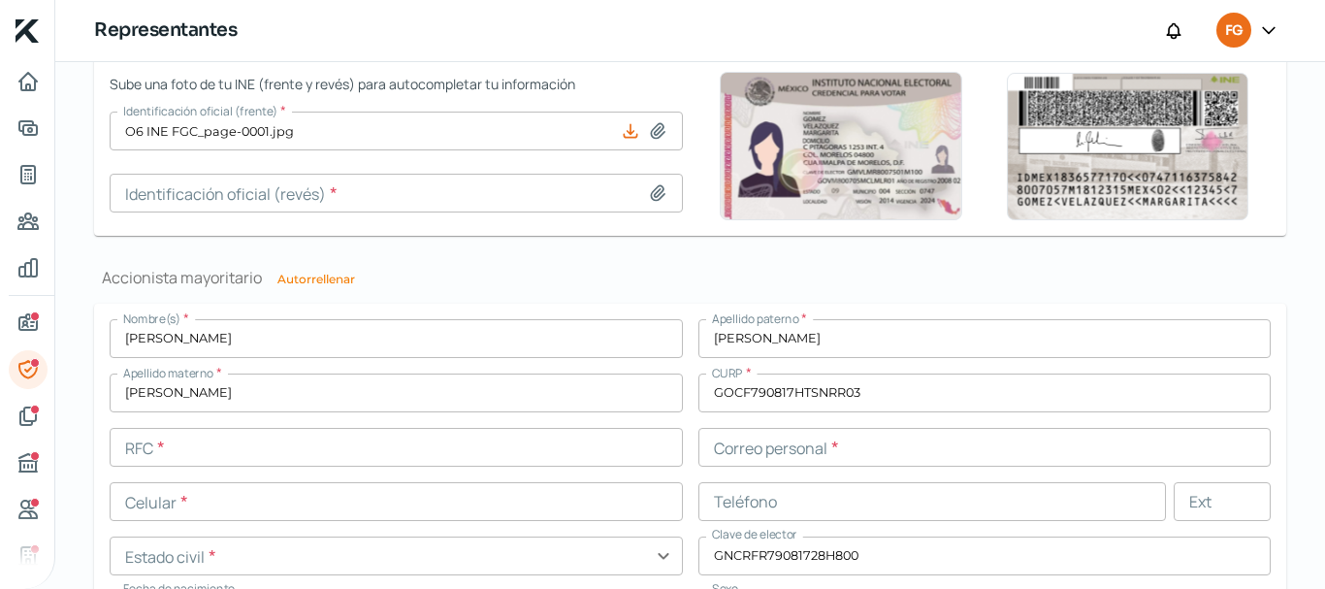
type input "O6 INE FGC_page-0002.jpg"
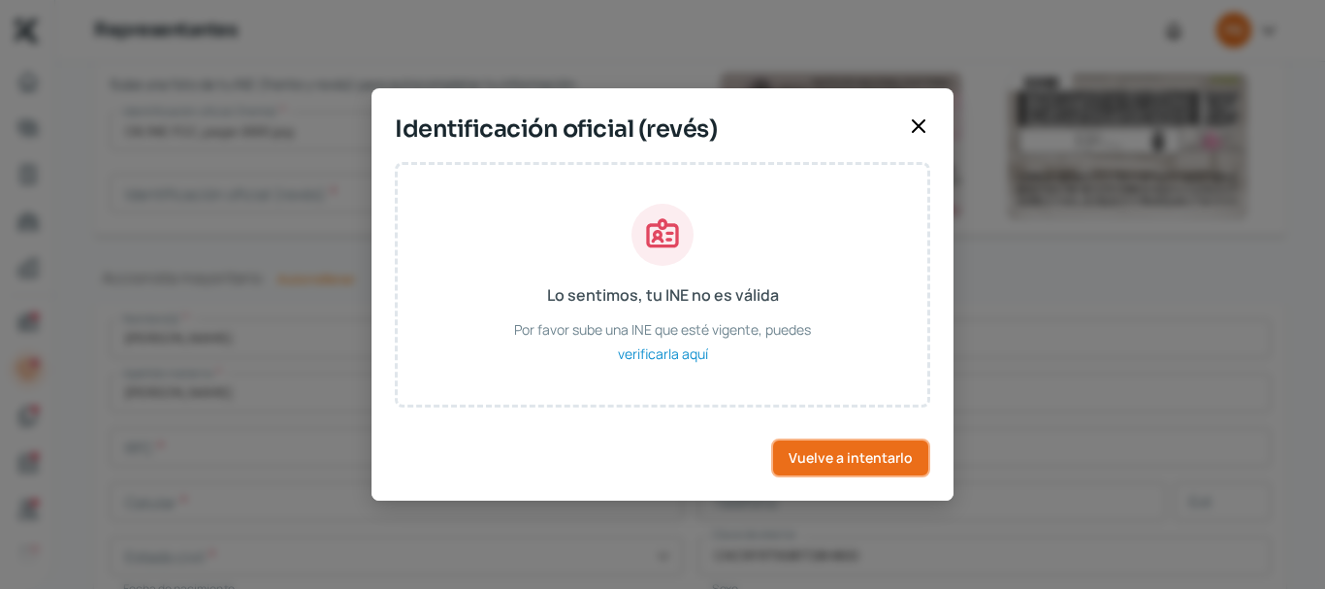
click at [892, 440] on button "Vuelve a intentarlo" at bounding box center [850, 457] width 159 height 39
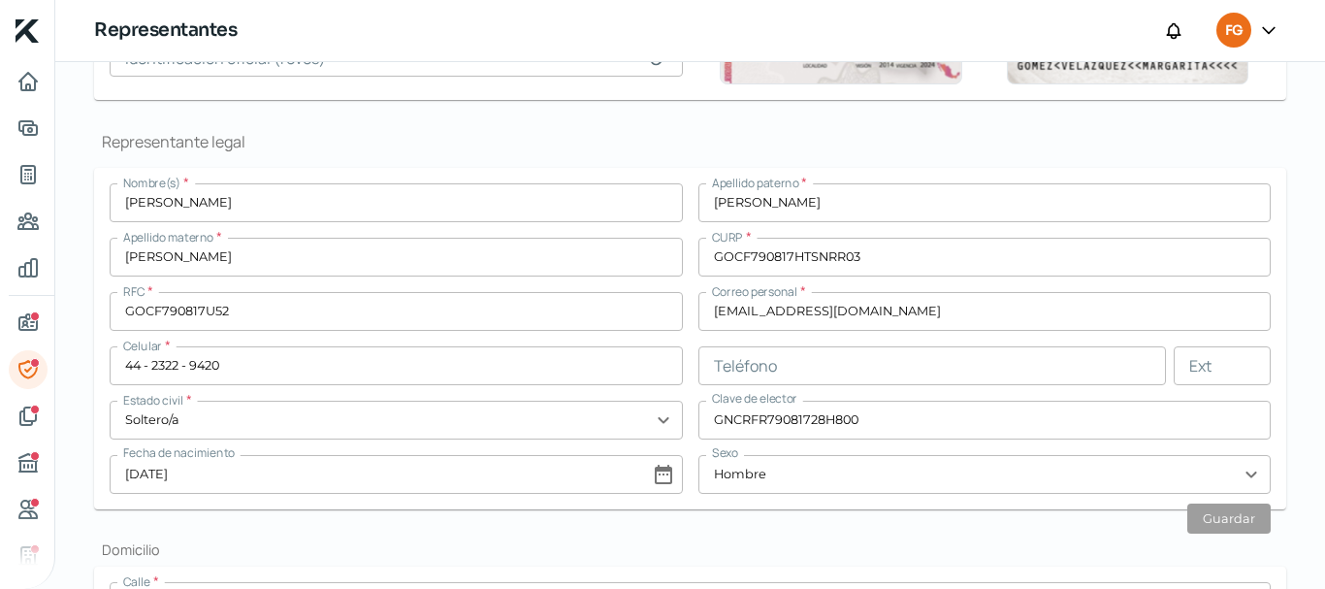
scroll to position [395, 0]
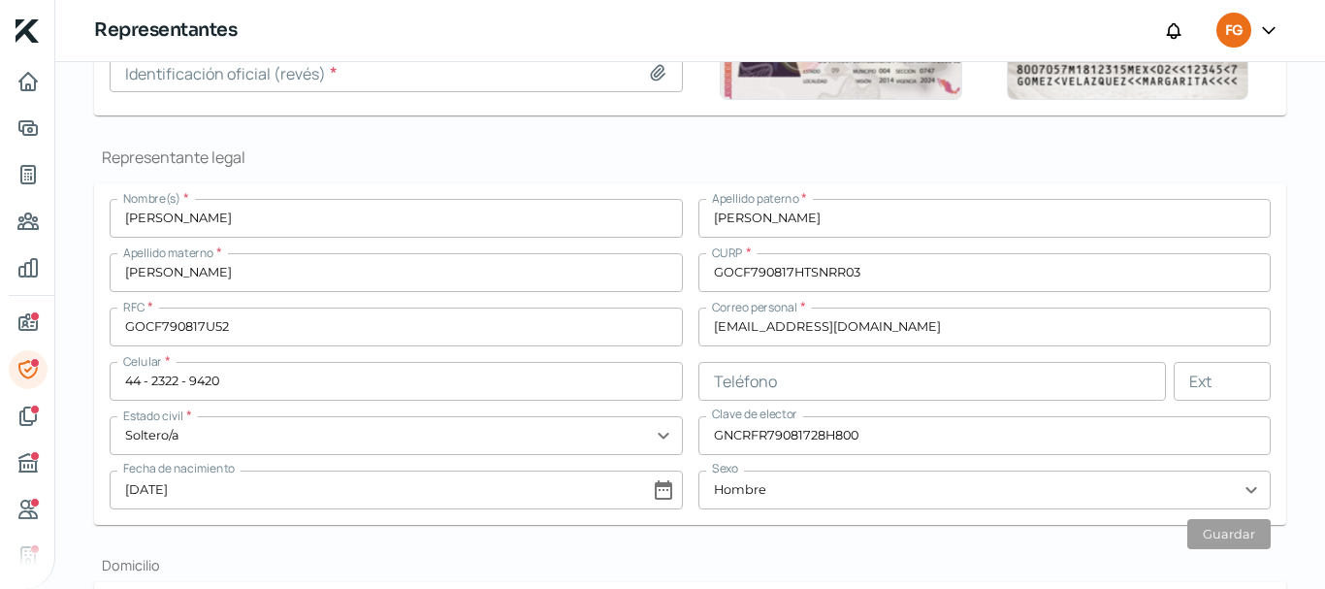
click at [186, 336] on input "GOCF790817U52" at bounding box center [396, 326] width 573 height 39
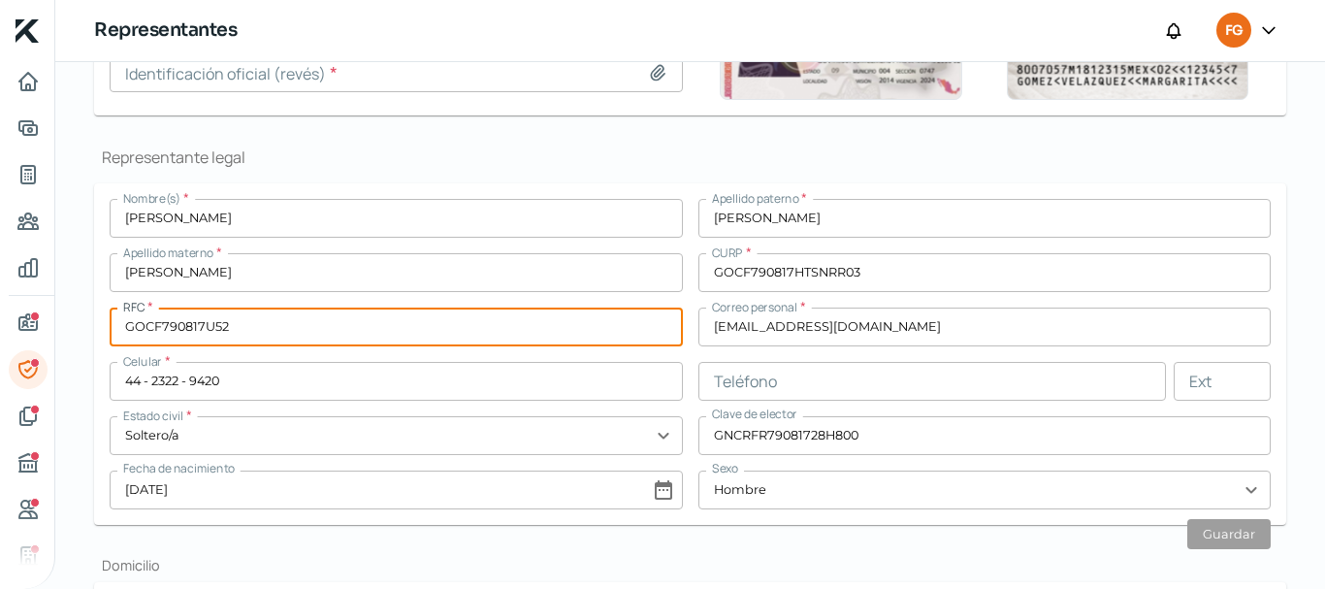
click at [186, 336] on input "GOCF790817U52" at bounding box center [396, 326] width 573 height 39
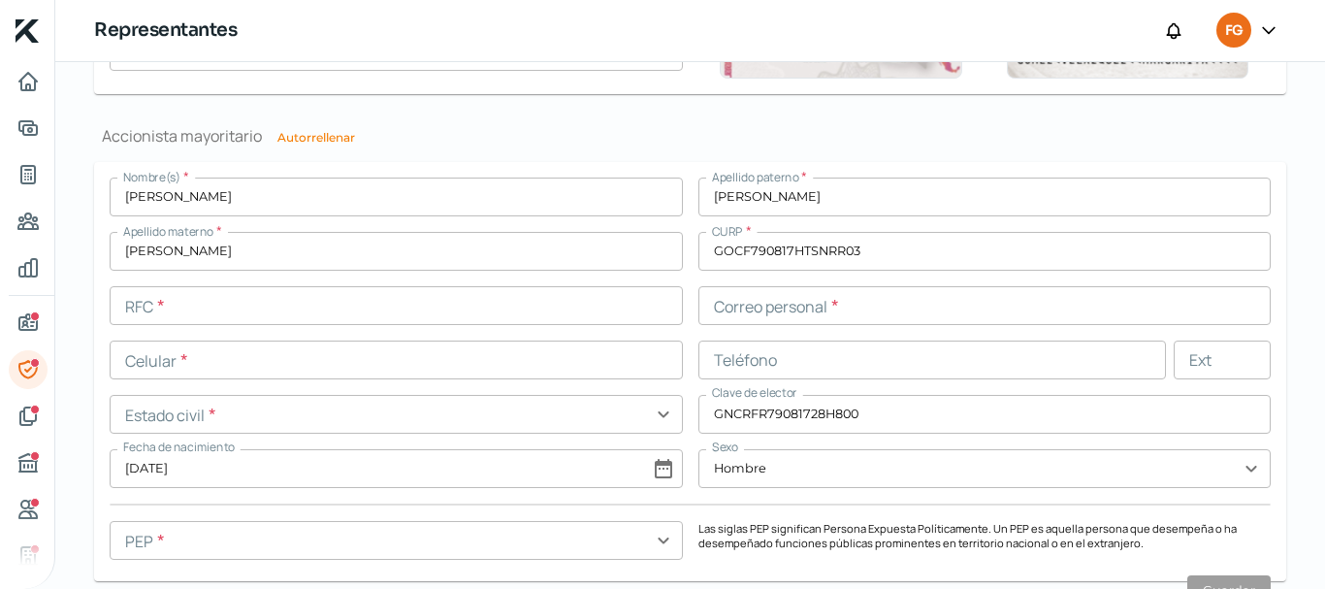
scroll to position [1489, 0]
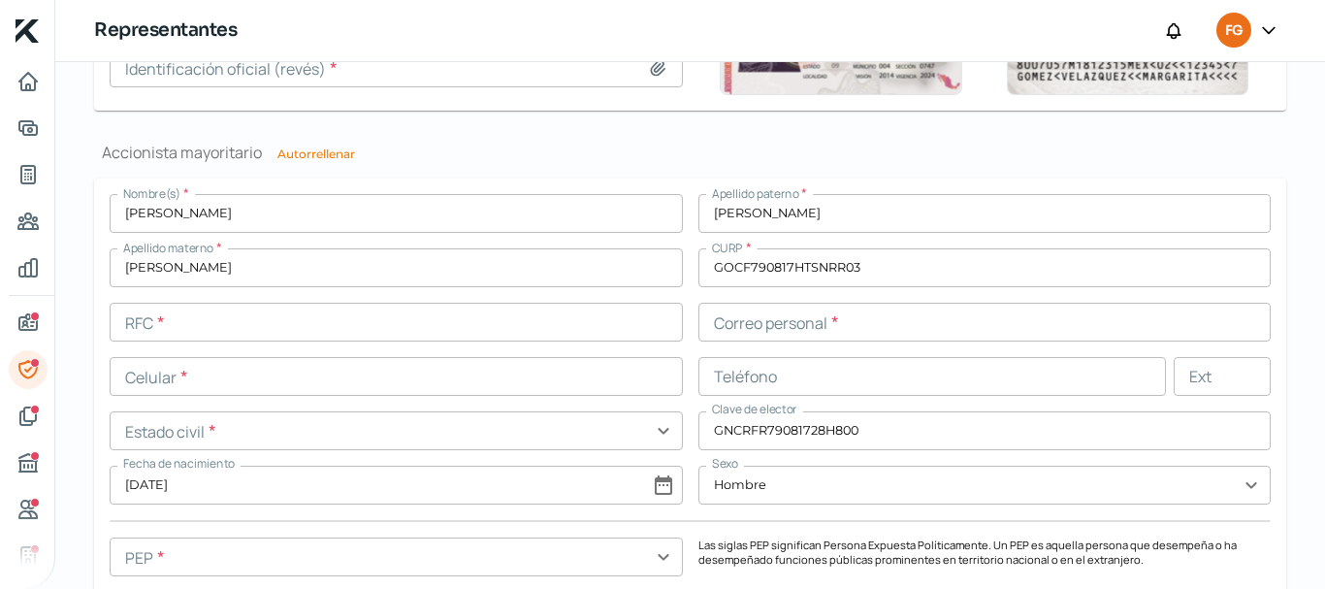
click at [233, 327] on input "text" at bounding box center [396, 322] width 573 height 39
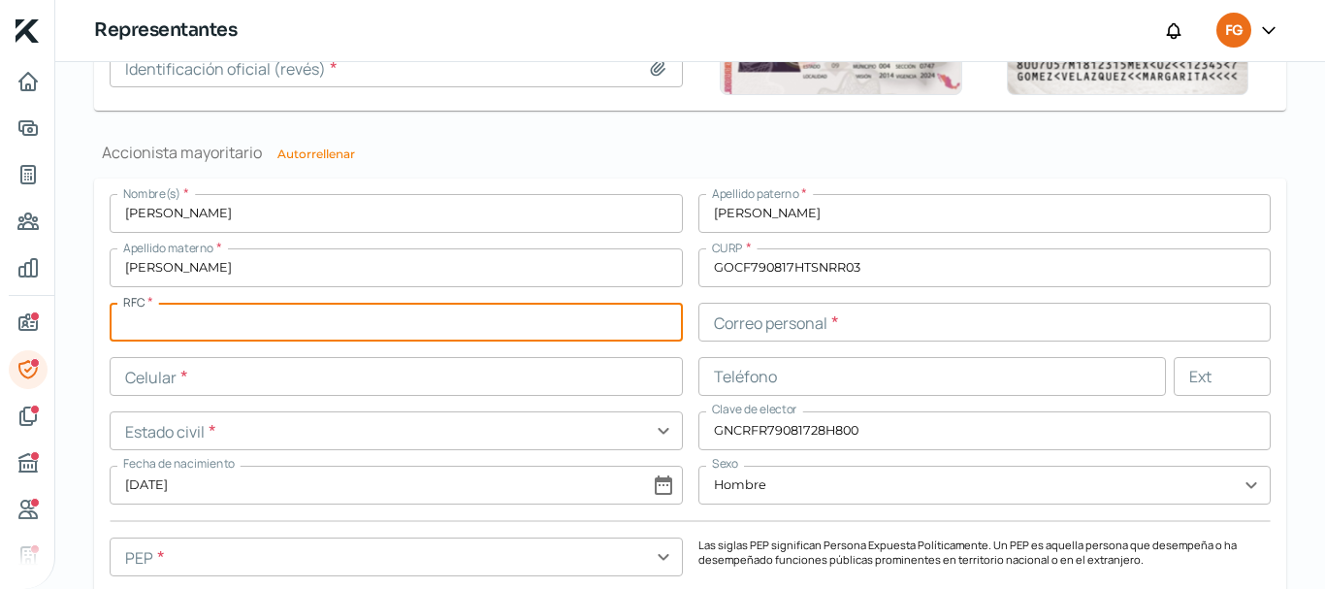
paste input "GOCF790817U52"
type input "GOCF790817U52"
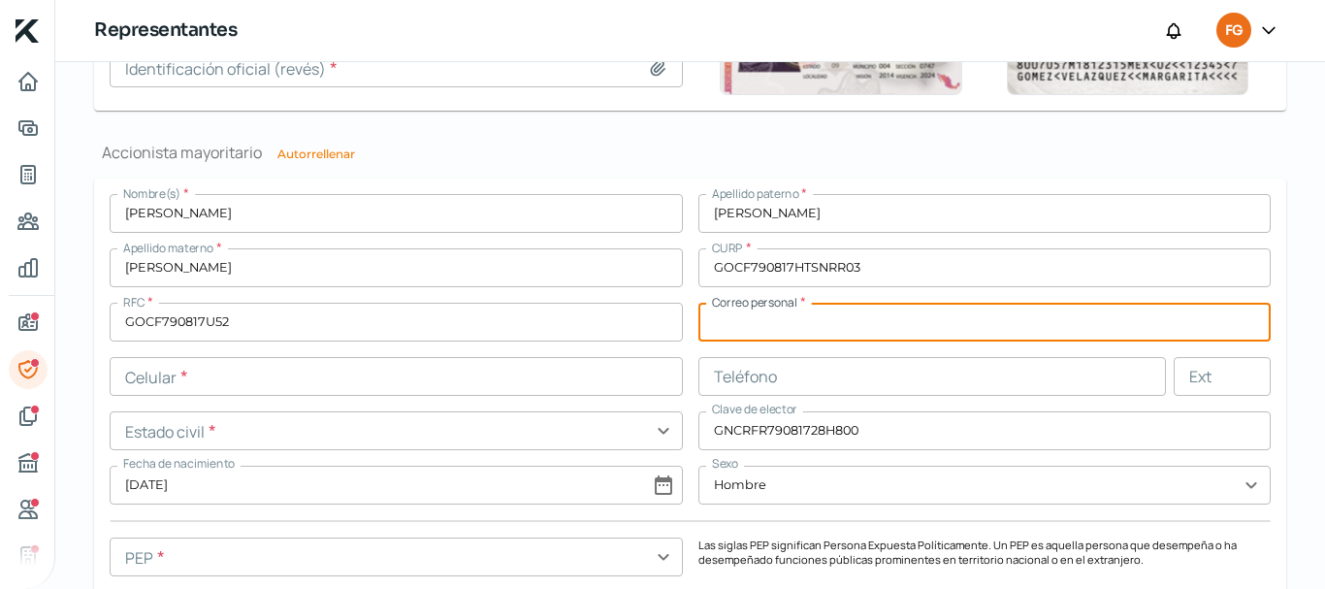
click at [766, 319] on input "text" at bounding box center [984, 322] width 573 height 39
paste input "[EMAIL_ADDRESS][DOMAIN_NAME]"
type input "[EMAIL_ADDRESS][DOMAIN_NAME]"
click at [178, 383] on input "text" at bounding box center [396, 376] width 573 height 39
paste input "[EMAIL_ADDRESS][DOMAIN_NAME]"
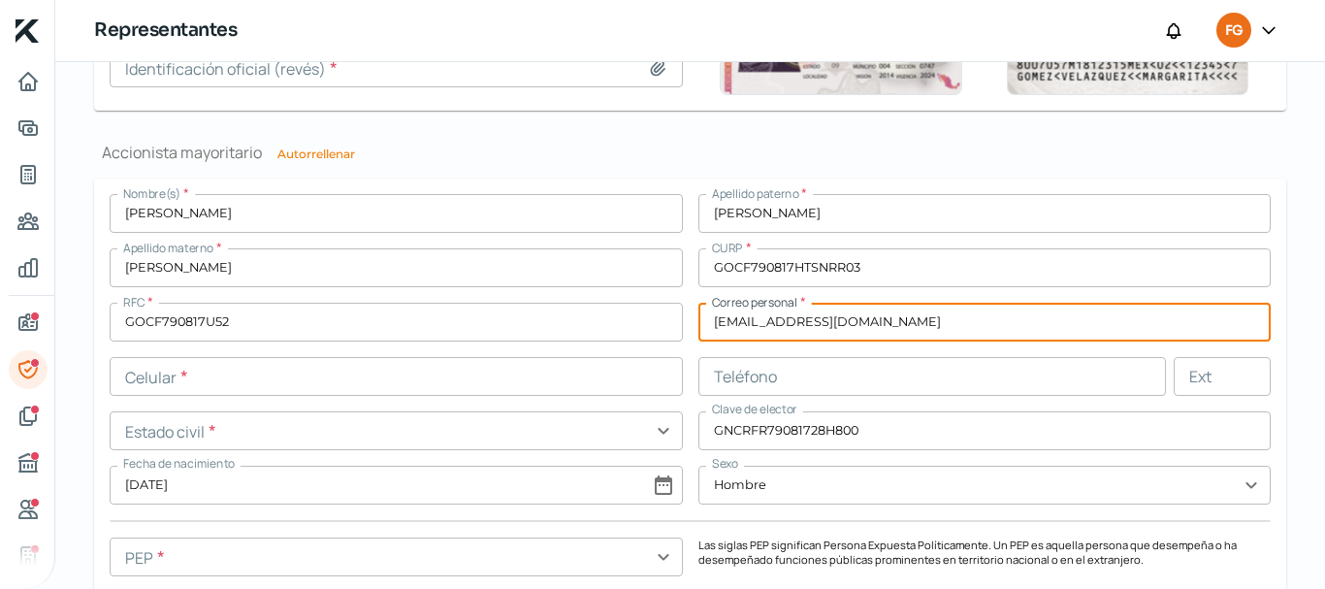
type input "[EMAIL_ADDRESS][DOMAIN_NAME]"
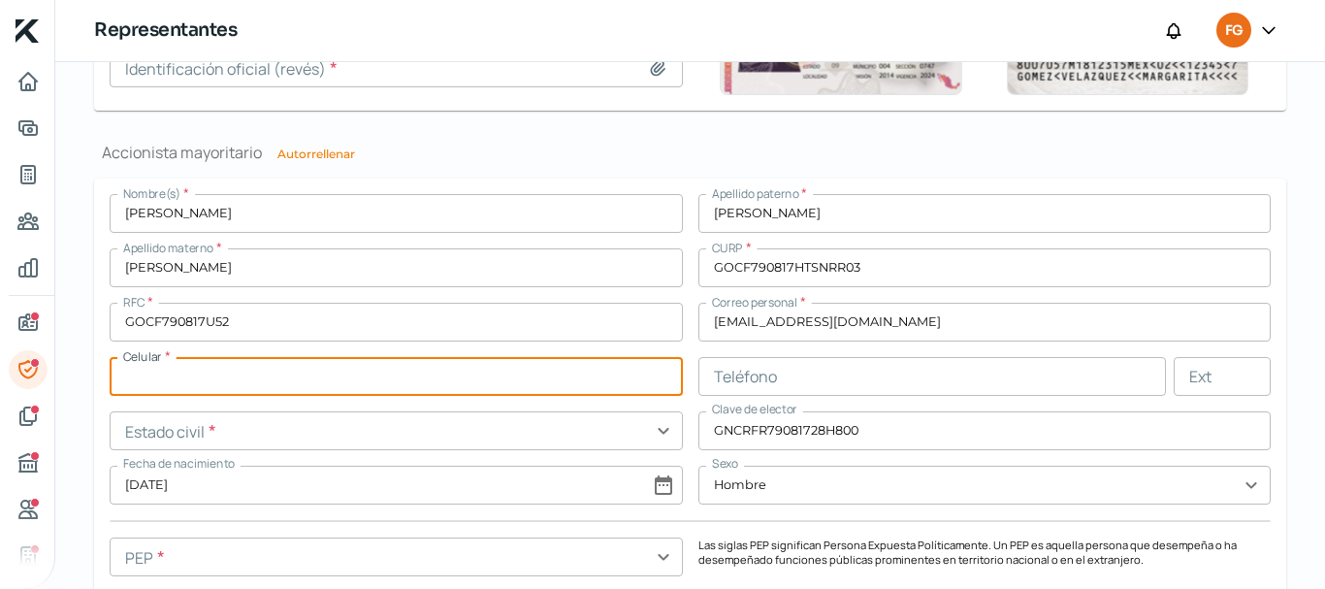
click at [297, 359] on input "text" at bounding box center [396, 376] width 573 height 39
paste input "44 - 2322 - 9420"
type input "44 - 2322 - 9420"
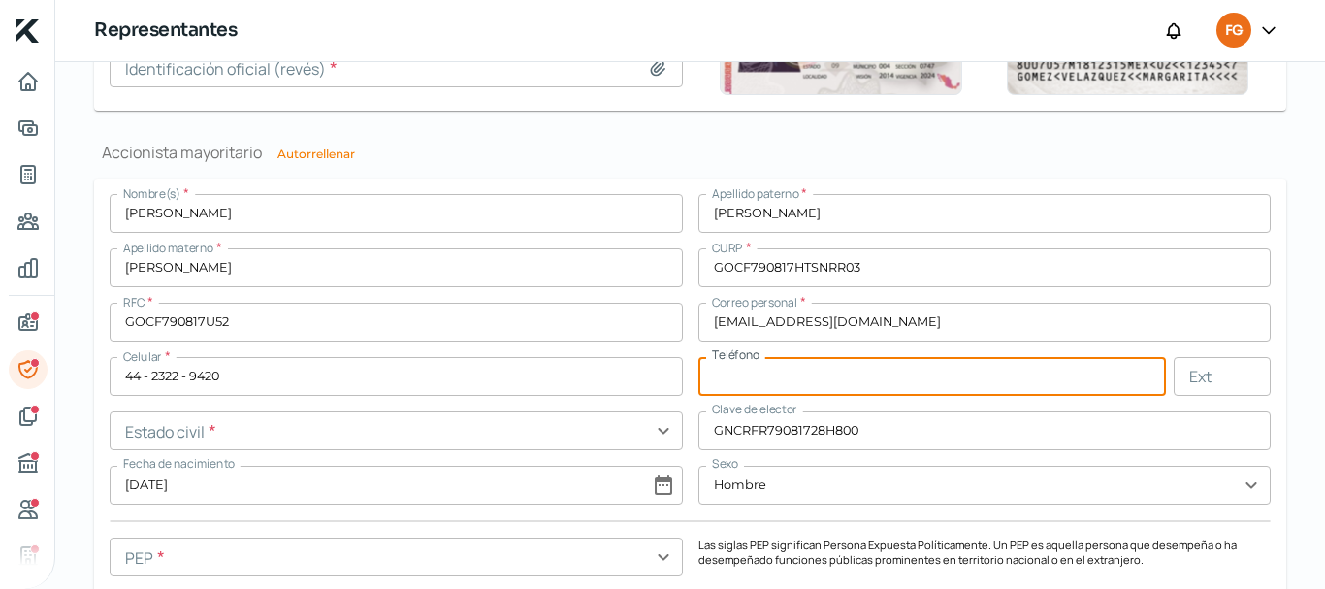
click at [747, 376] on input "text" at bounding box center [932, 376] width 468 height 39
click at [309, 423] on input "text" at bounding box center [396, 430] width 573 height 39
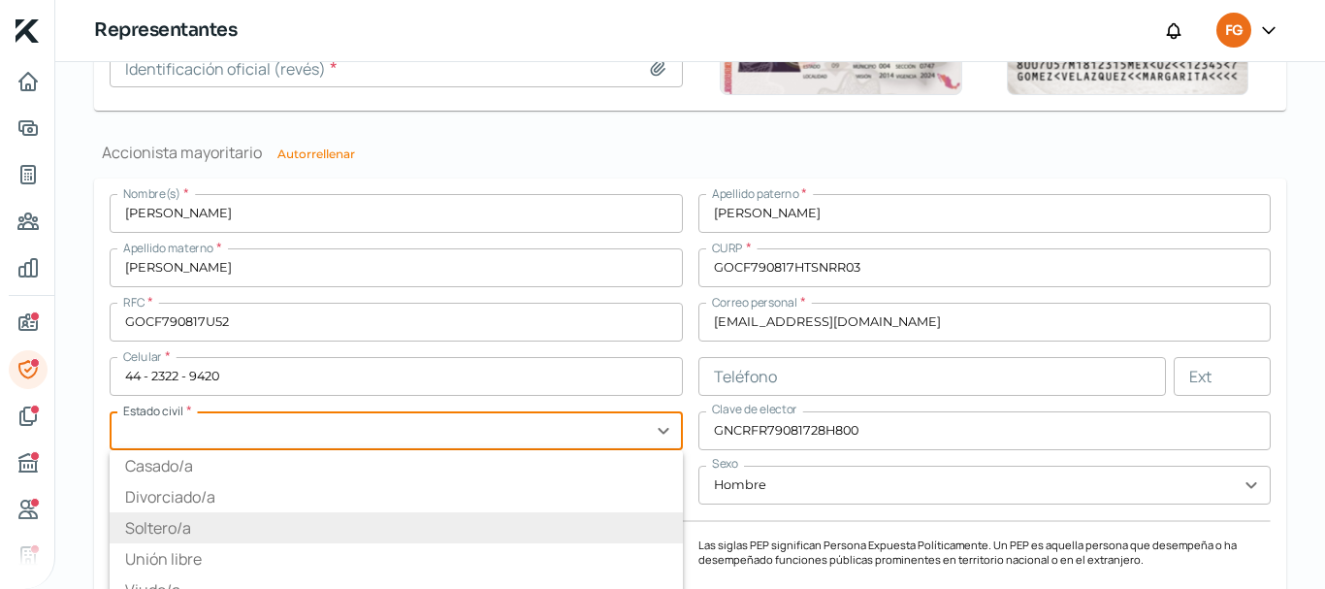
click at [136, 526] on li "Soltero/a" at bounding box center [396, 527] width 573 height 31
type input "Soltero/a"
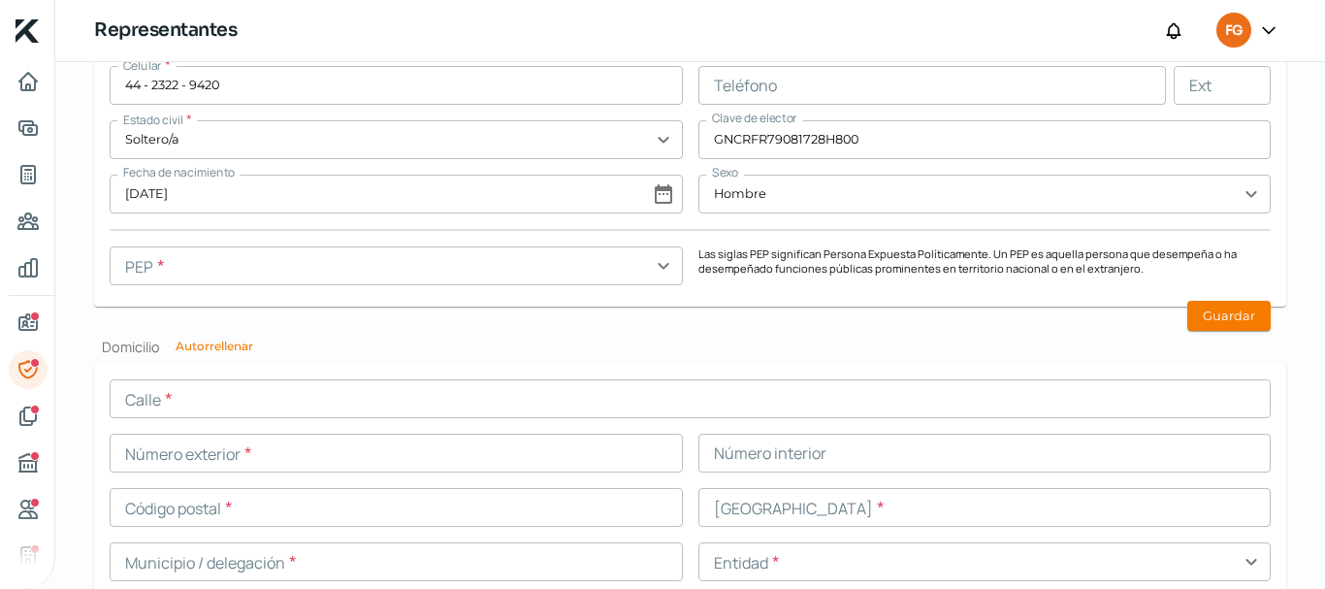
click at [170, 274] on input "text" at bounding box center [396, 265] width 573 height 39
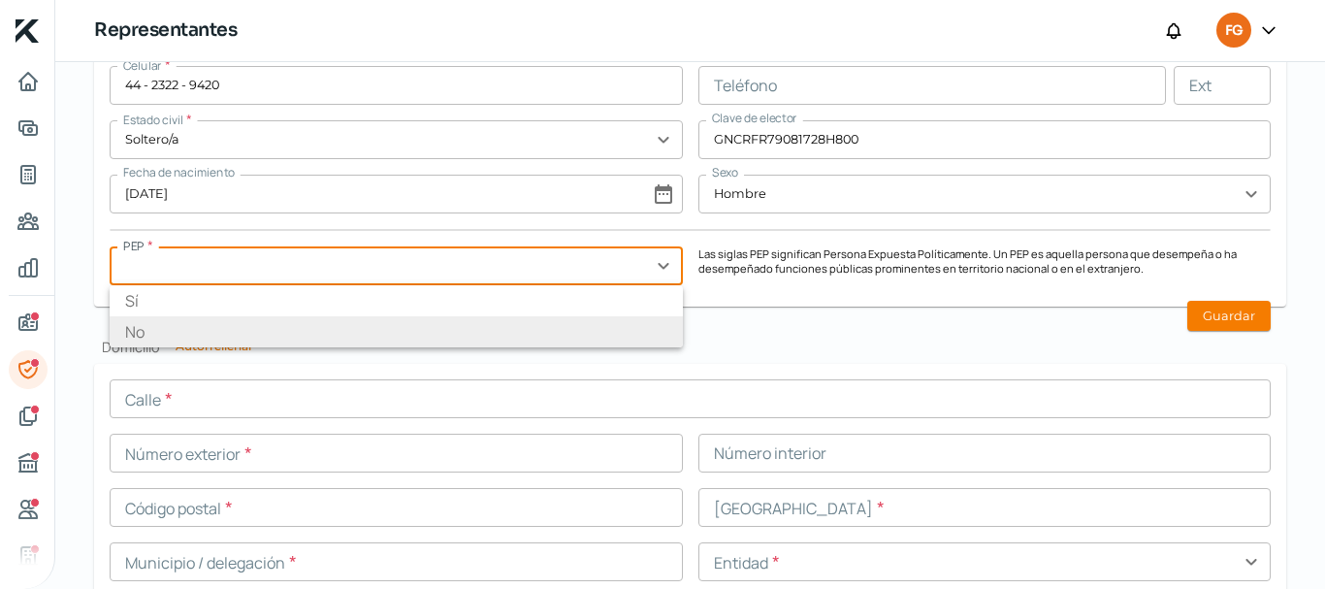
click at [179, 346] on li "No" at bounding box center [396, 331] width 573 height 31
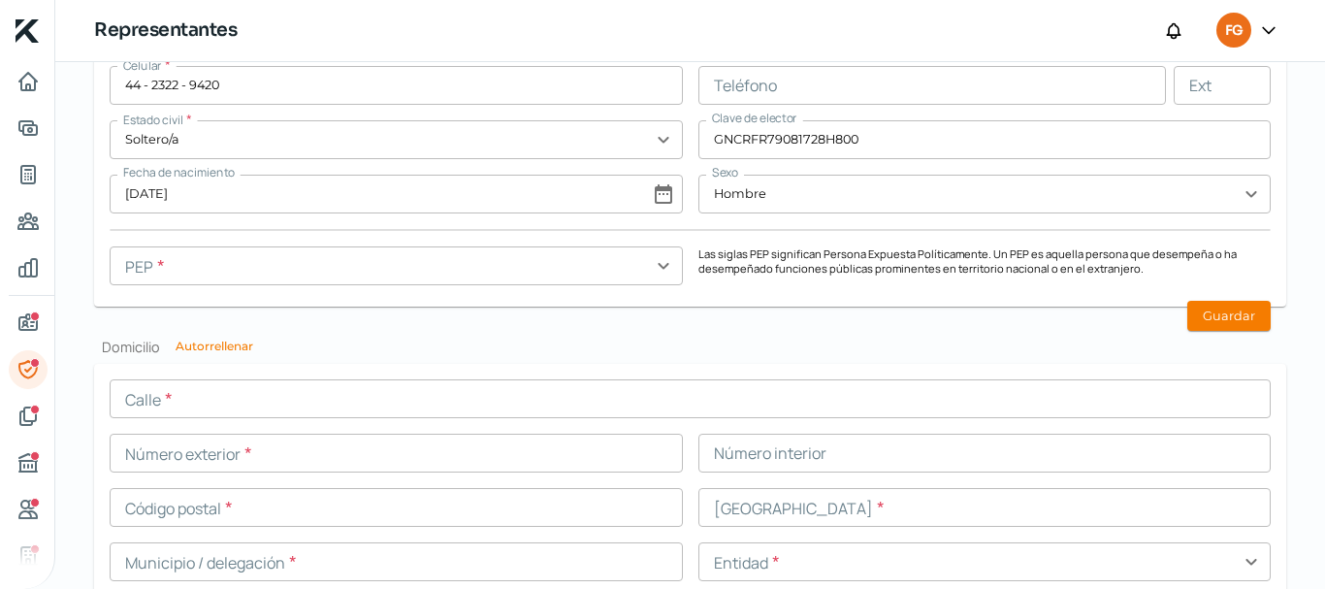
type input "No"
click at [1241, 313] on button "Guardar" at bounding box center [1228, 316] width 83 height 30
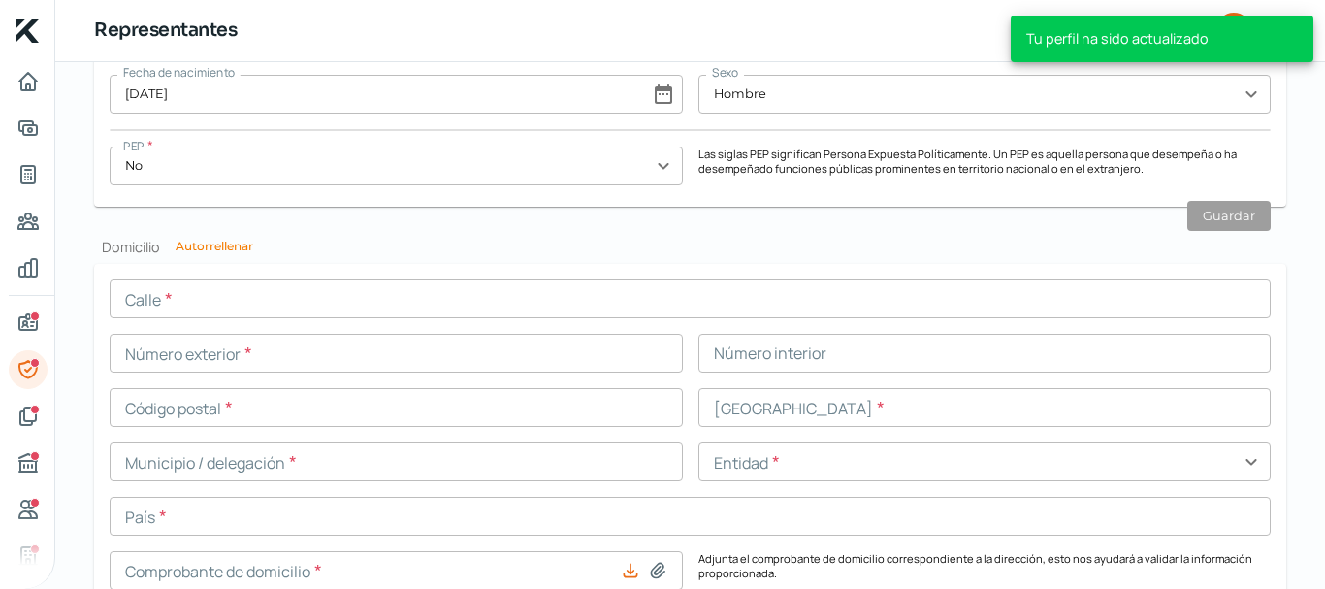
scroll to position [1974, 0]
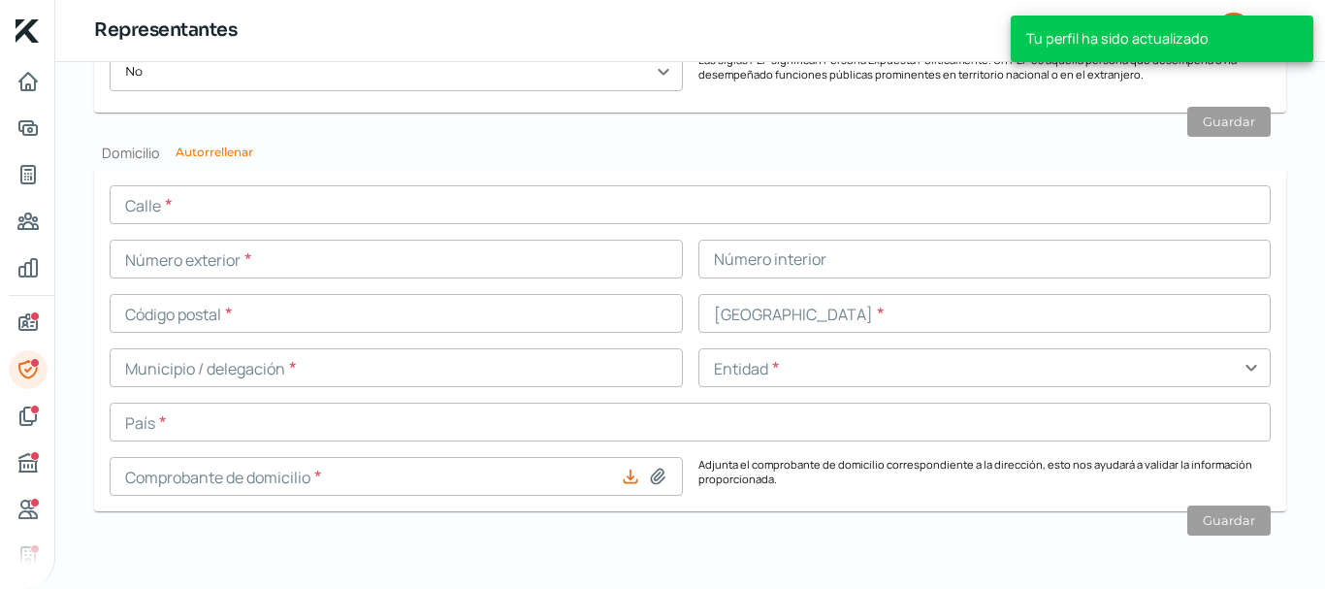
click at [208, 144] on h2 "Domicilio Autorrellenar" at bounding box center [690, 153] width 1192 height 18
drag, startPoint x: 213, startPoint y: 144, endPoint x: 250, endPoint y: 160, distance: 40.0
click at [213, 146] on button "Autorrellenar" at bounding box center [215, 152] width 78 height 12
type input "[EMAIL_ADDRESS][DOMAIN_NAME]"
type input "[GEOGRAPHIC_DATA][PERSON_NAME]"
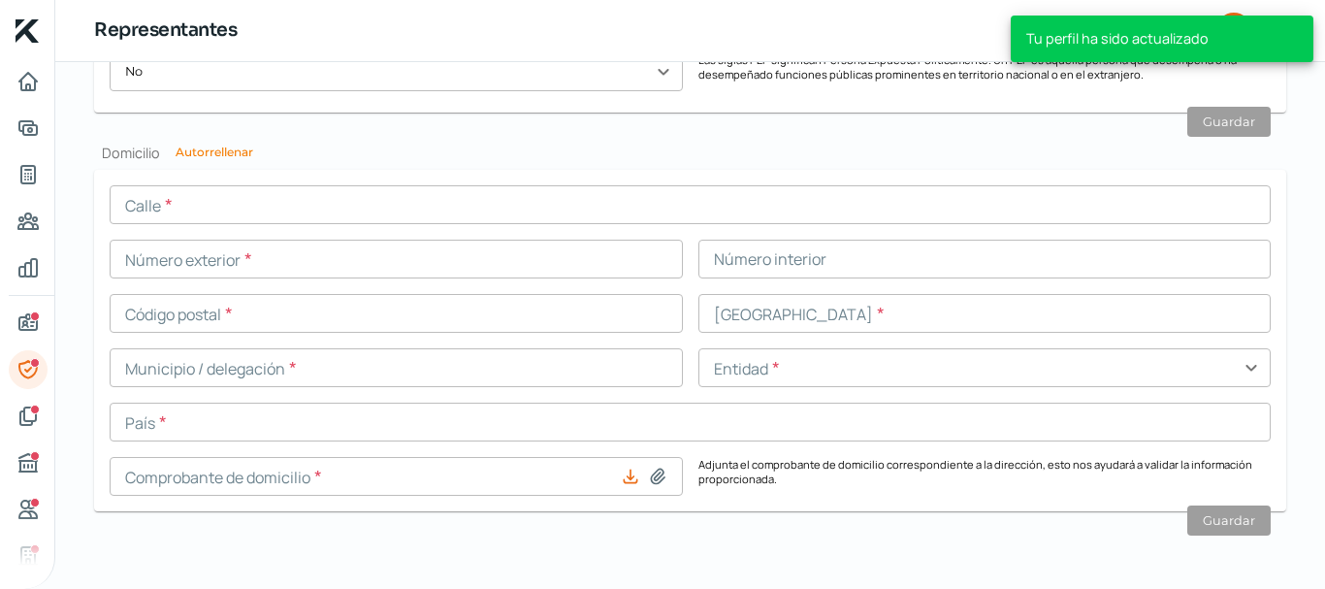
type input "181"
type input "76230"
type input "RESIDENCIAL CALETTO"
type input "QUERETARO"
type input "Querétaro"
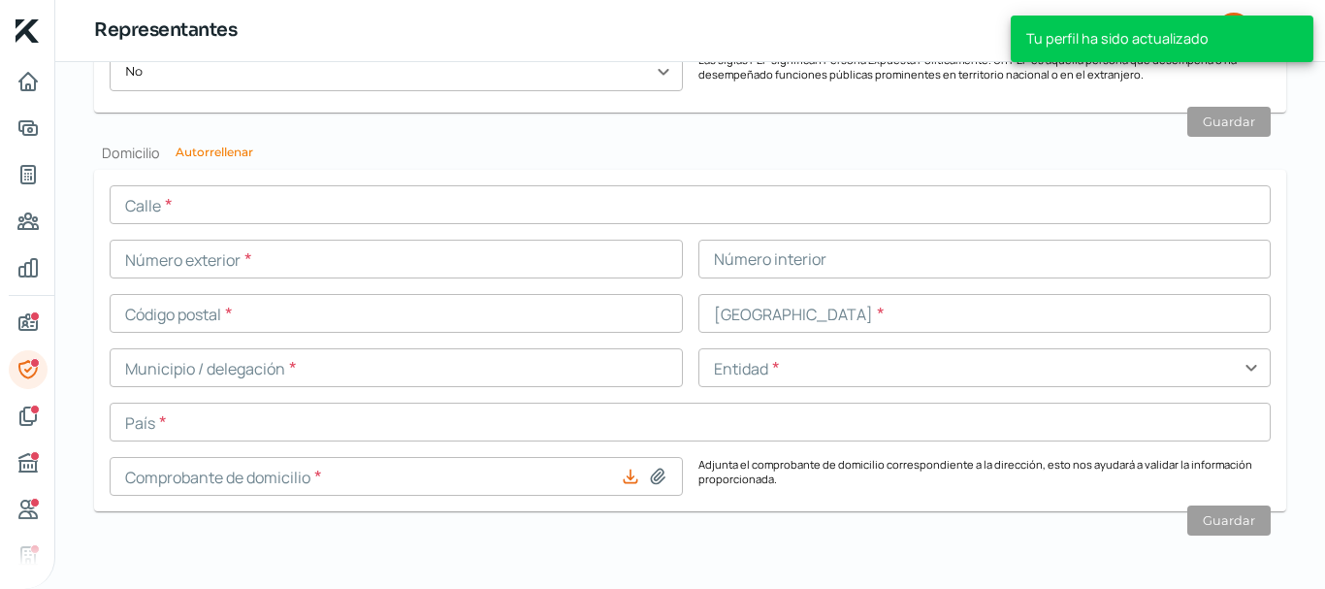
type input "[GEOGRAPHIC_DATA]"
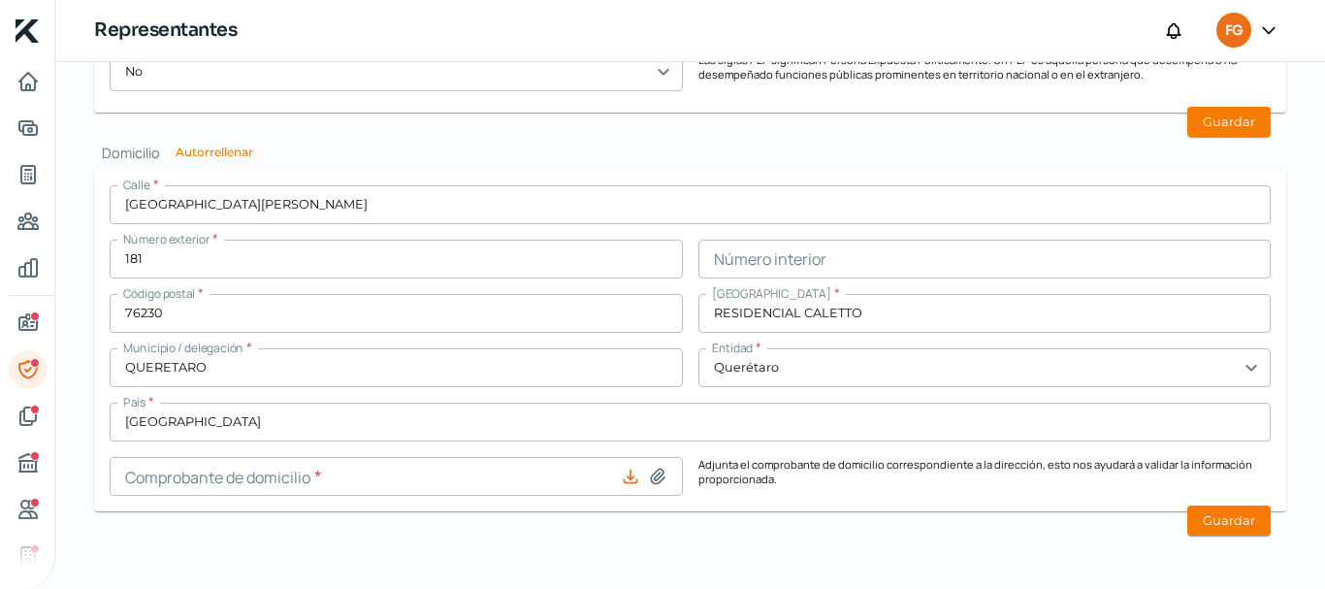
type input "Comprobante_CEA800313C95_F92692006.pdf"
click at [1220, 114] on button "Guardar" at bounding box center [1228, 122] width 83 height 30
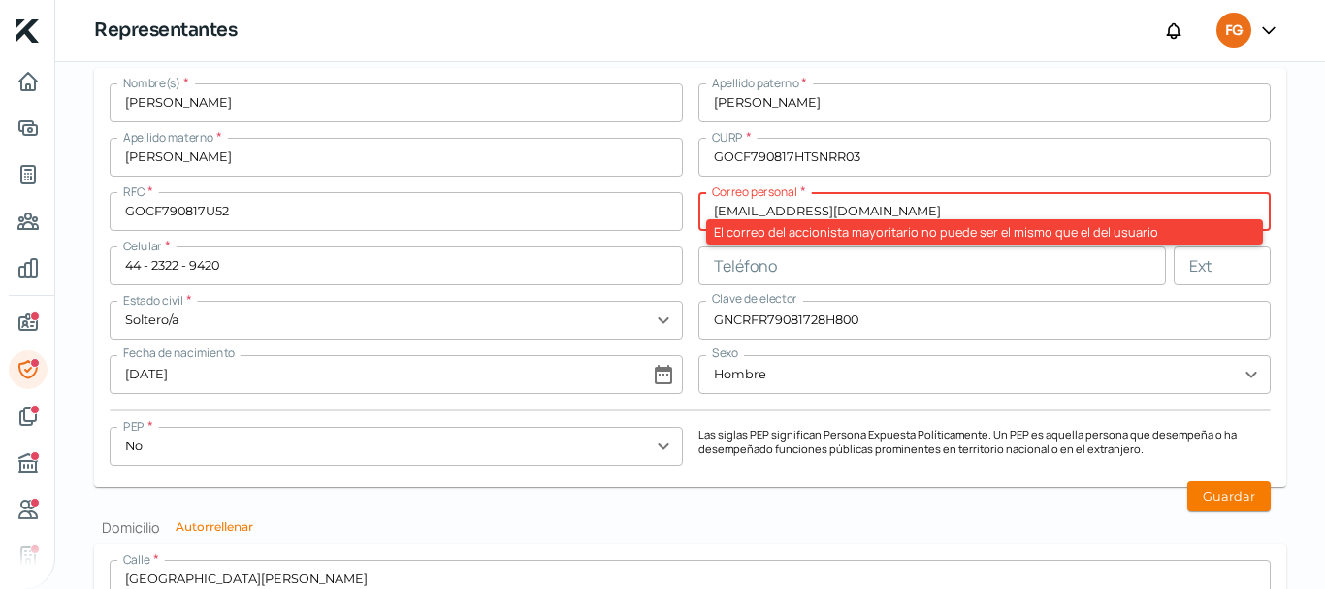
scroll to position [1586, 0]
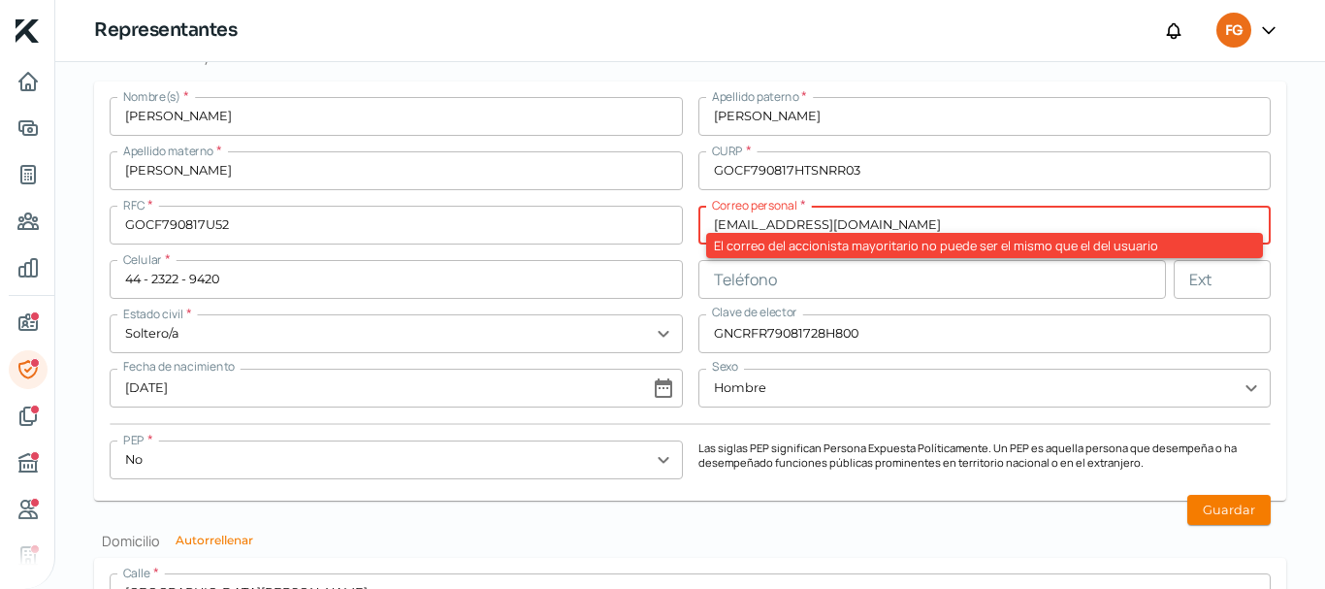
drag, startPoint x: 843, startPoint y: 219, endPoint x: 509, endPoint y: 219, distance: 333.6
click at [509, 219] on div "Nombre(s) * [PERSON_NAME] paterno * [PERSON_NAME] materno * [PERSON_NAME] * GOC…" at bounding box center [690, 291] width 1161 height 388
paste input "mestrada"
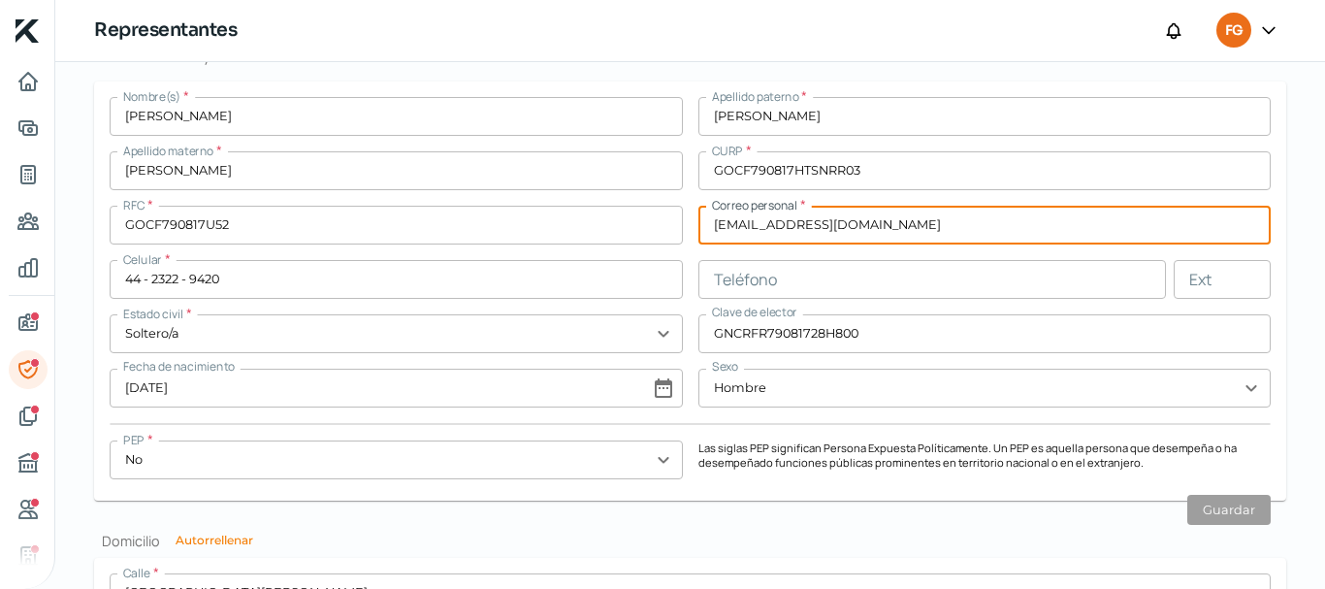
type input "[EMAIL_ADDRESS][DOMAIN_NAME]"
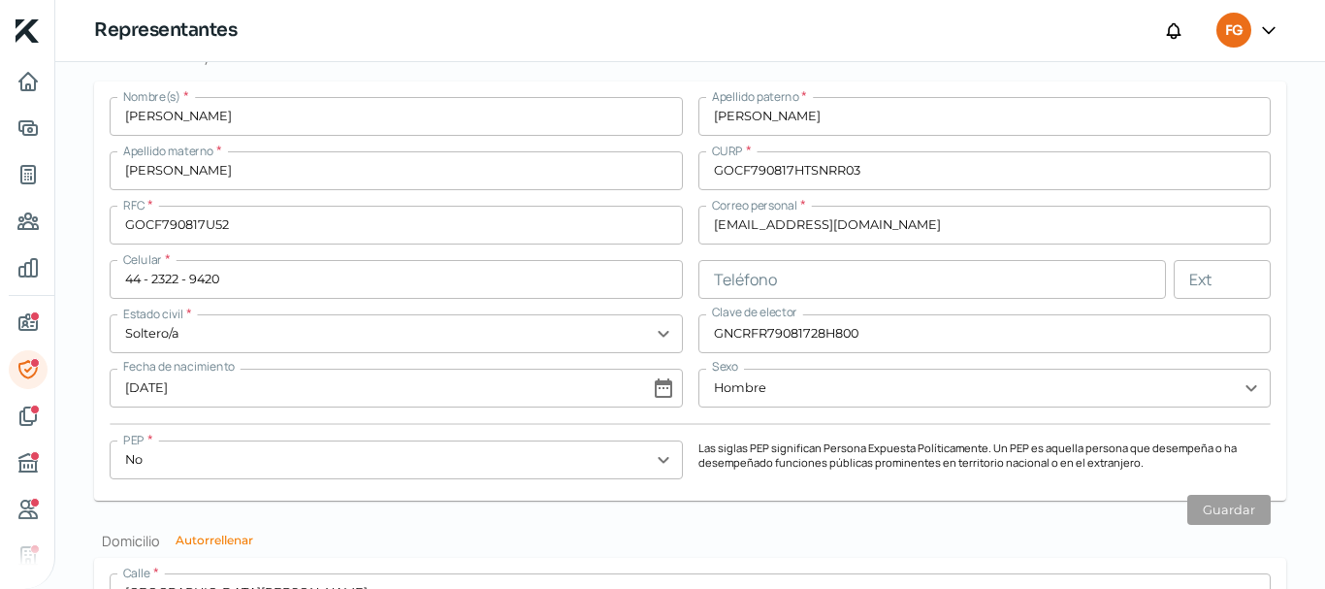
click at [875, 233] on input "[EMAIL_ADDRESS][DOMAIN_NAME]" at bounding box center [984, 225] width 573 height 39
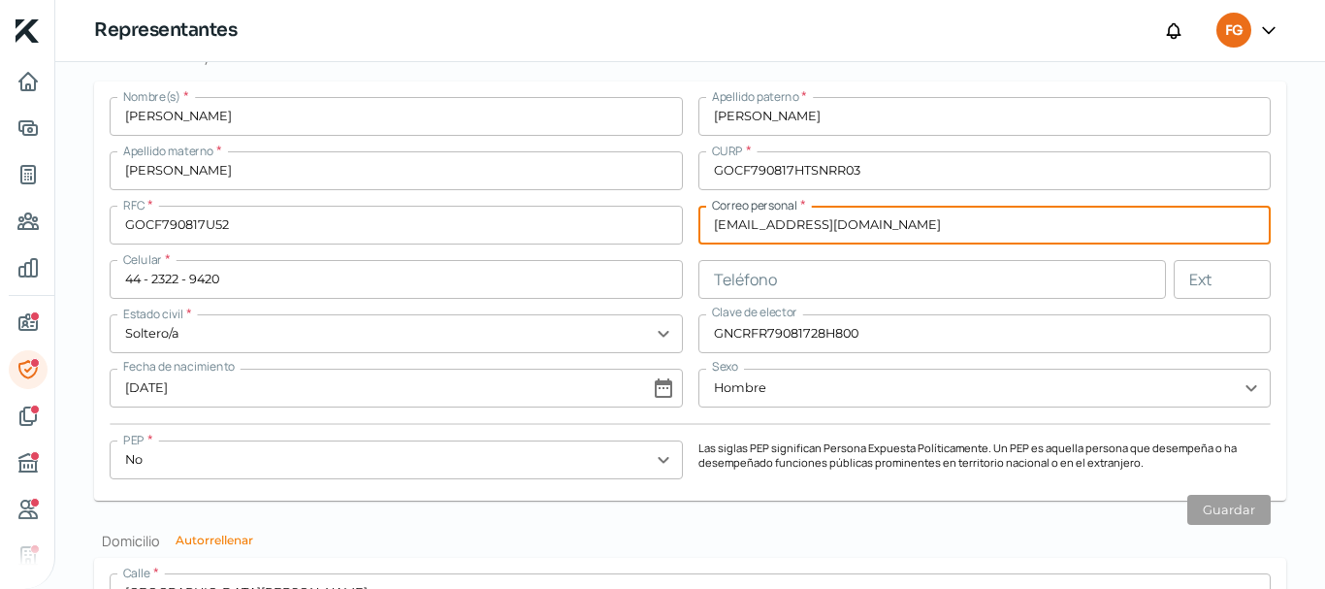
click at [522, 228] on input "GOCF790817U52" at bounding box center [396, 225] width 573 height 39
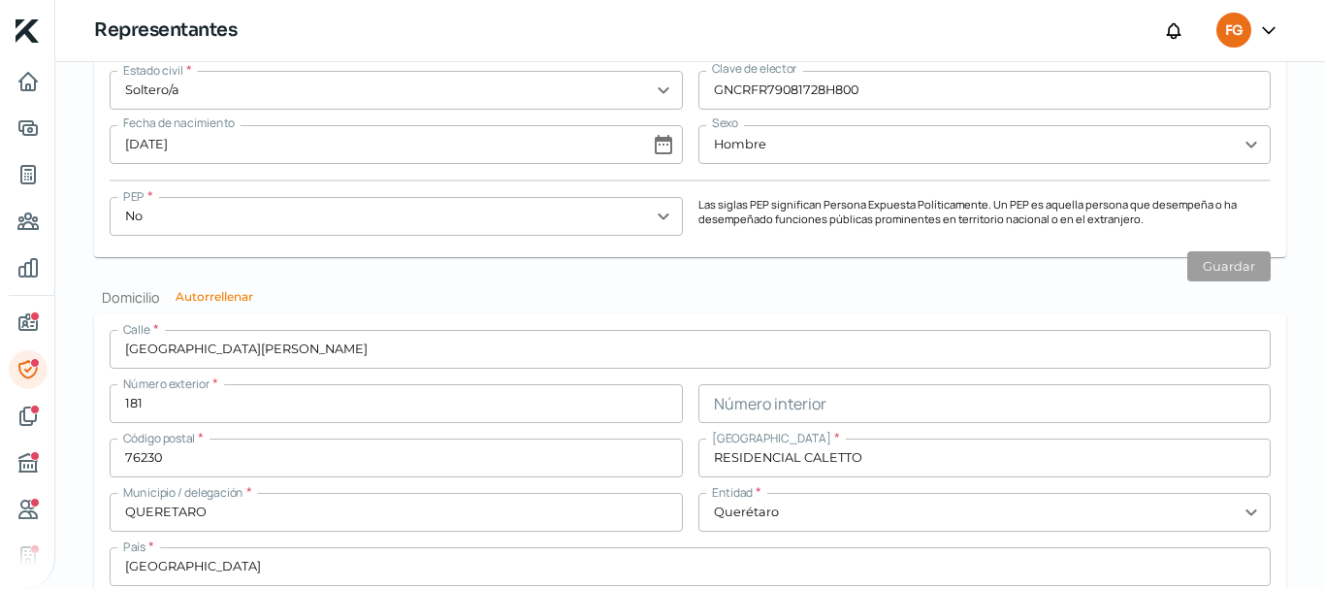
scroll to position [1974, 0]
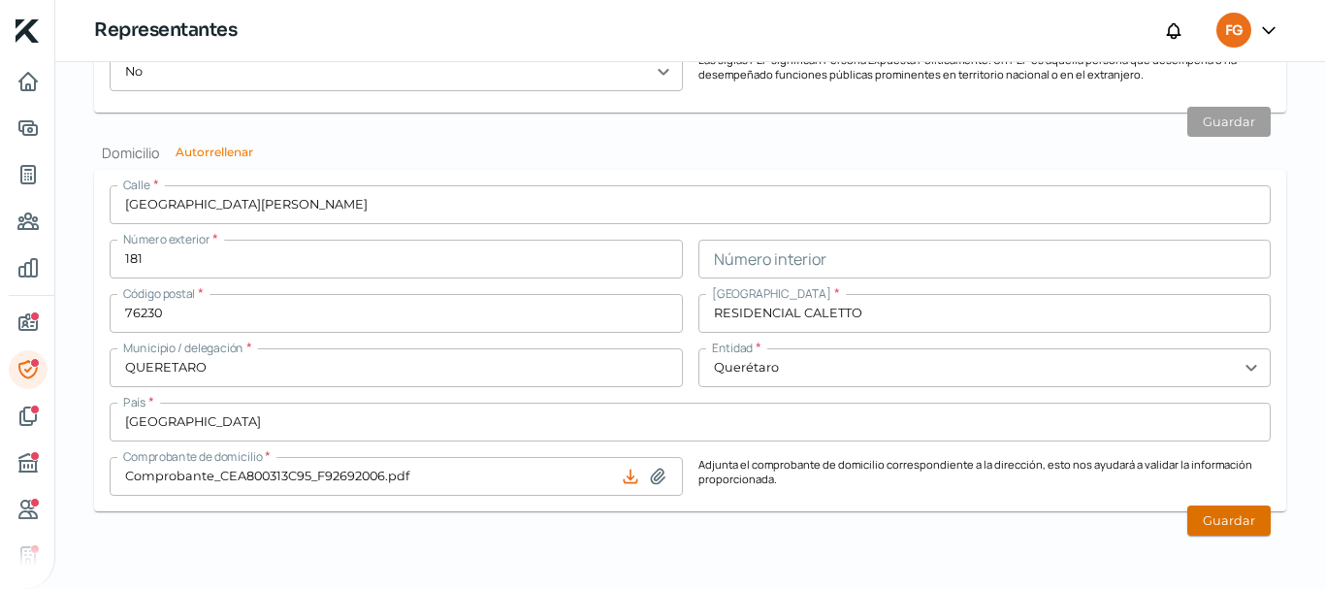
click at [1205, 514] on button "Guardar" at bounding box center [1228, 520] width 83 height 30
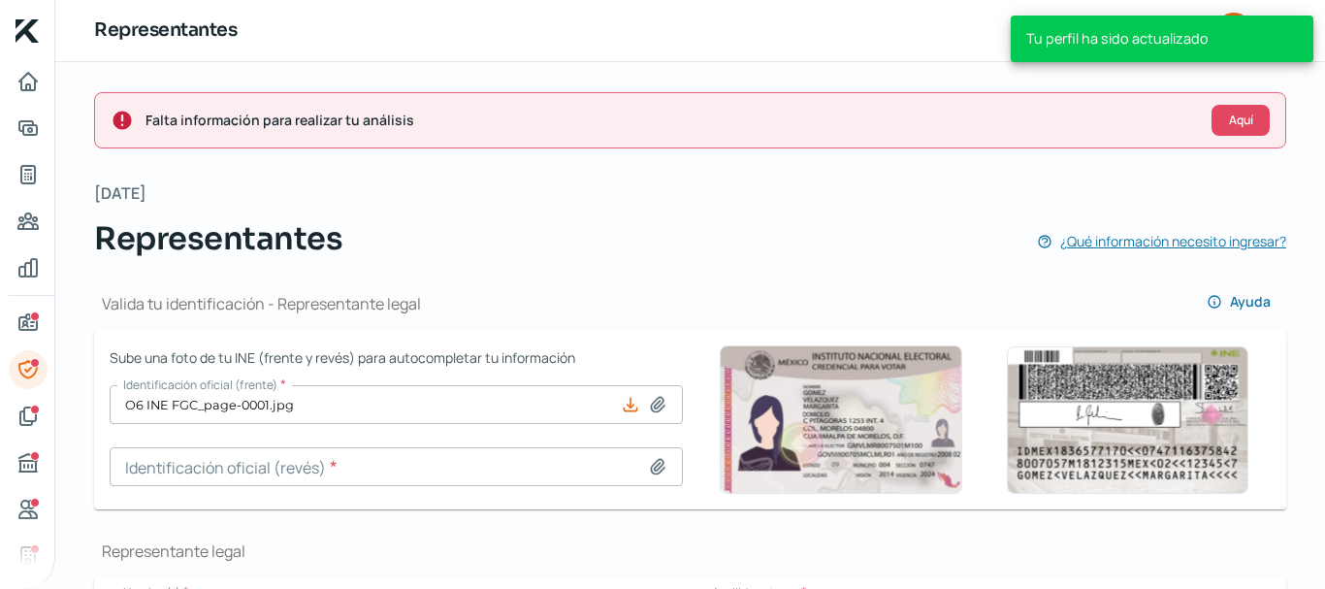
scroll to position [0, 0]
click at [1226, 129] on button "Aquí" at bounding box center [1240, 121] width 58 height 31
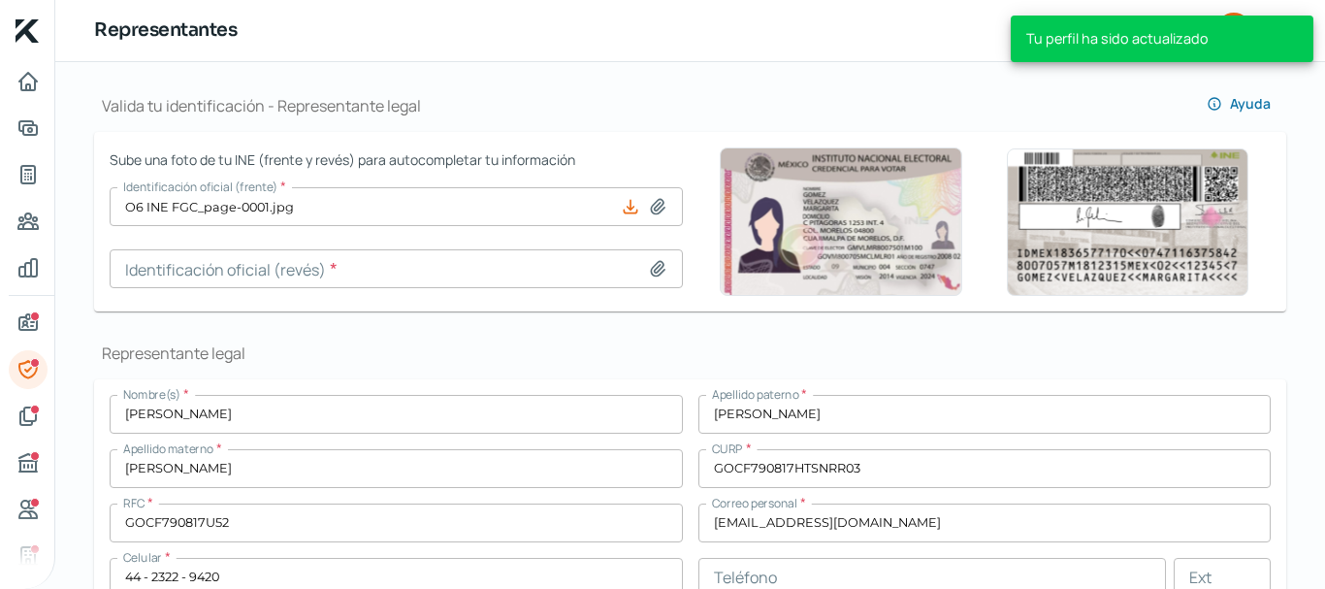
scroll to position [201, 0]
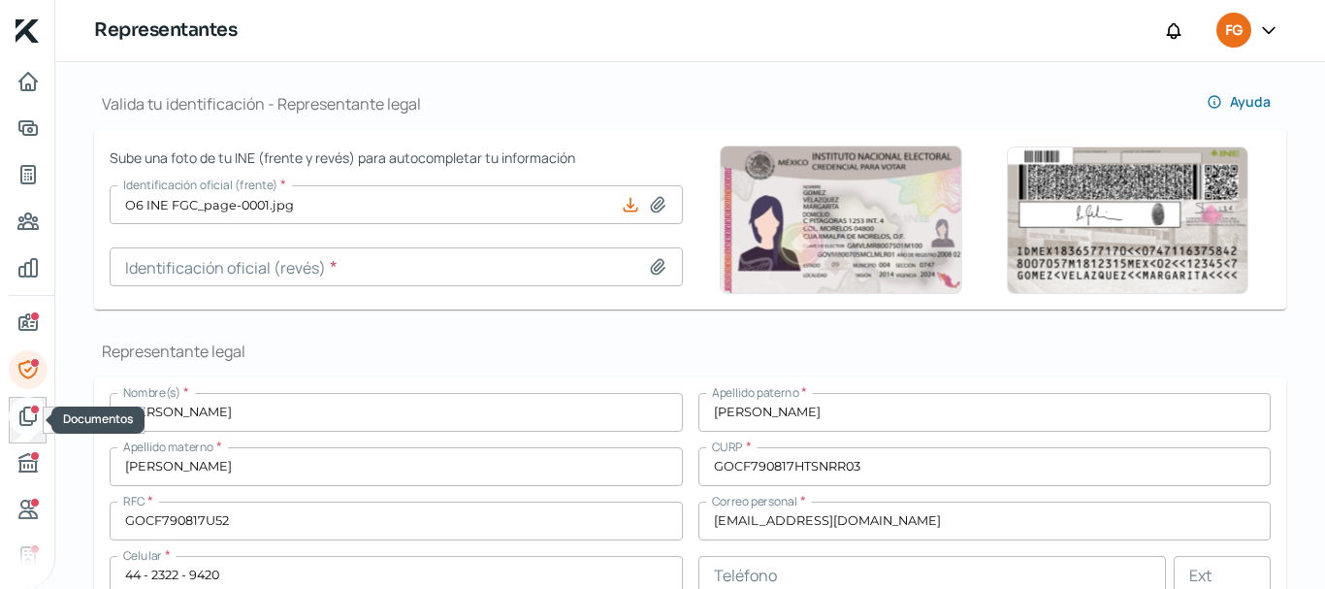
click at [26, 418] on icon "Documentos" at bounding box center [27, 415] width 23 height 23
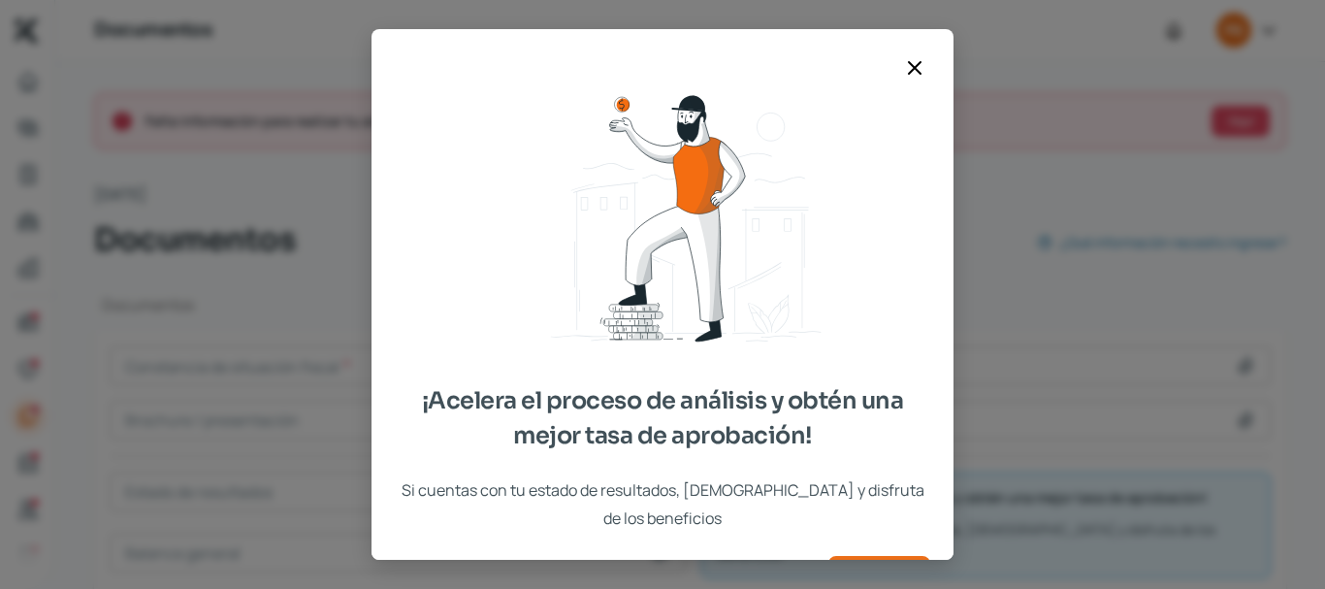
click at [921, 63] on icon at bounding box center [914, 67] width 23 height 23
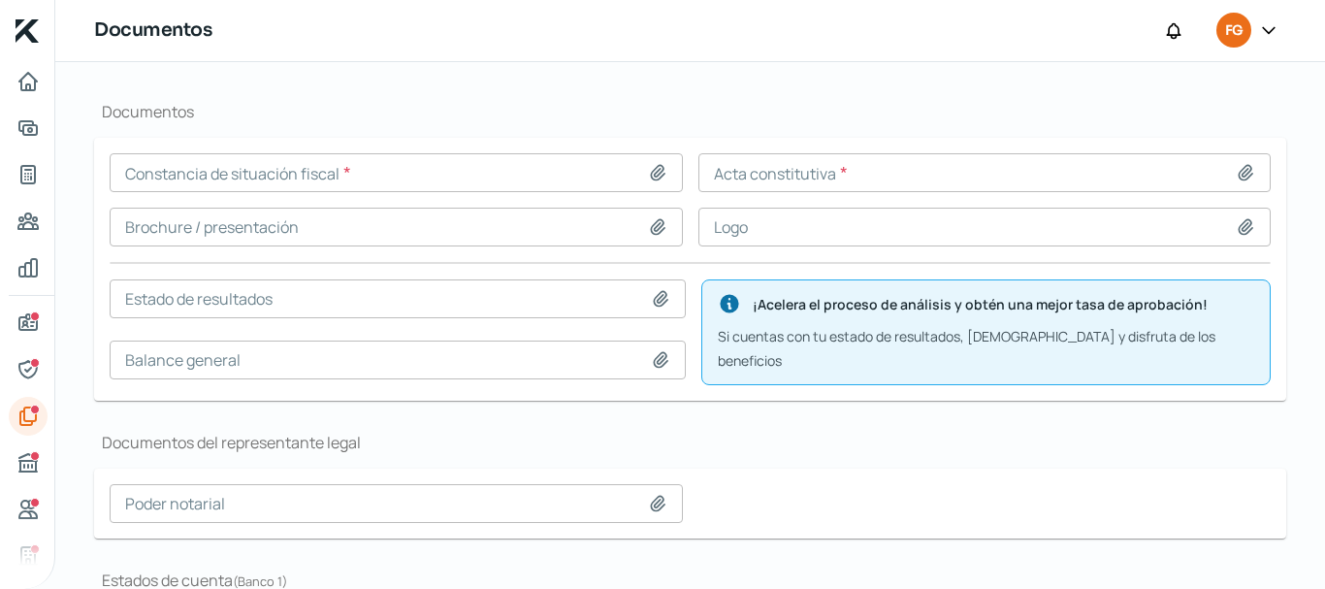
scroll to position [194, 0]
click at [338, 185] on input at bounding box center [396, 171] width 573 height 39
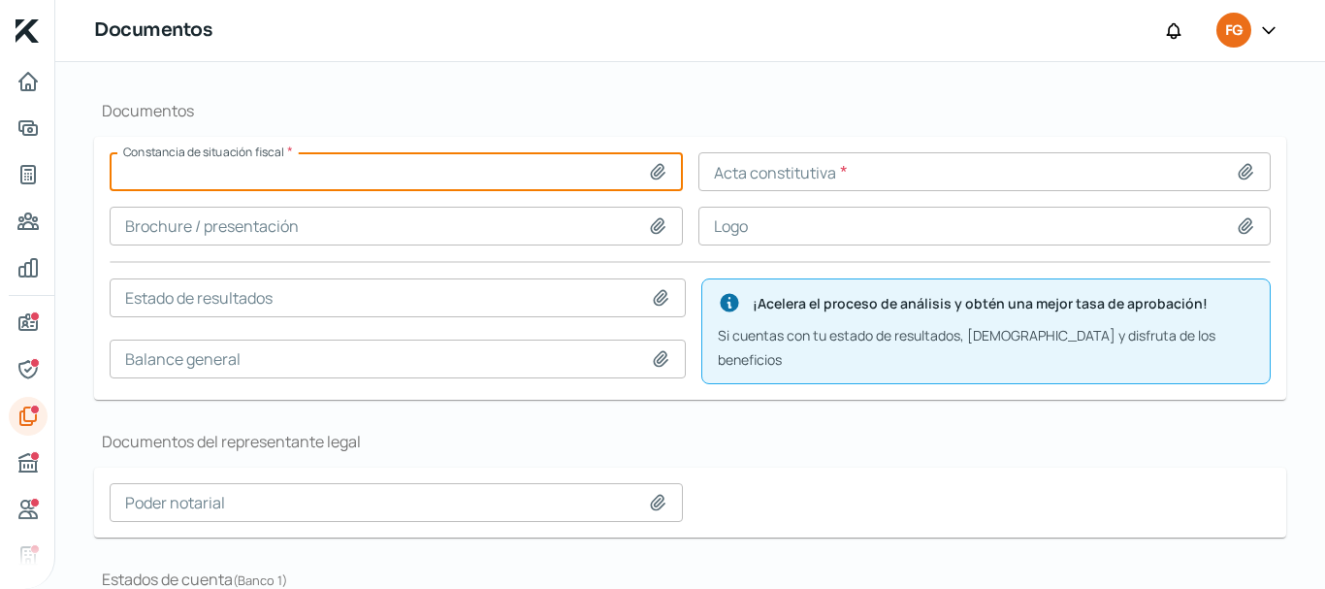
type input "C:\fakepath\CONSTANCIA DE SITUACION FISCAL 2309025.pdf"
type input "CONSTANCIA DE SITUACION FISCAL 2309025.pdf"
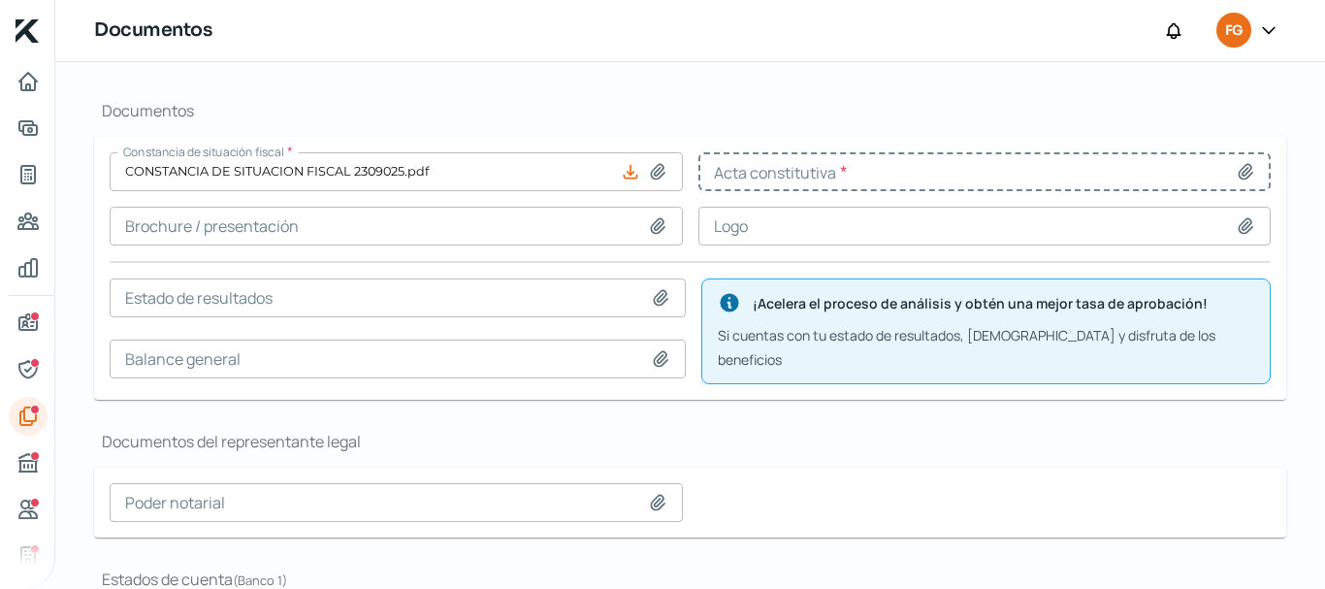
type input "1.- Constitución 2018.pdf"
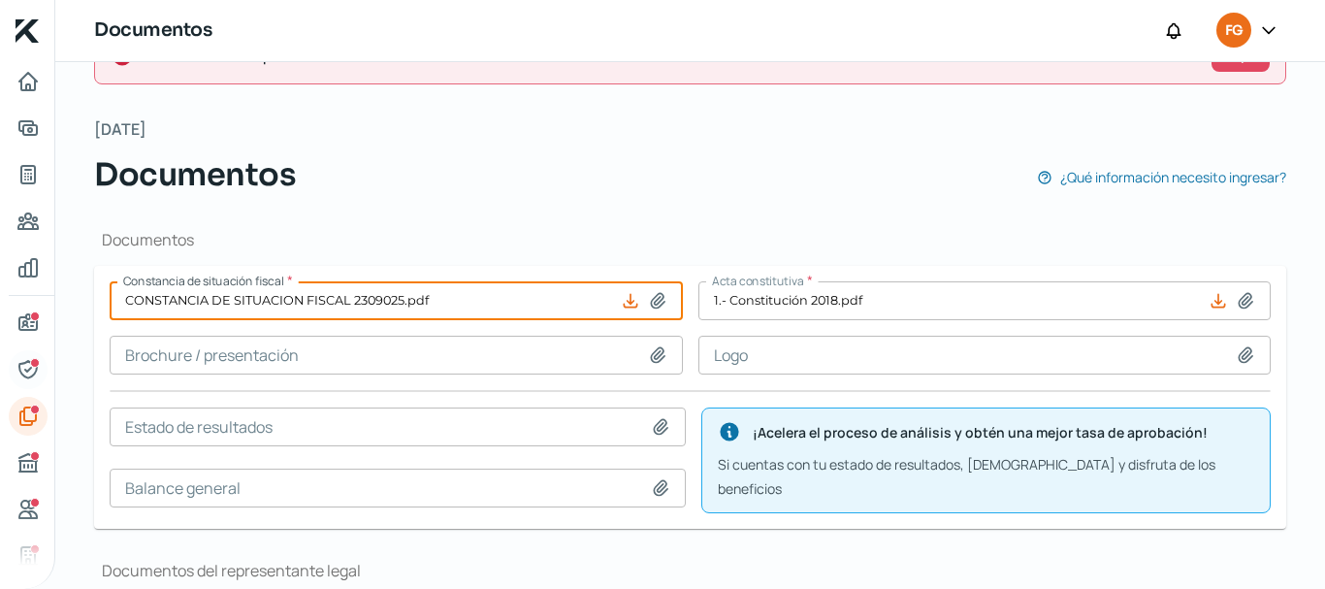
scroll to position [12, 0]
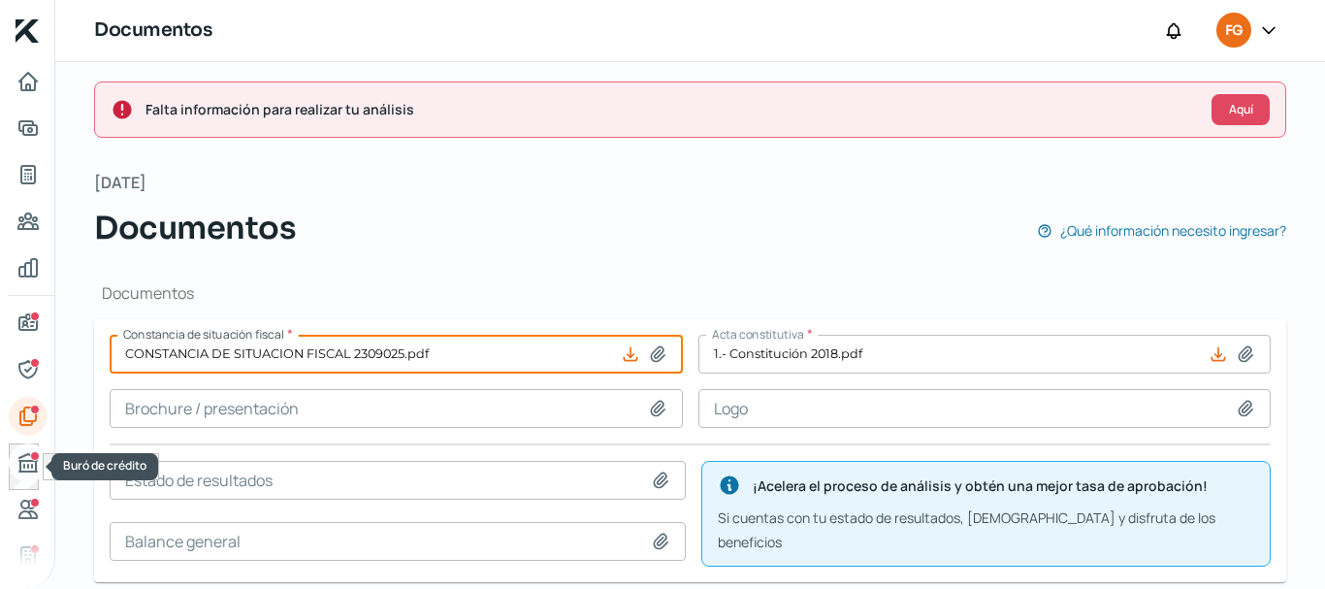
click at [11, 459] on link "Buró de crédito" at bounding box center [28, 462] width 39 height 39
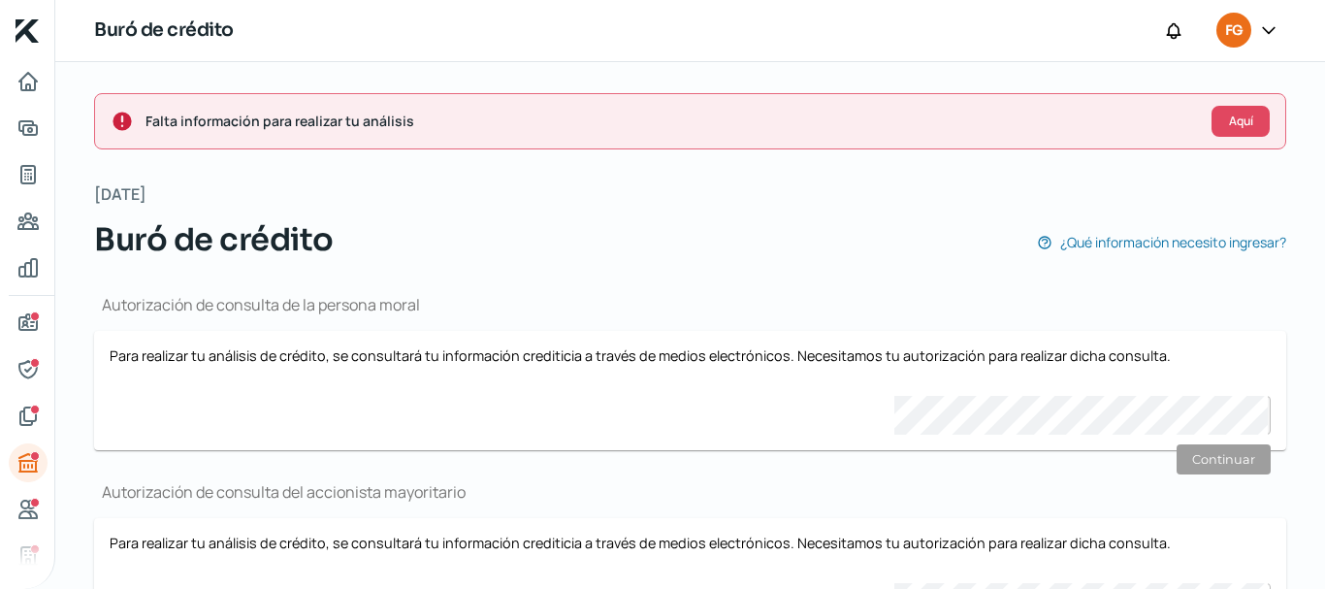
scroll to position [126, 0]
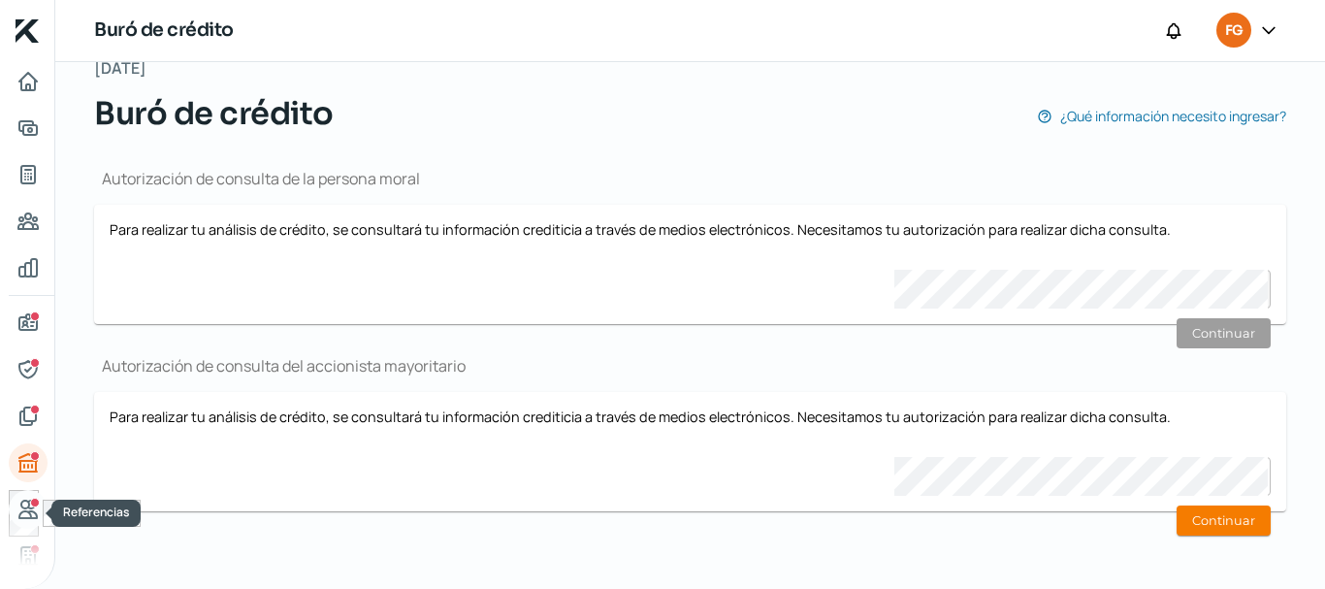
click at [23, 514] on icon "Referencias" at bounding box center [27, 508] width 23 height 23
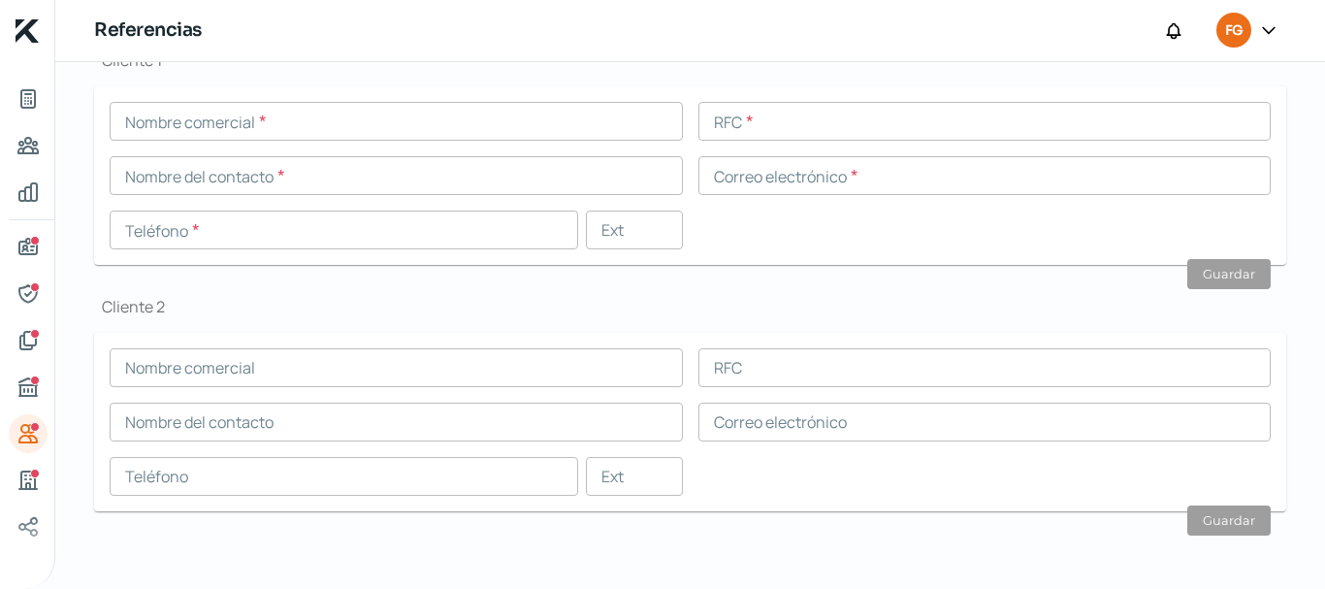
scroll to position [149, 0]
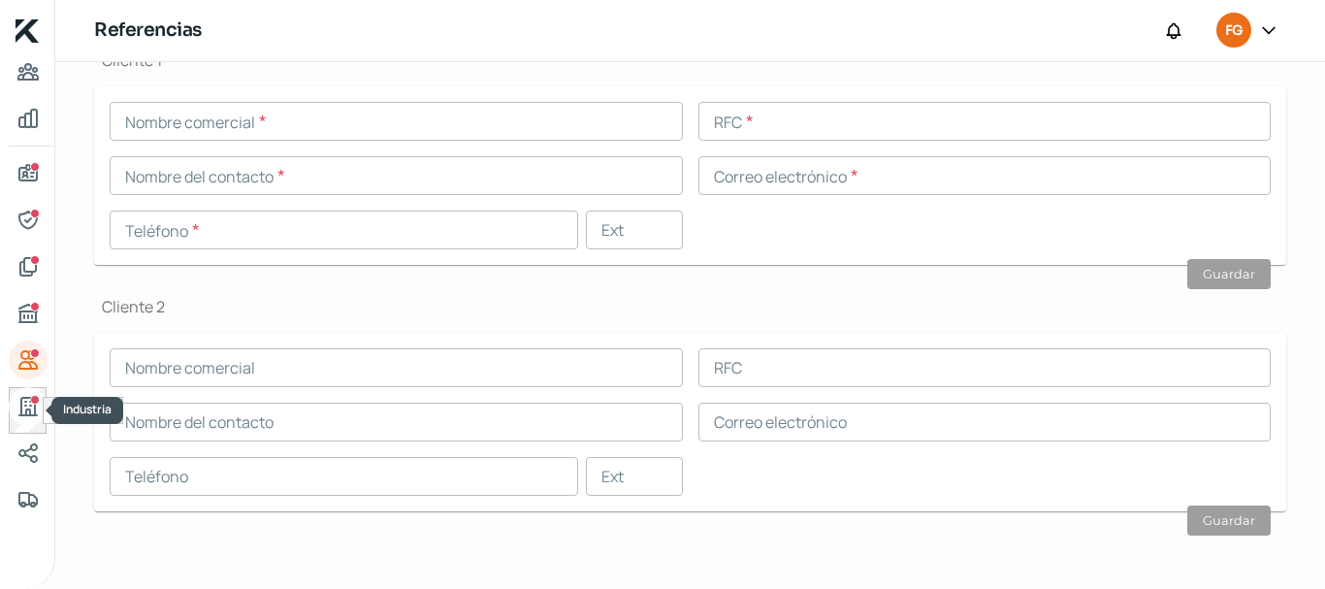
click at [28, 408] on icon "Industria" at bounding box center [27, 406] width 17 height 17
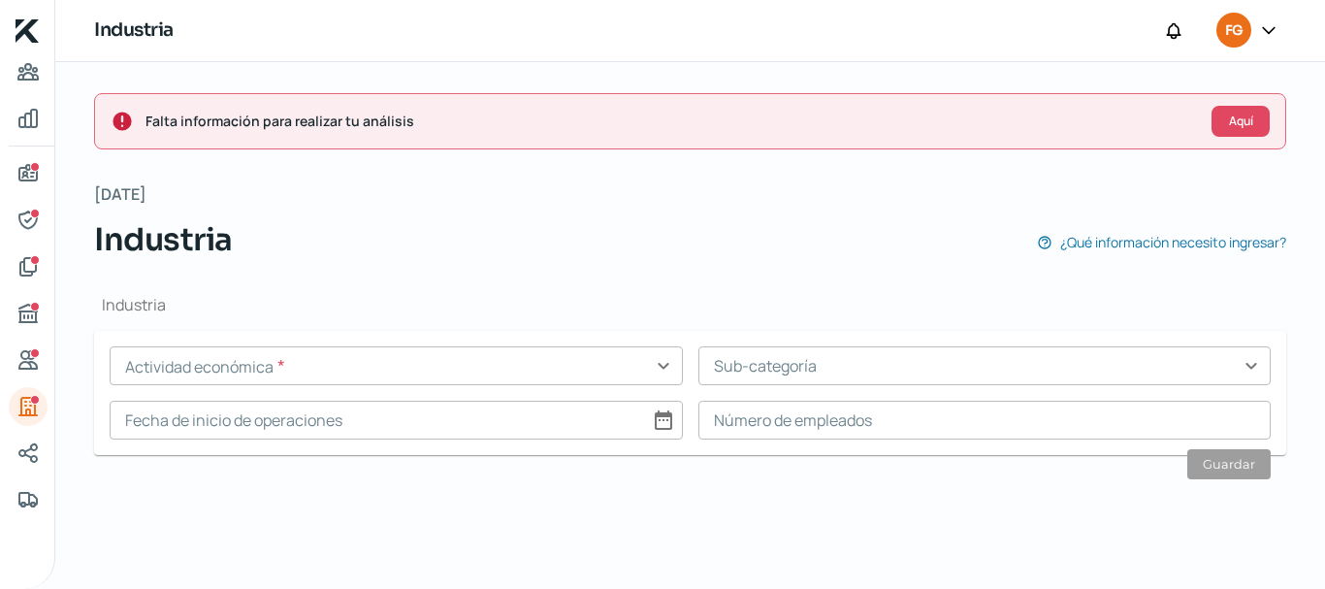
click at [289, 392] on div "Actividad económica * expand_more Sub-categoría expand_more Fecha de inicio de …" at bounding box center [690, 392] width 1161 height 93
click at [273, 375] on input "text" at bounding box center [396, 365] width 573 height 39
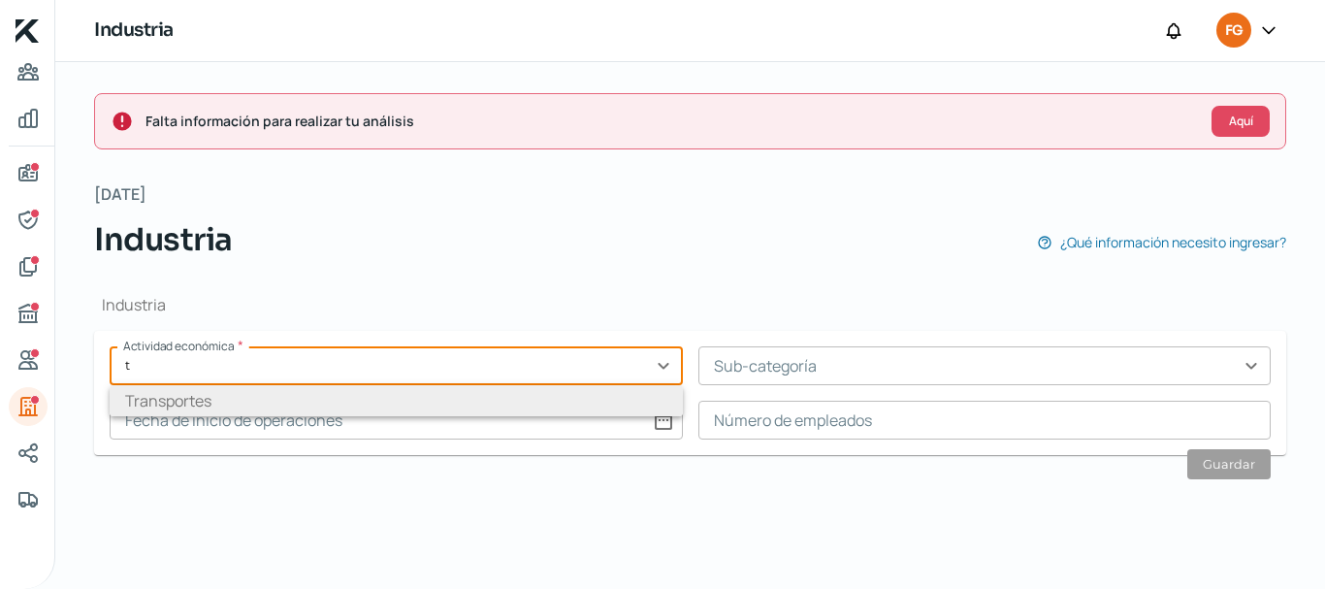
click at [224, 396] on li "Transportes" at bounding box center [396, 400] width 573 height 31
type input "Transportes"
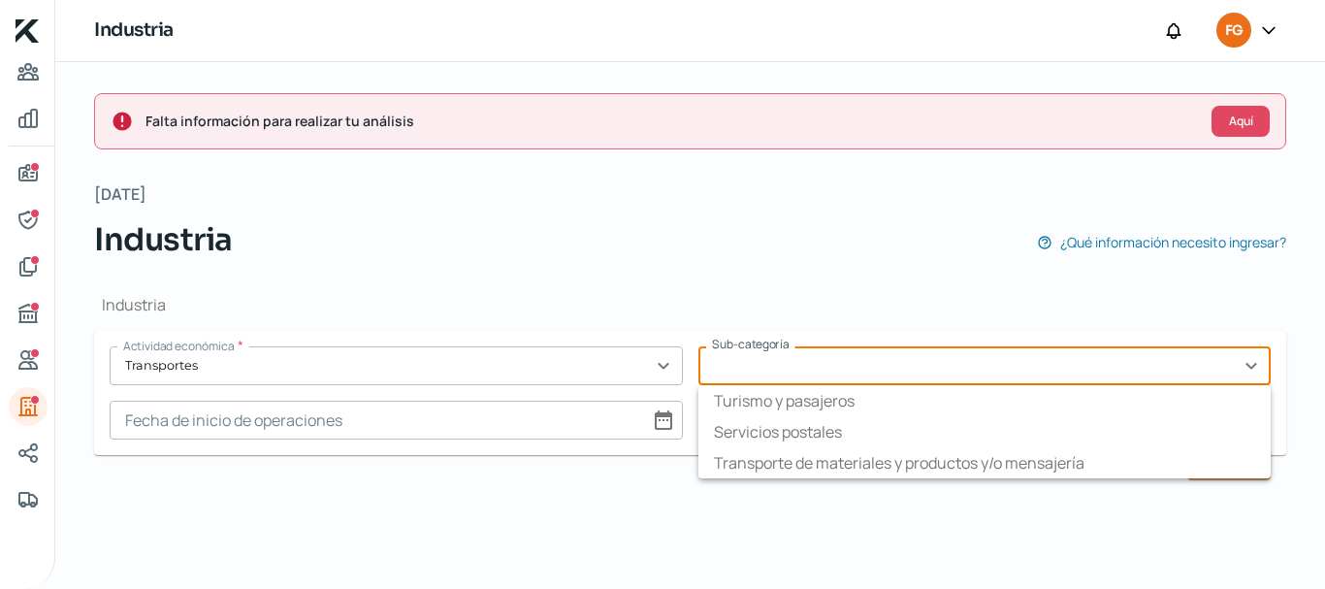
click at [813, 368] on input "text" at bounding box center [984, 365] width 573 height 39
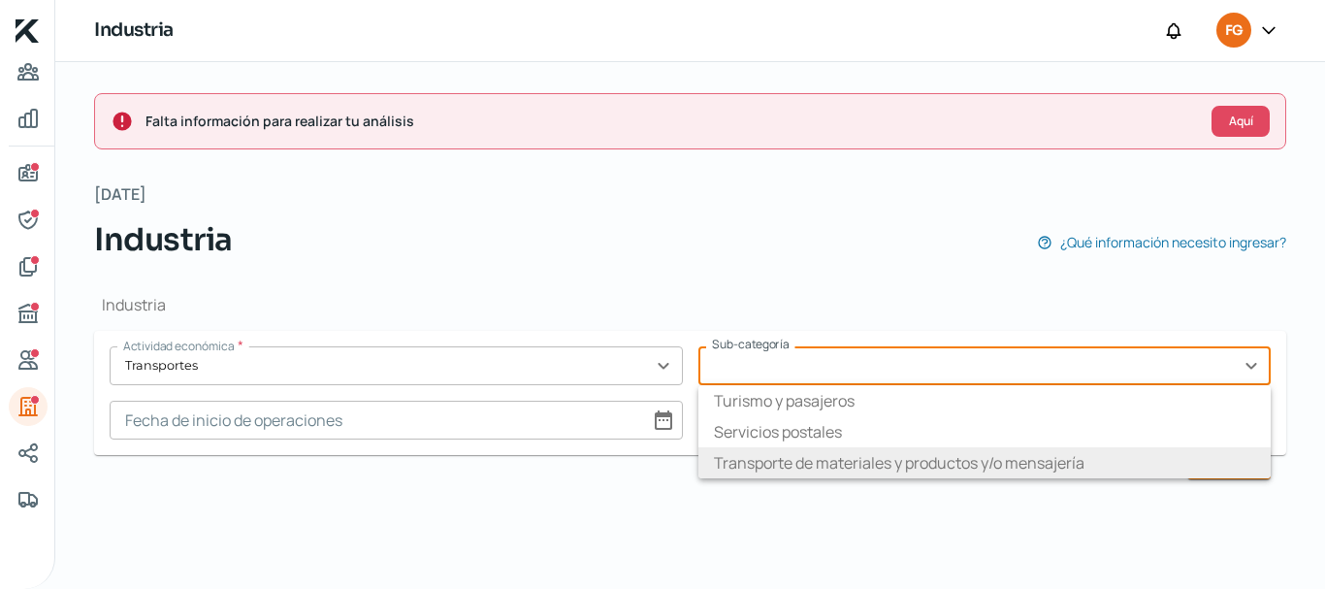
click at [761, 467] on li "Transporte de materiales y productos y/o mensajería" at bounding box center [984, 462] width 573 height 31
type input "Transporte de materiales y productos y/o mensajería"
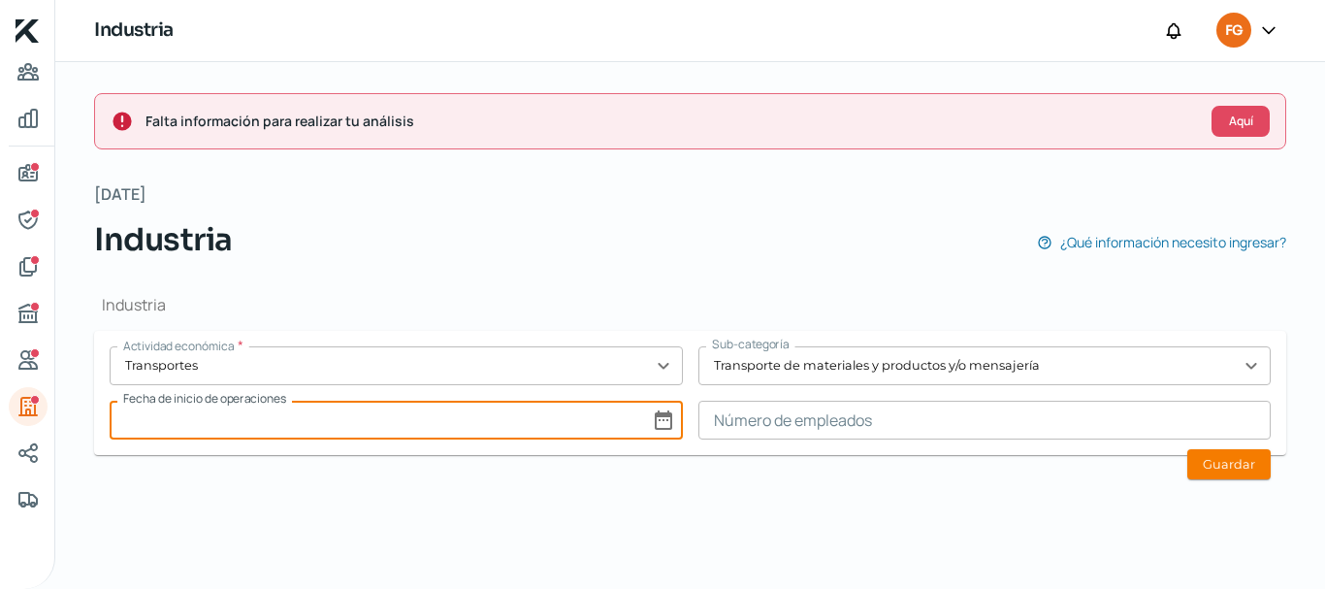
click at [424, 424] on input at bounding box center [396, 419] width 573 height 39
select select "8"
select select "2025"
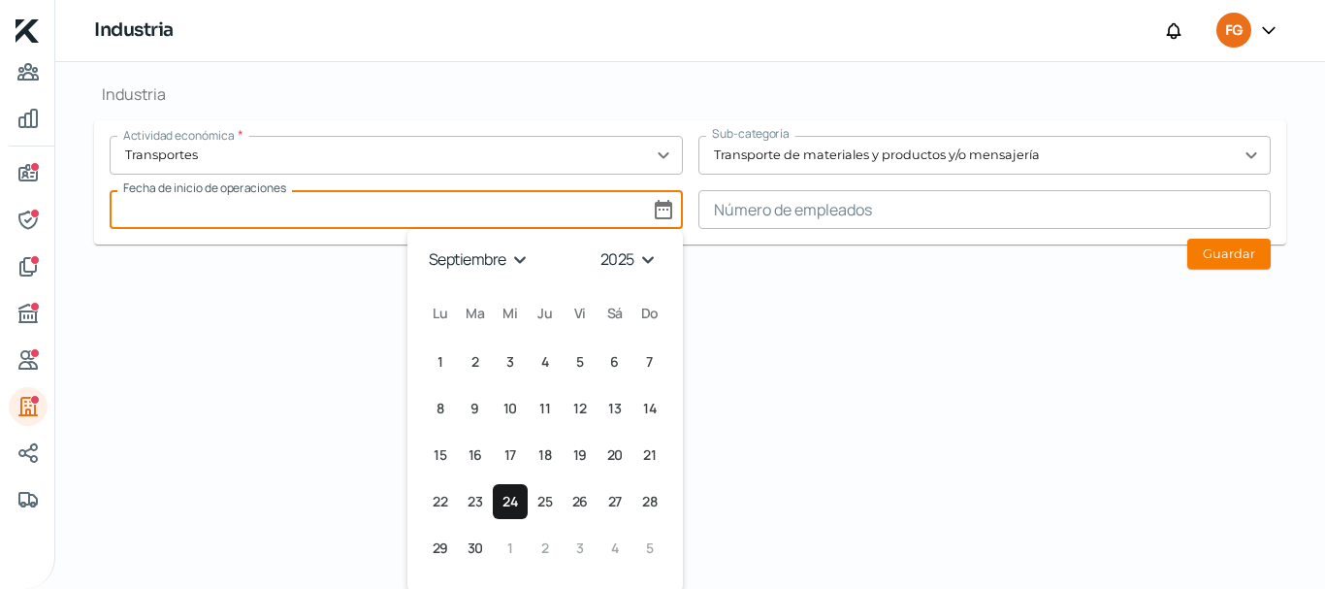
scroll to position [214, 0]
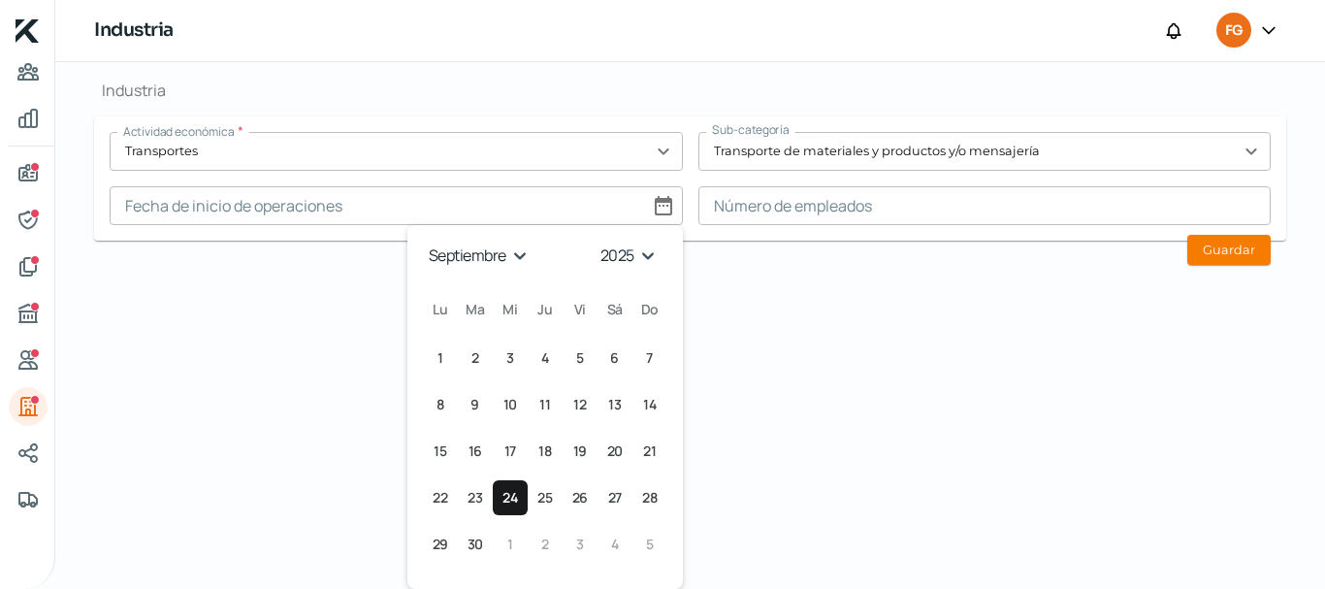
click at [875, 325] on div "Falta información para realizar tu análisis Aquí [DATE] Industria ¿Qué informac…" at bounding box center [689, 111] width 1269 height 527
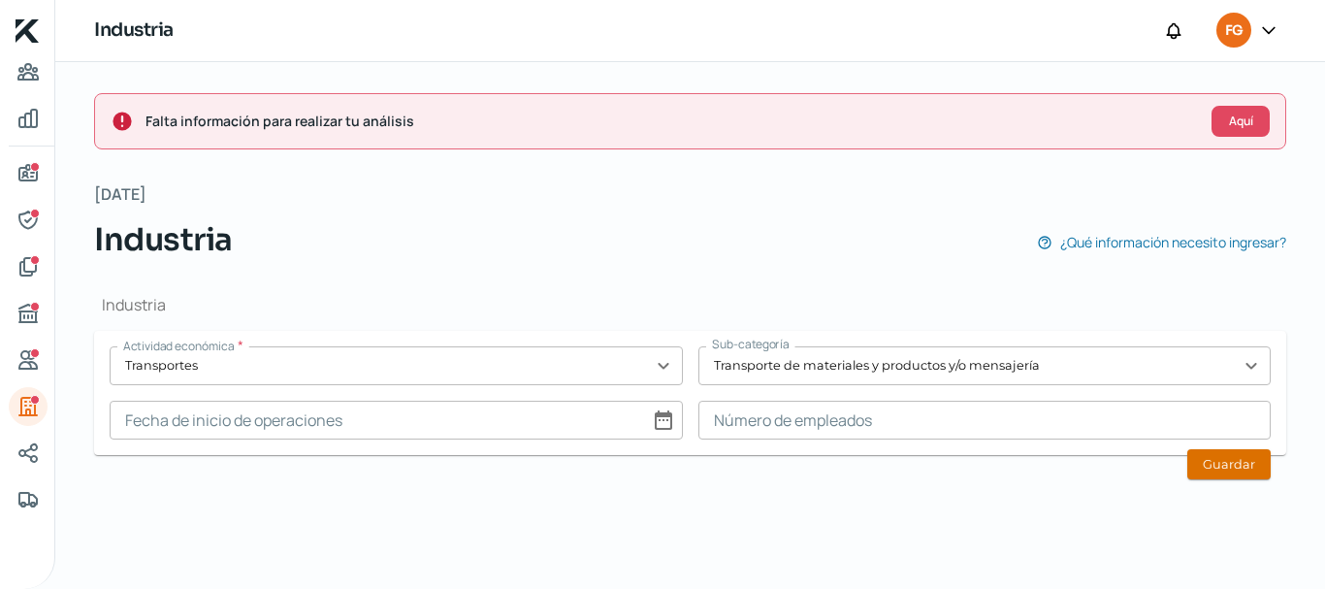
drag, startPoint x: 1247, startPoint y: 457, endPoint x: 1207, endPoint y: 457, distance: 39.8
click at [1246, 457] on button "Guardar" at bounding box center [1228, 464] width 83 height 30
type input "0"
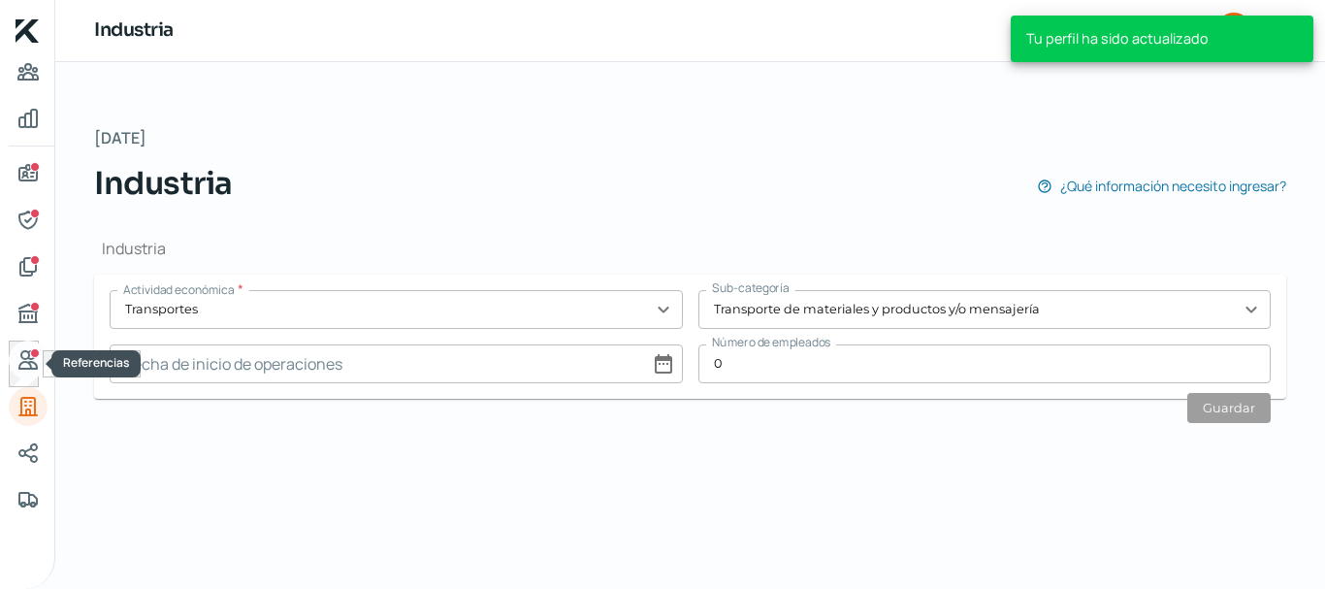
click at [27, 359] on icon "Referencias" at bounding box center [27, 359] width 17 height 17
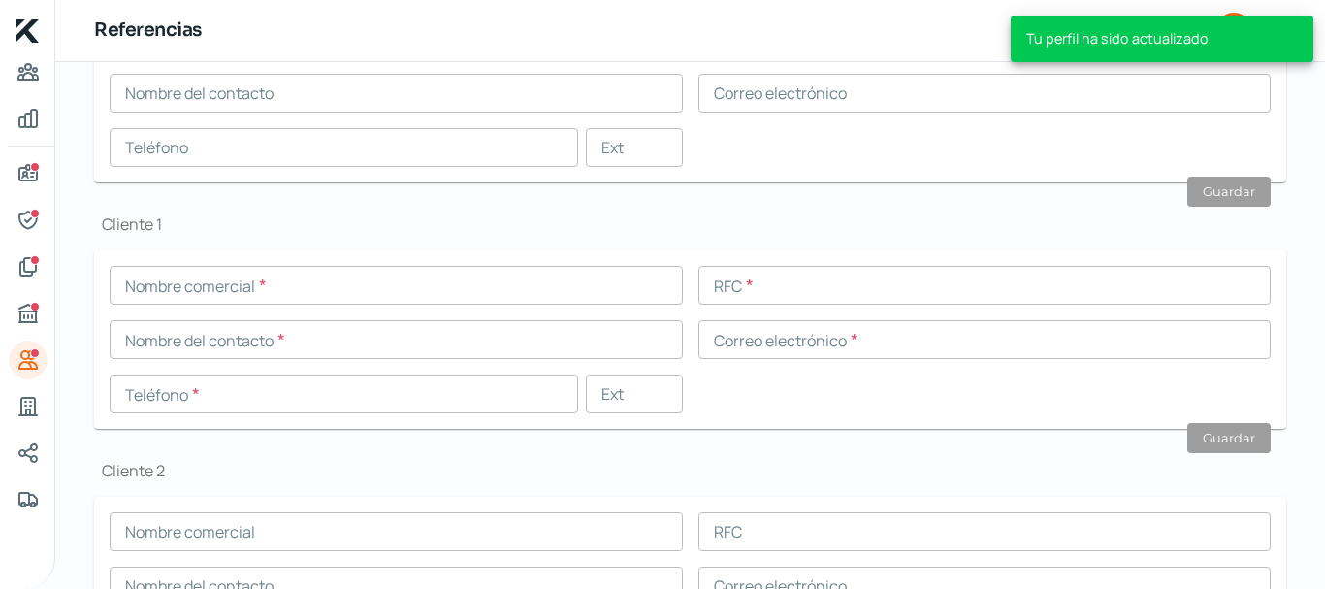
scroll to position [582, 0]
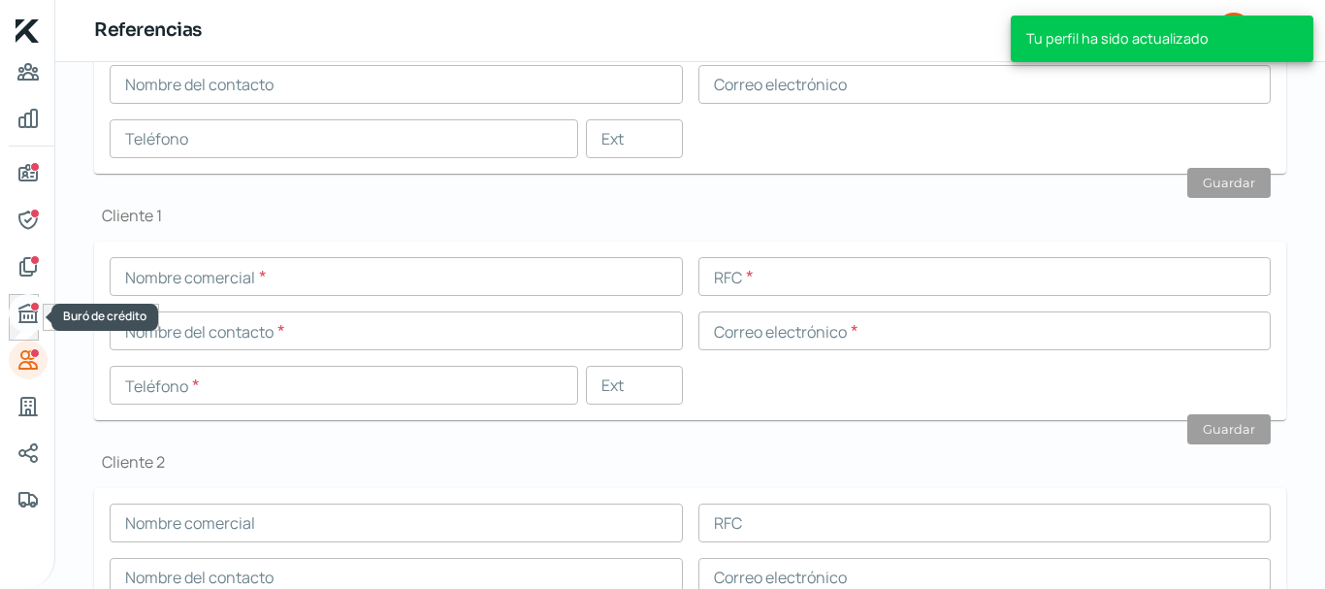
click at [42, 319] on link "Buró de crédito" at bounding box center [28, 313] width 39 height 39
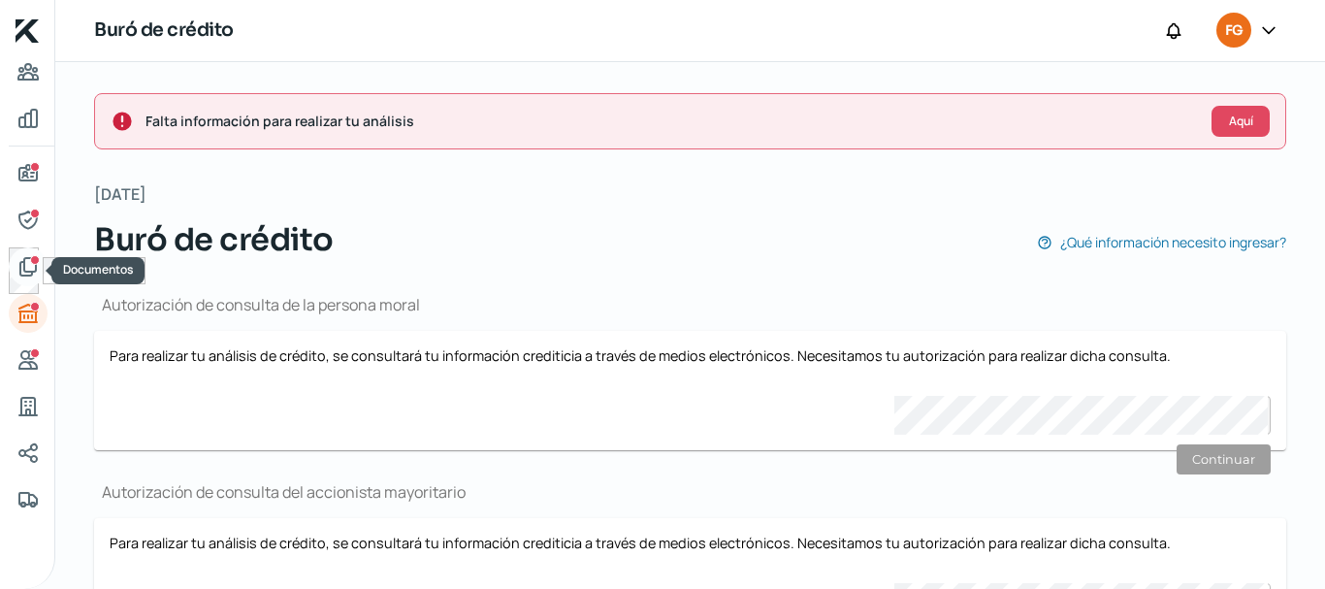
click at [28, 267] on icon "Documentos" at bounding box center [27, 266] width 23 height 23
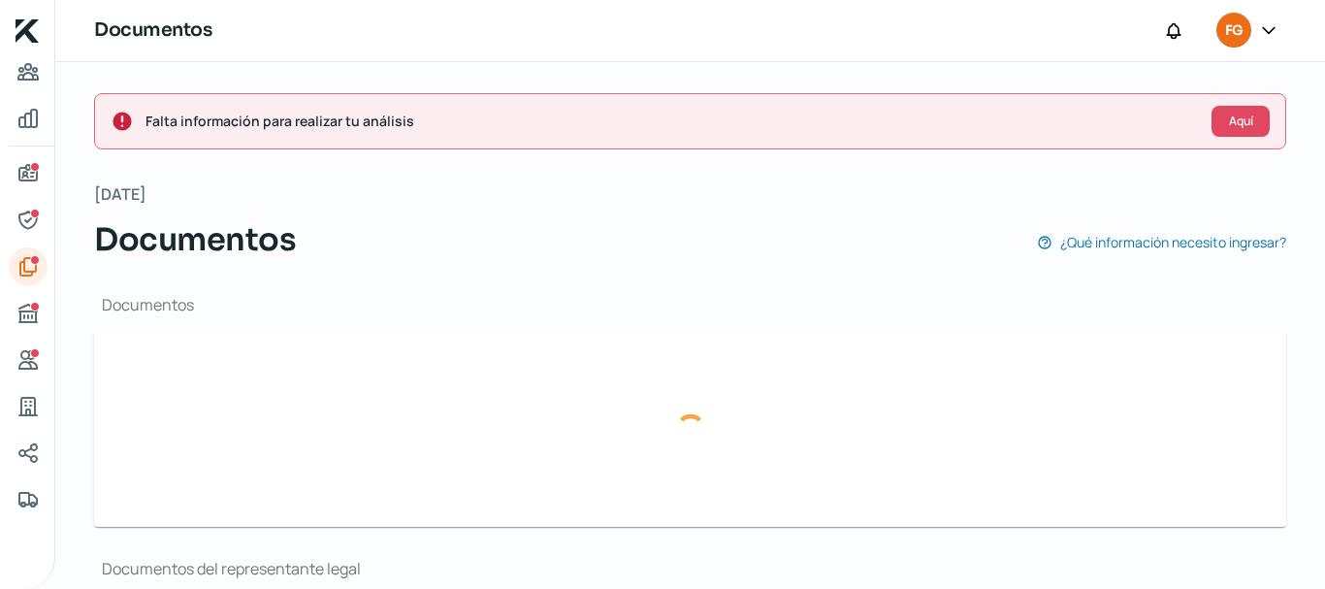
type input "CONSTANCIA DE SITUACION FISCAL 2309025.pdf"
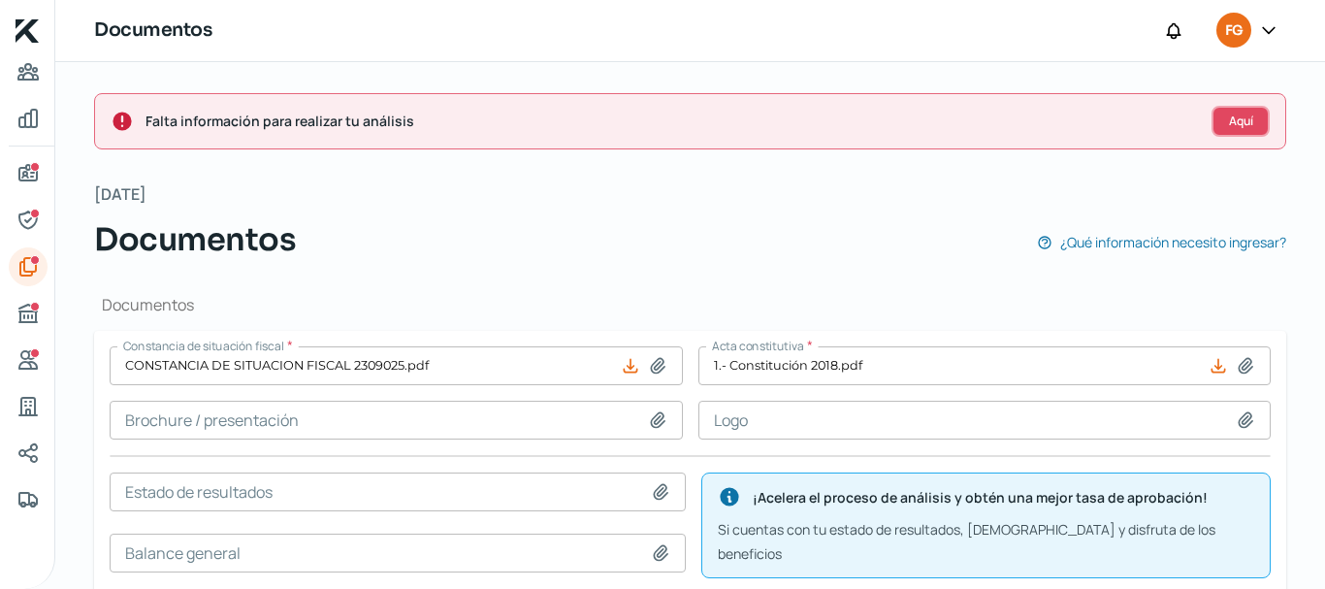
click at [1233, 126] on span "Aquí" at bounding box center [1241, 121] width 24 height 12
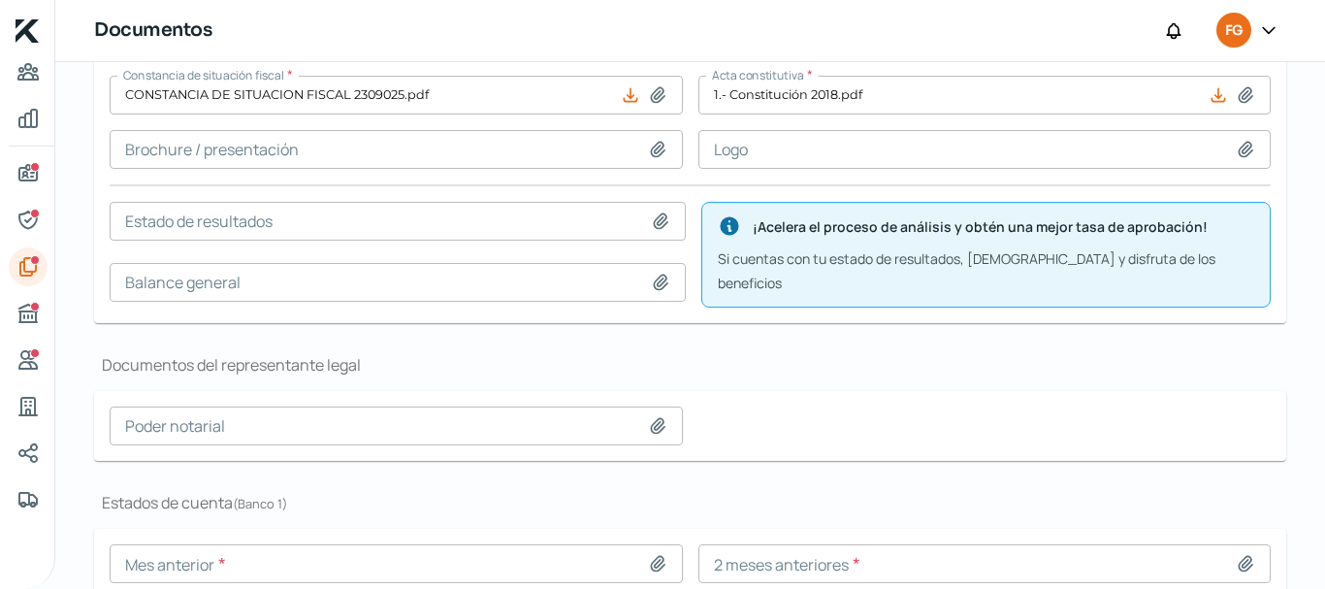
scroll to position [400, 0]
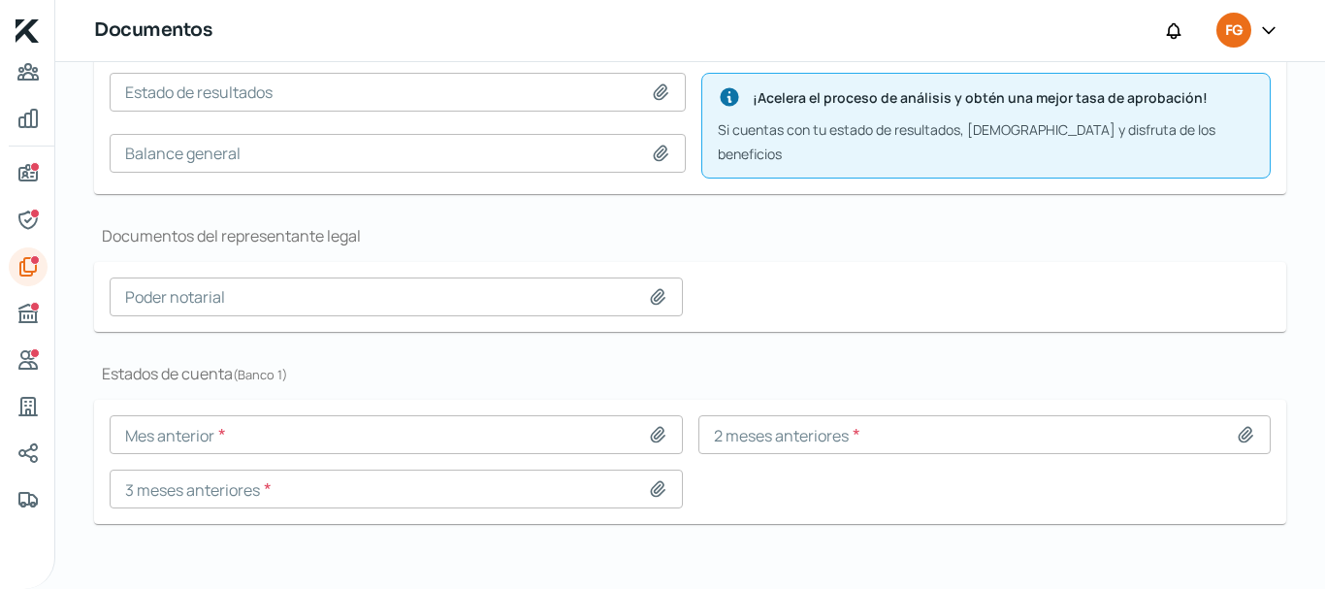
click at [846, 234] on div "Documentos del representante legal Poder notarial" at bounding box center [690, 278] width 1192 height 107
click at [0, 233] on nav at bounding box center [27, 313] width 54 height 503
click at [45, 217] on body "Inicio | KredFeed Documentos FG Falta información para realizar tu análisis Aqu…" at bounding box center [662, 294] width 1325 height 589
click at [31, 221] on icon "Representantes" at bounding box center [27, 219] width 23 height 23
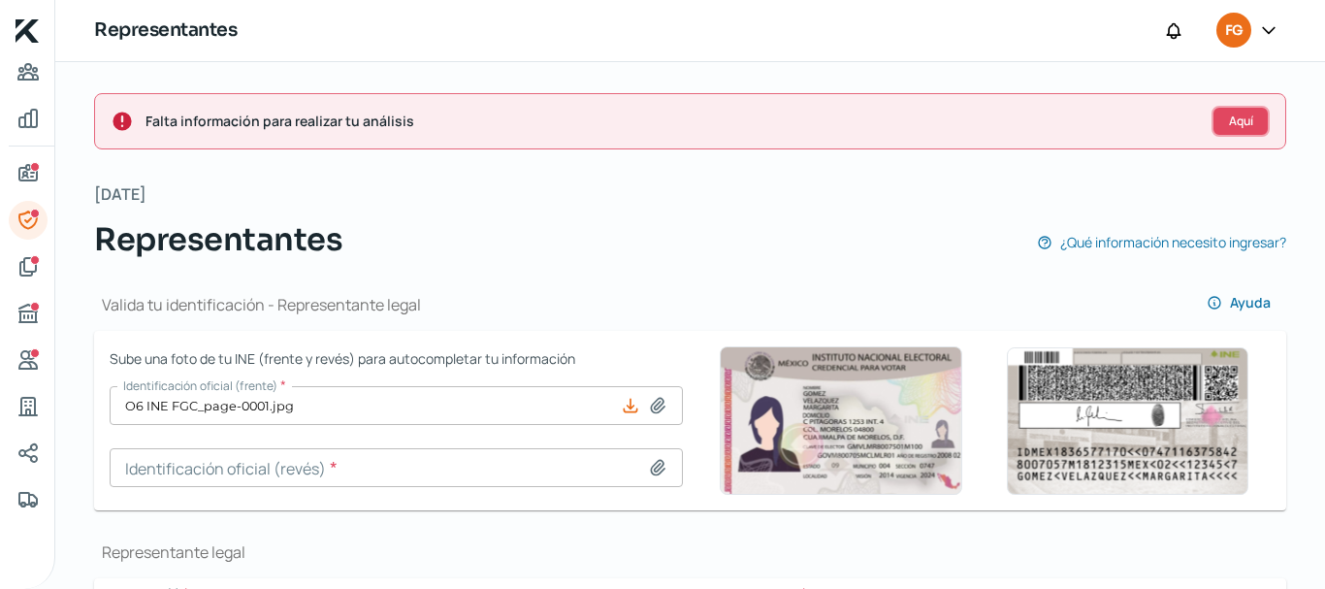
click at [1211, 127] on button "Aquí" at bounding box center [1240, 121] width 58 height 31
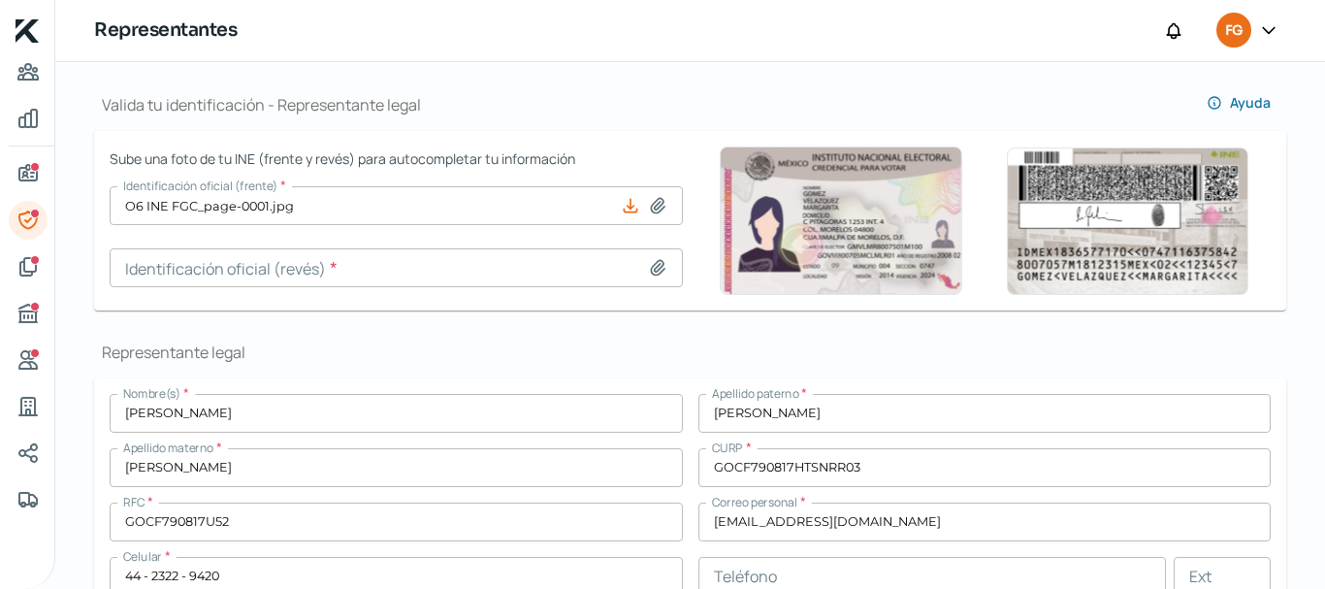
scroll to position [201, 0]
click at [30, 178] on icon "Información general" at bounding box center [27, 173] width 23 height 23
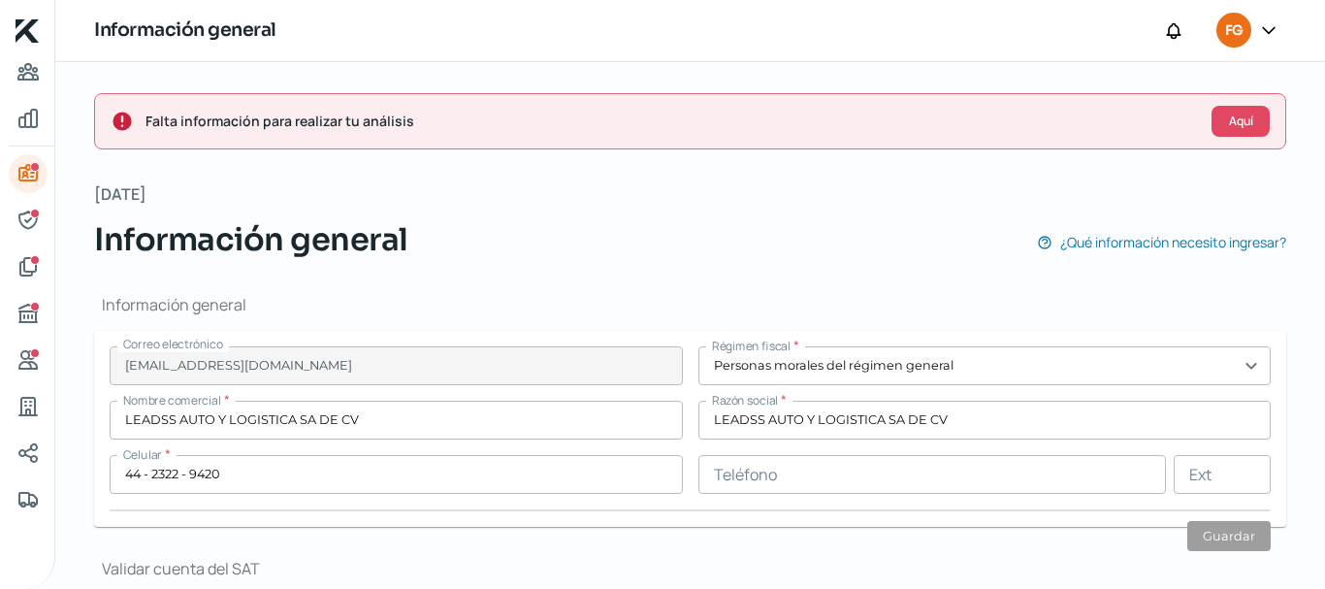
type input "[GEOGRAPHIC_DATA][PERSON_NAME]"
type input "181"
type input "76230"
type input "RESIDENCIAL CALETTO"
type input "QUERETARO"
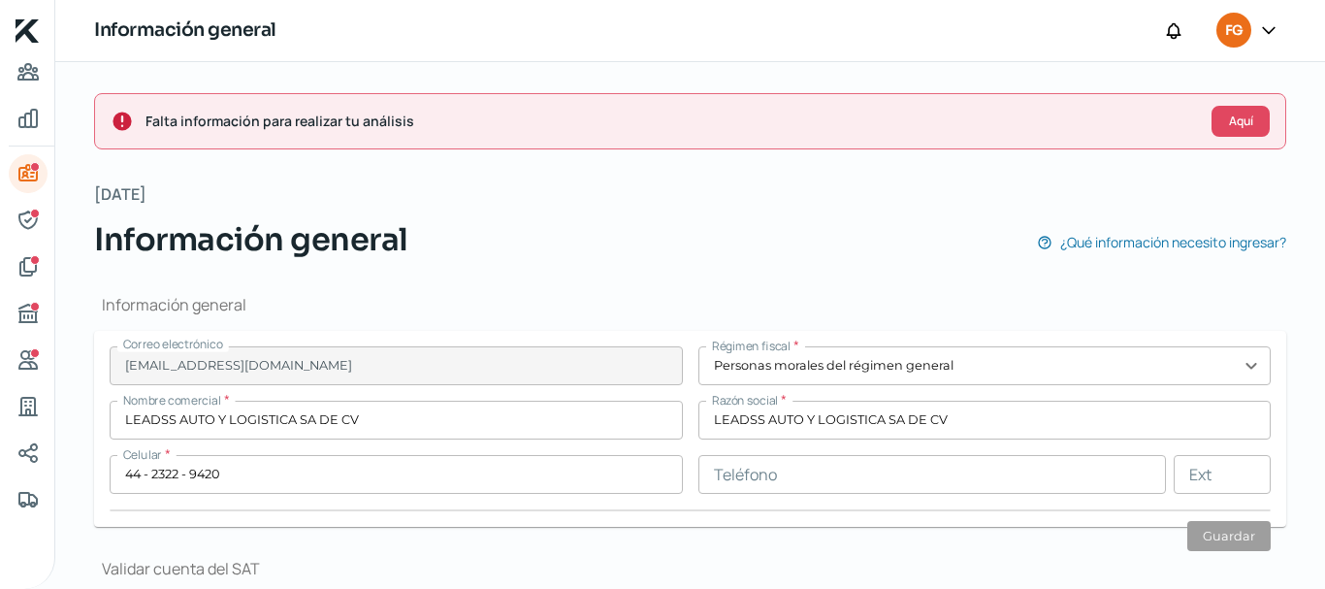
type input "Querétaro"
type input "[GEOGRAPHIC_DATA]"
type input "Recibo-Ago.pdf"
type input "0"
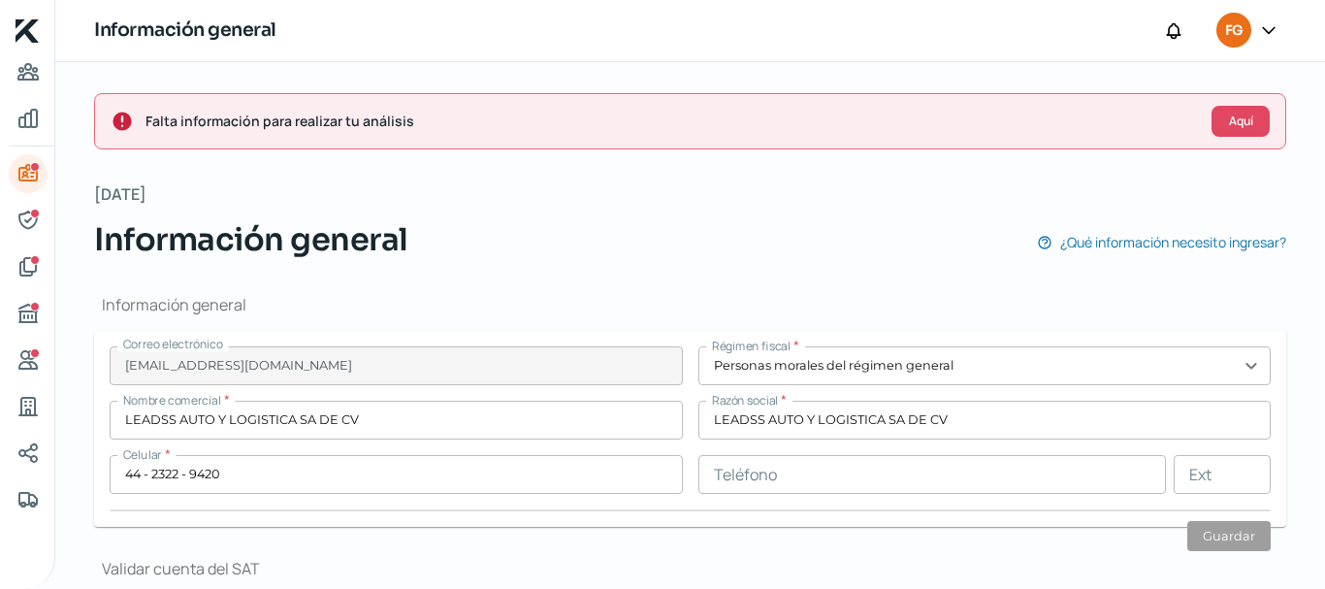
click at [1225, 138] on div "Falta información para realizar tu análisis Aquí" at bounding box center [690, 121] width 1192 height 56
click at [1229, 126] on span "Aquí" at bounding box center [1241, 121] width 24 height 12
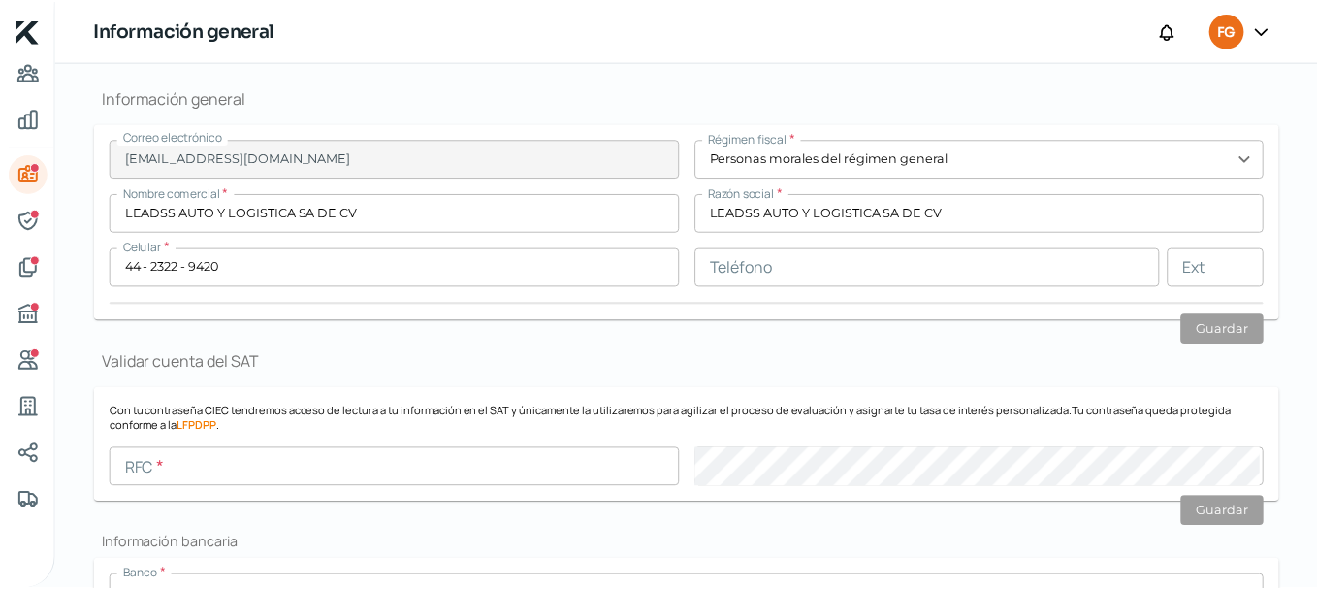
scroll to position [205, 0]
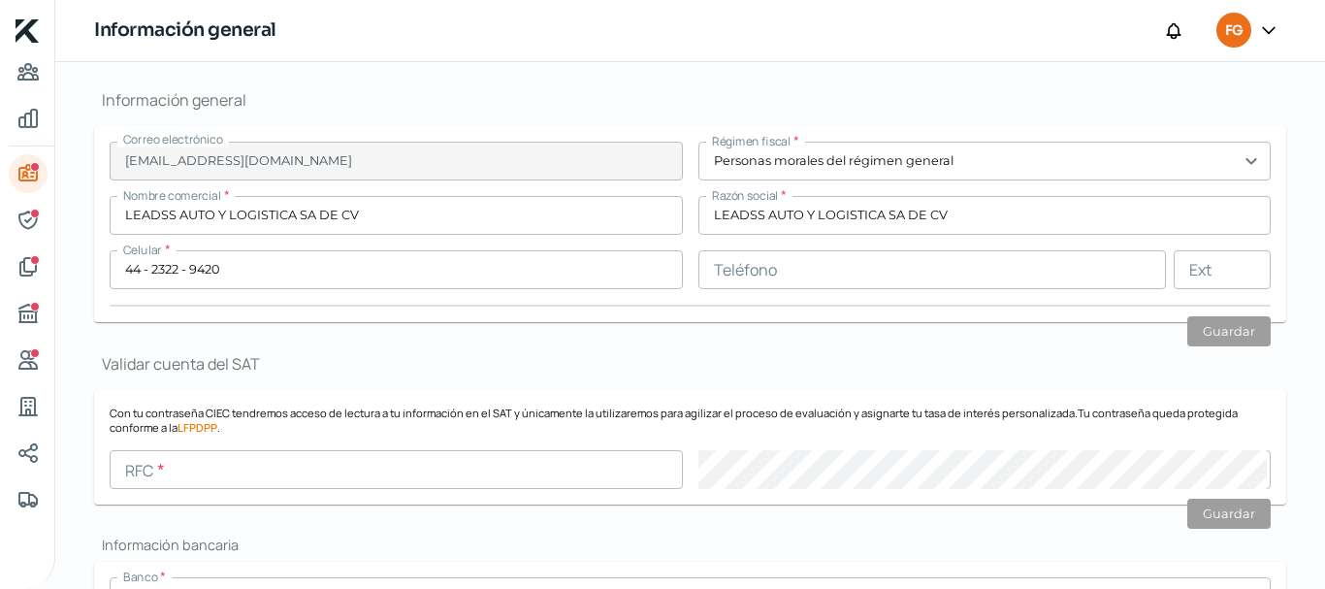
click at [1269, 28] on icon at bounding box center [1268, 29] width 19 height 19
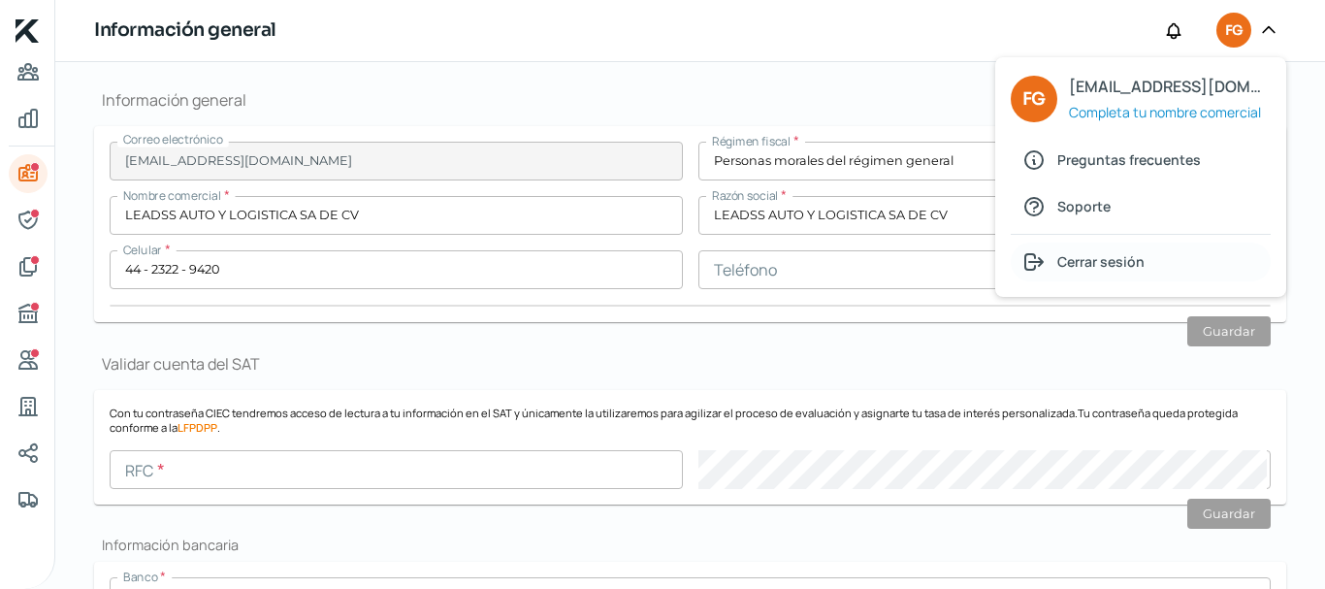
click at [1127, 268] on span "Cerrar sesión" at bounding box center [1100, 261] width 87 height 24
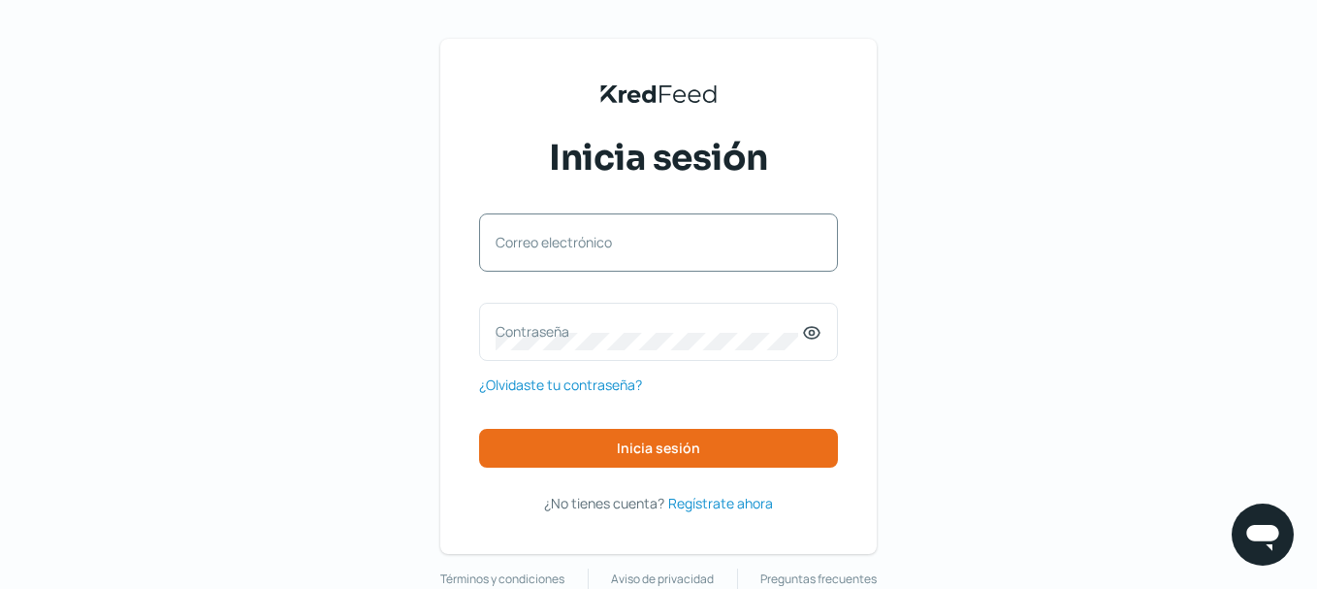
click at [599, 236] on label "Correo electrónico" at bounding box center [649, 242] width 306 height 18
click at [599, 243] on input "Correo electrónico" at bounding box center [659, 251] width 326 height 17
paste input "*leadskred1"
click at [592, 336] on label "Contraseña" at bounding box center [649, 331] width 306 height 18
drag, startPoint x: 601, startPoint y: 262, endPoint x: 336, endPoint y: 259, distance: 265.7
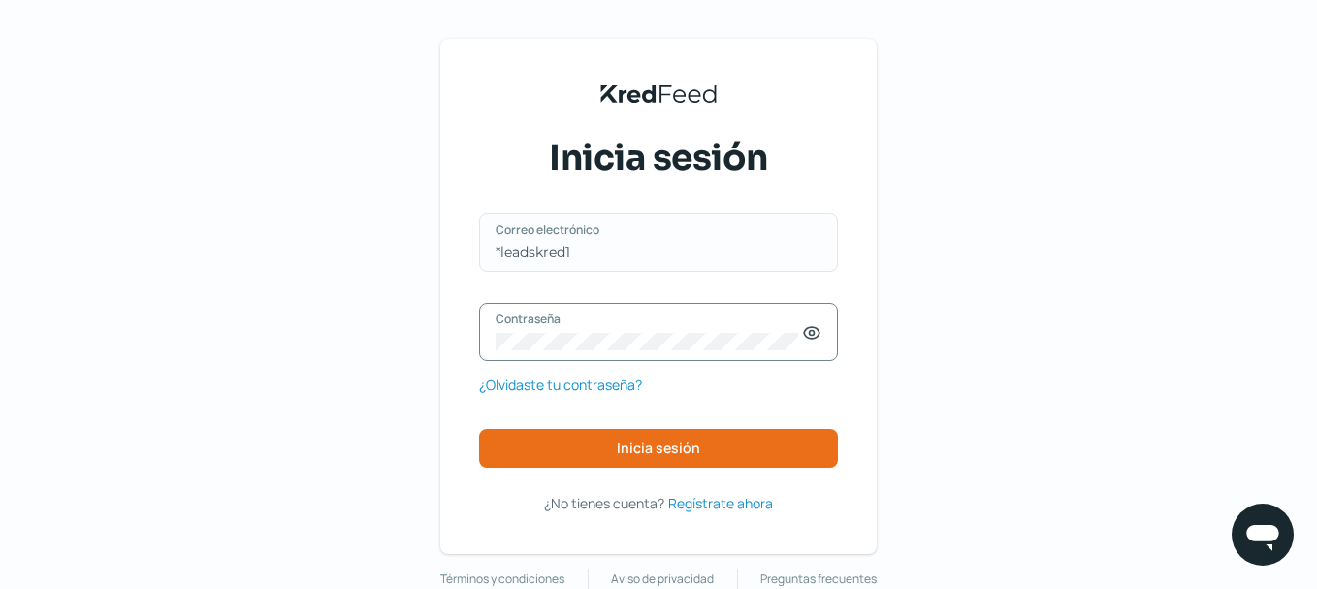
click at [336, 259] on div "KredFeed's Black Logo Inicia sesión *leadskred1 Correo electrónico Contraseña ¿…" at bounding box center [658, 313] width 1317 height 627
click at [558, 260] on input "*leadskred1" at bounding box center [659, 251] width 326 height 17
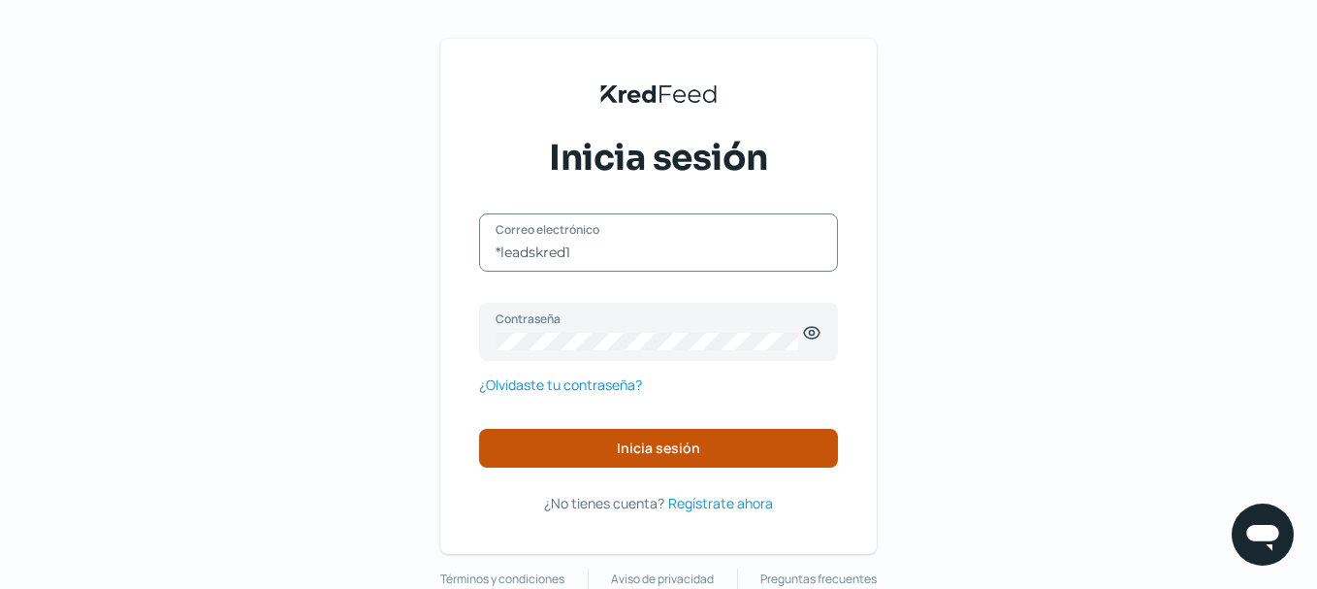
paste input "[EMAIL_ADDRESS][DOMAIN_NAME]"
type input "[EMAIL_ADDRESS][DOMAIN_NAME]"
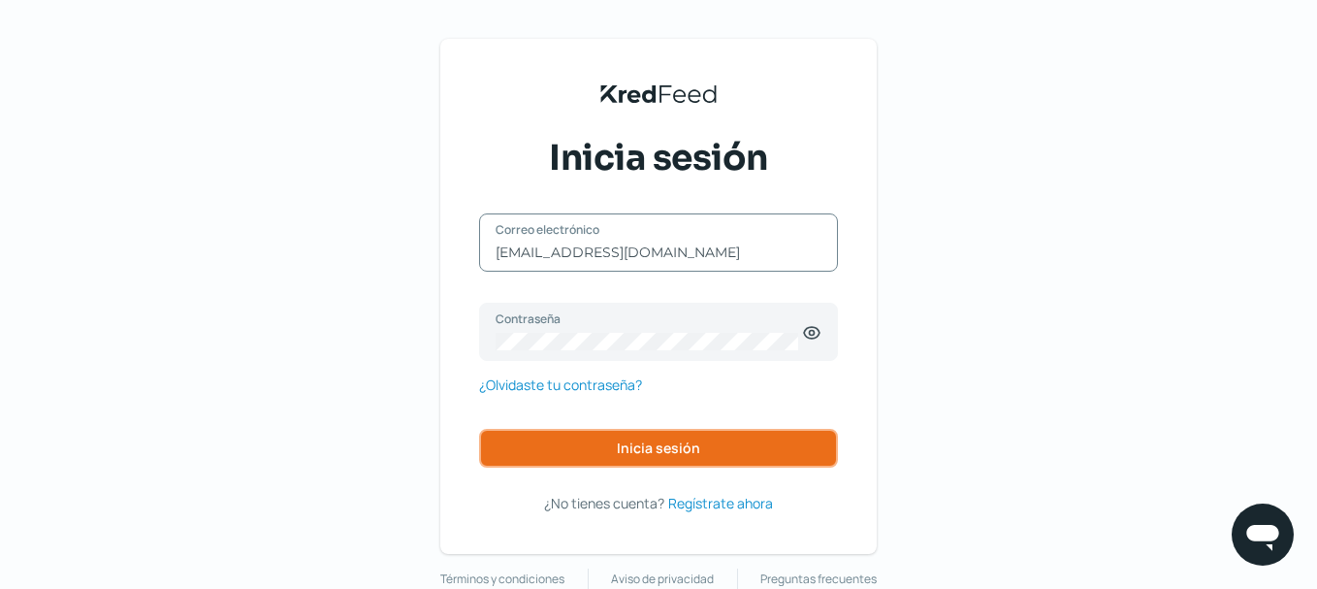
click at [584, 459] on button "Inicia sesión" at bounding box center [658, 448] width 359 height 39
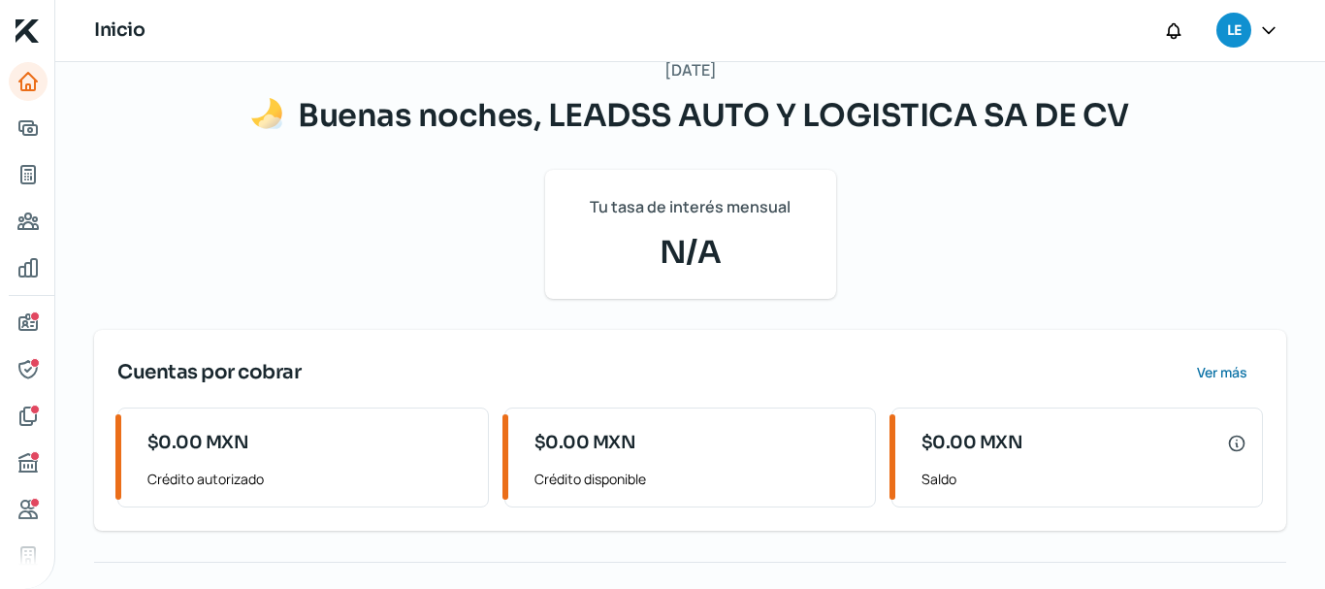
scroll to position [194, 0]
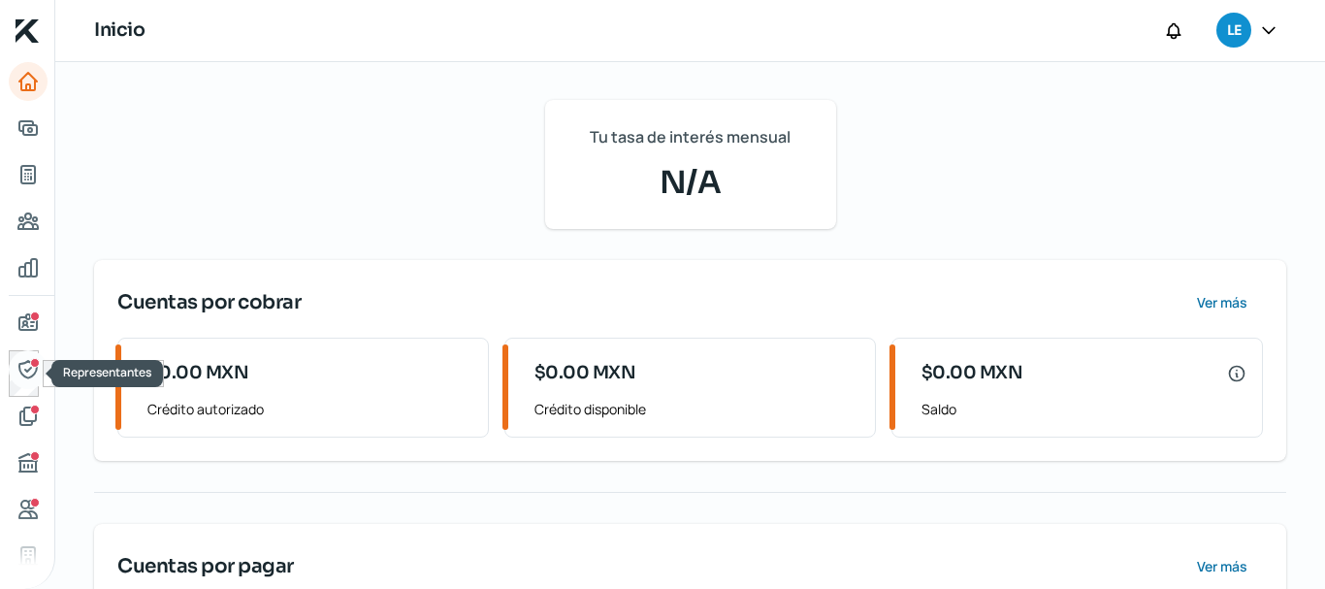
click at [13, 370] on link "Representantes" at bounding box center [28, 369] width 39 height 39
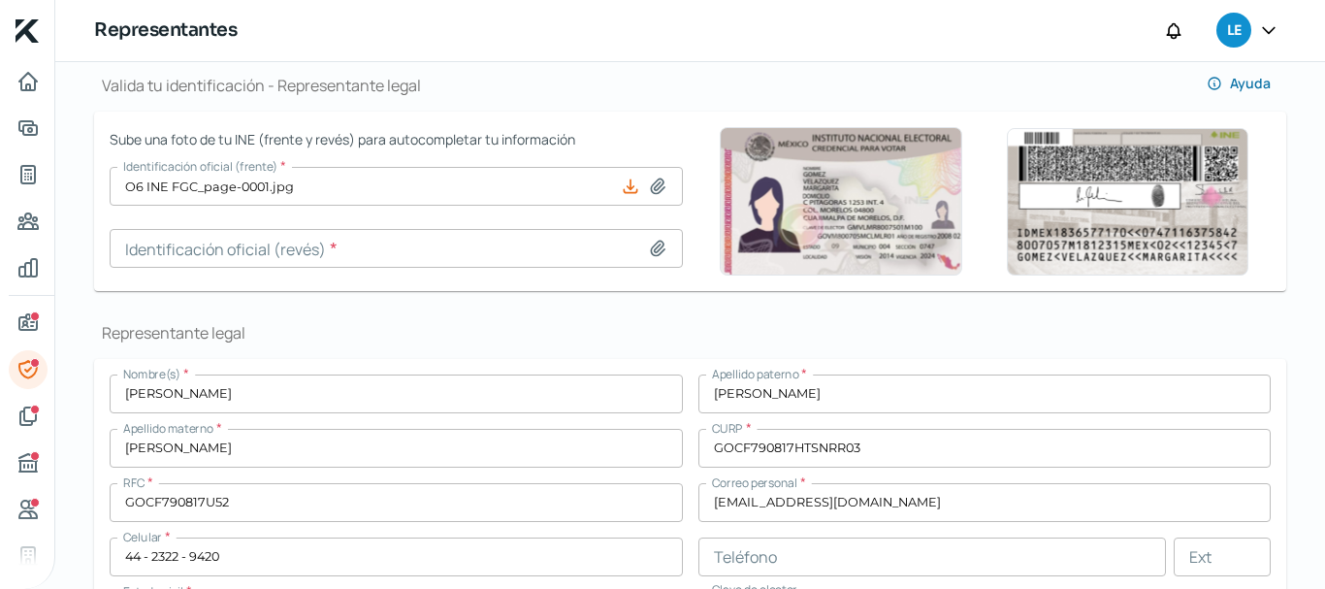
scroll to position [291, 0]
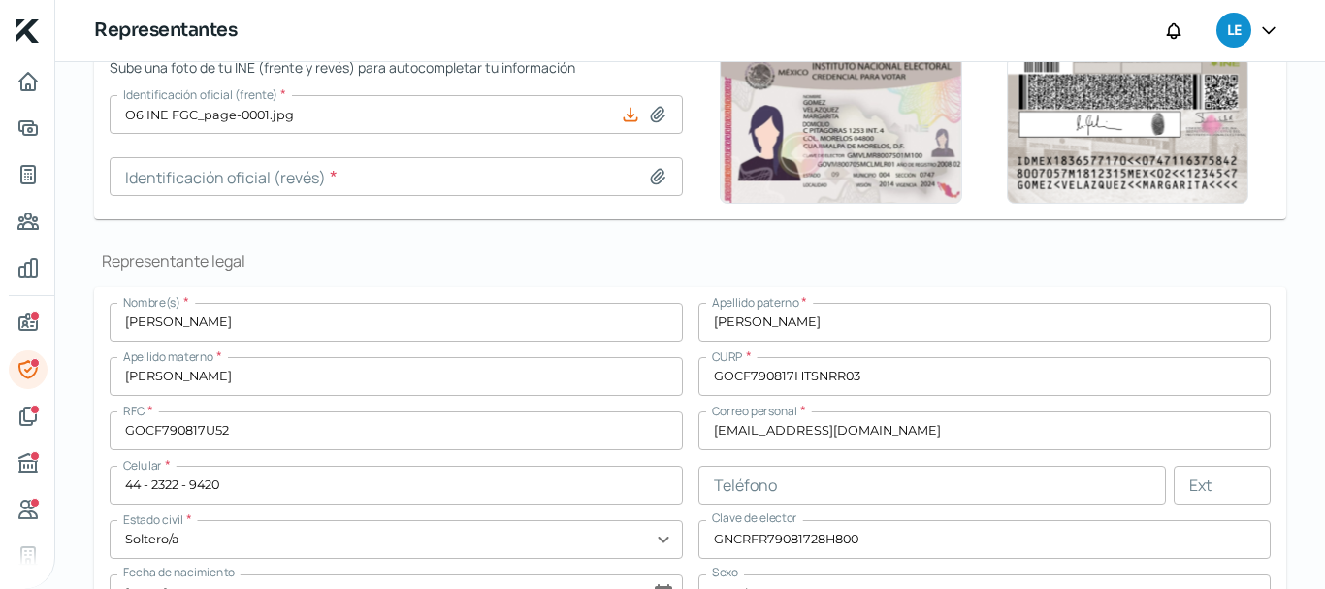
click at [25, 301] on nav at bounding box center [27, 313] width 54 height 503
click at [27, 313] on icon "Información general" at bounding box center [27, 322] width 23 height 23
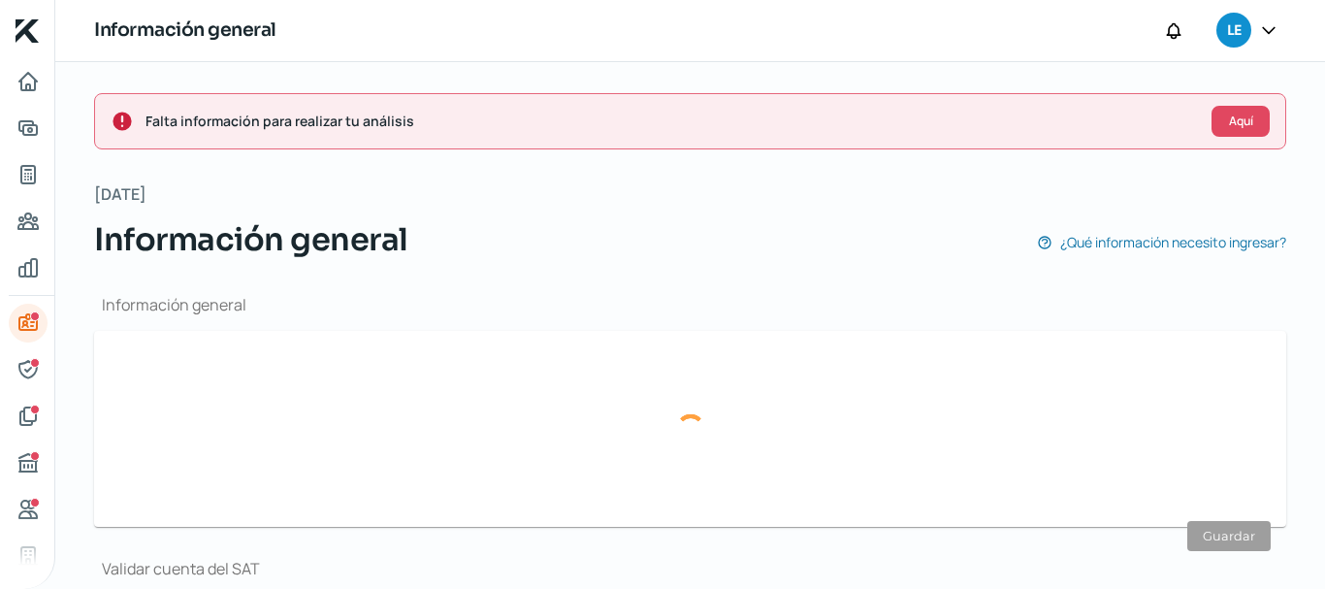
type input "[EMAIL_ADDRESS][DOMAIN_NAME]"
type input "Personas morales del régimen general"
type input "LEADSS AUTO Y LOGISTICA SA DE CV"
type input "44 - 2322 - 9420"
type input "[GEOGRAPHIC_DATA][PERSON_NAME]"
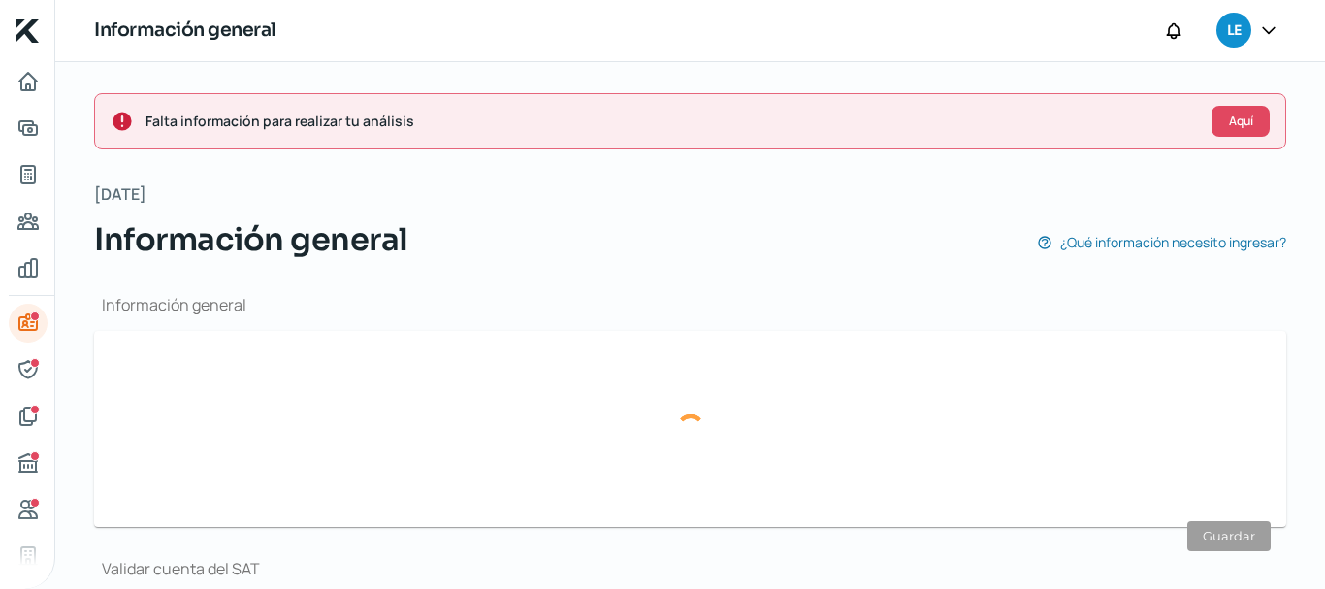
type input "181"
type input "76230"
type input "RESIDENCIAL CALETTO"
type input "QUERETARO"
type input "Querétaro"
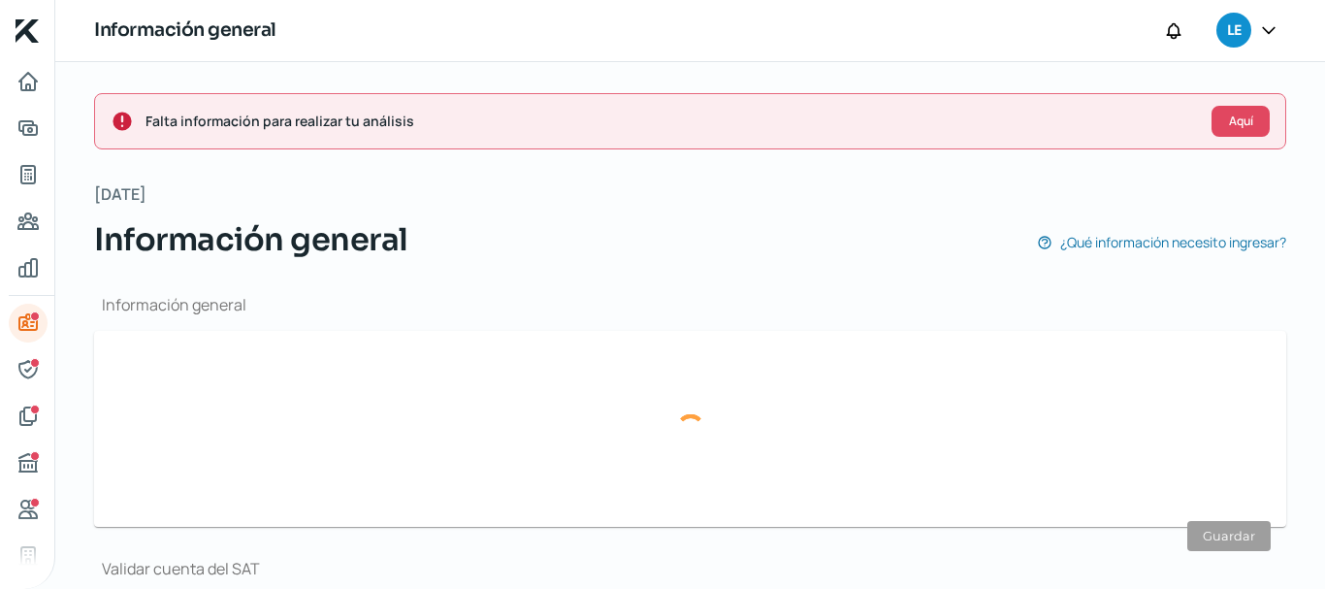
type input "[GEOGRAPHIC_DATA]"
type input "Recibo-Ago.pdf"
type input "0"
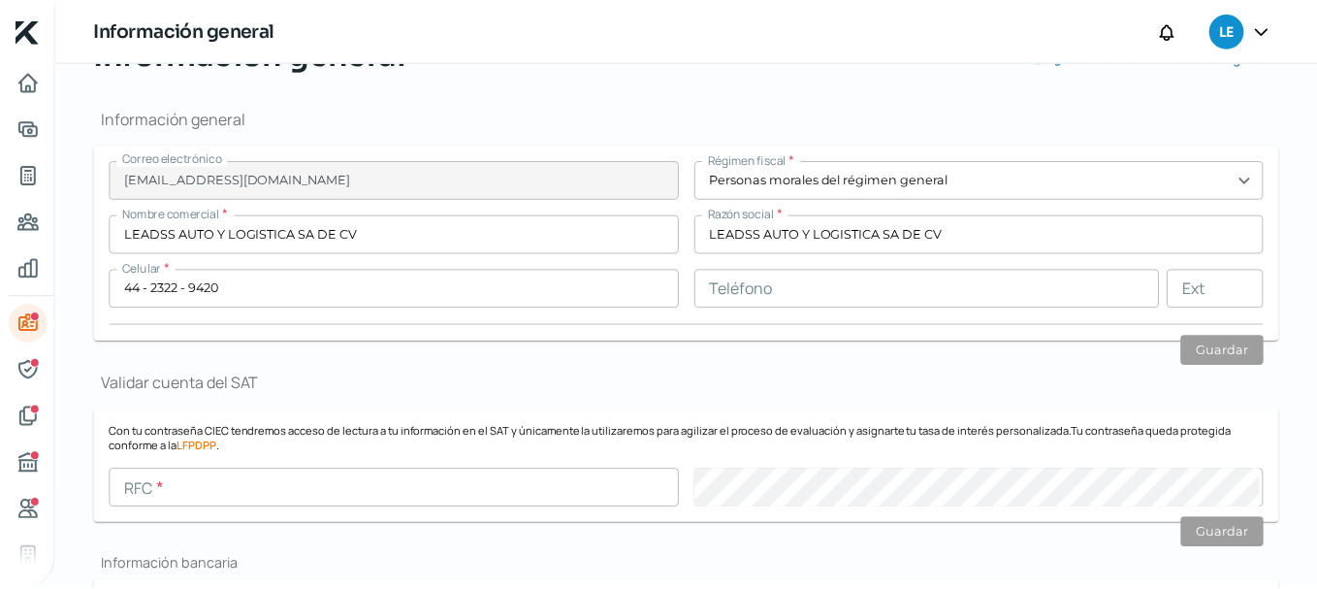
scroll to position [194, 0]
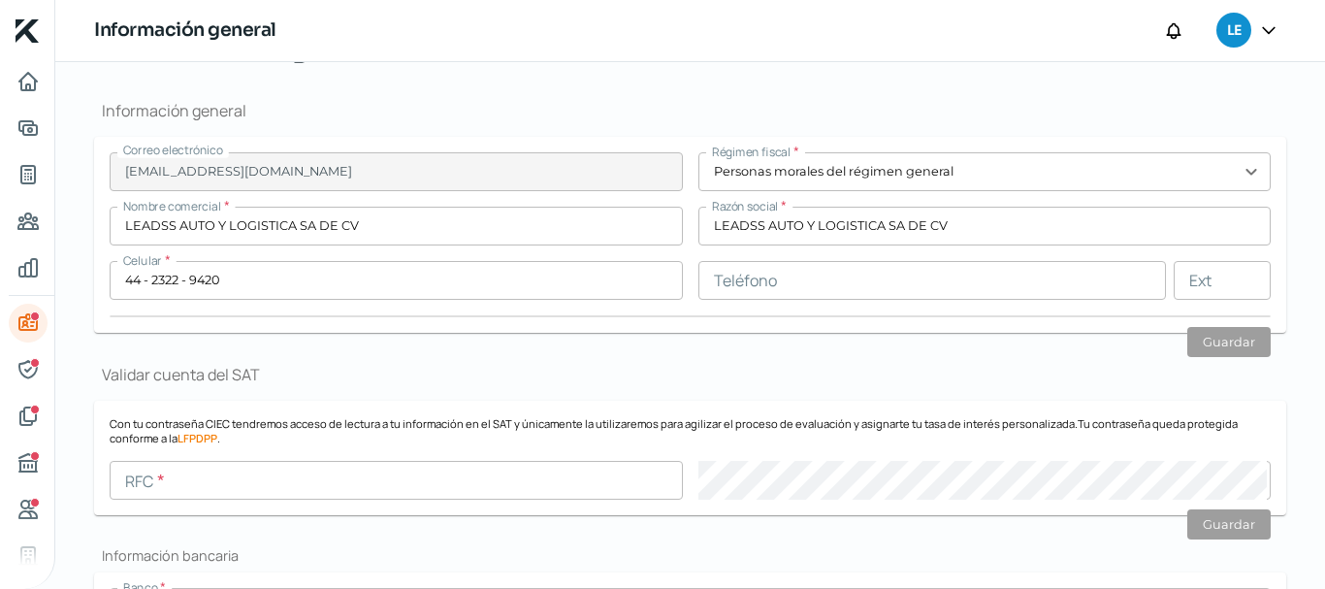
click at [1272, 25] on icon at bounding box center [1268, 29] width 19 height 19
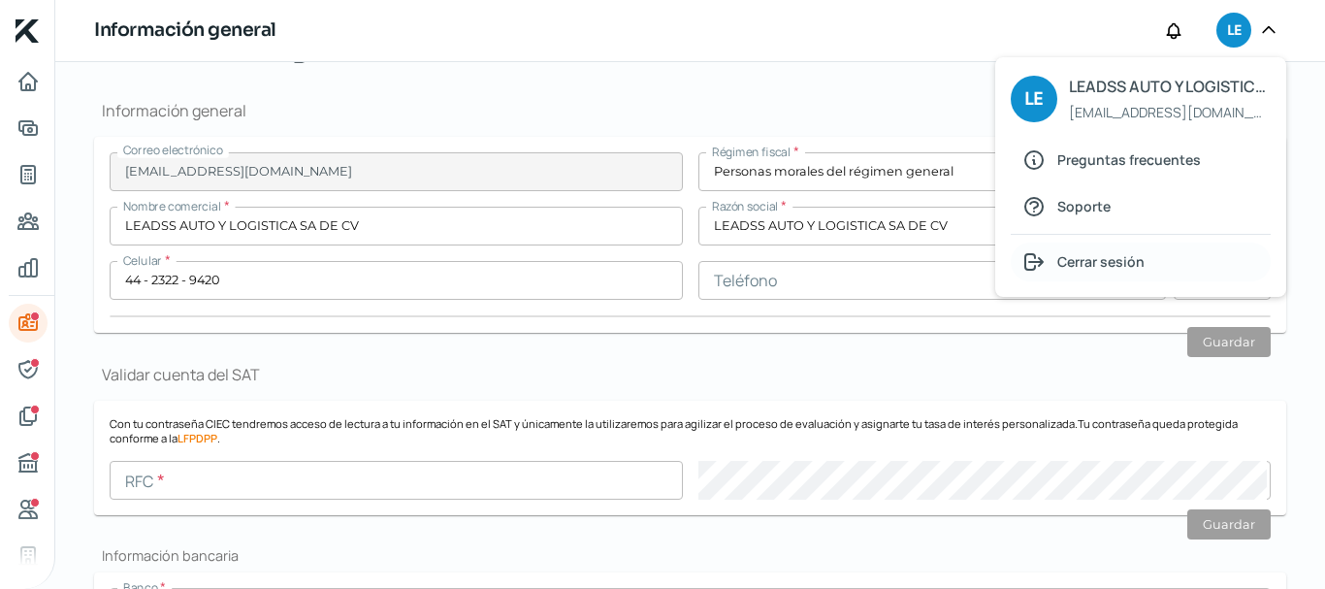
click at [1086, 266] on span "Cerrar sesión" at bounding box center [1100, 261] width 87 height 24
